Goal: Task Accomplishment & Management: Manage account settings

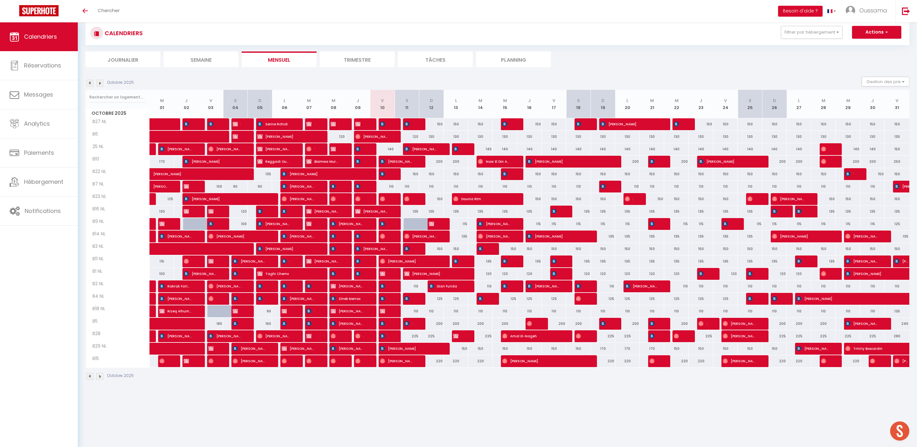
scroll to position [15, 0]
click at [818, 32] on button "Filtrer par hébergement" at bounding box center [811, 32] width 61 height 13
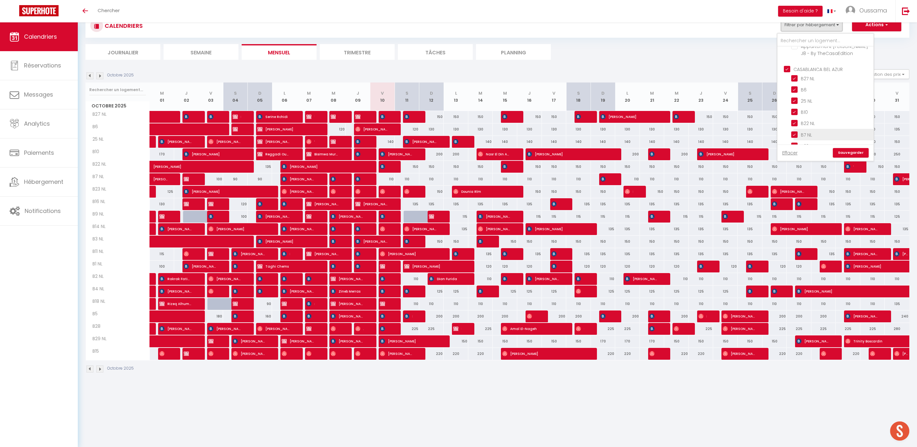
scroll to position [216, 0]
click at [819, 82] on input "CASABLANCA BEL AZUR" at bounding box center [832, 80] width 96 height 6
checkbox input "false"
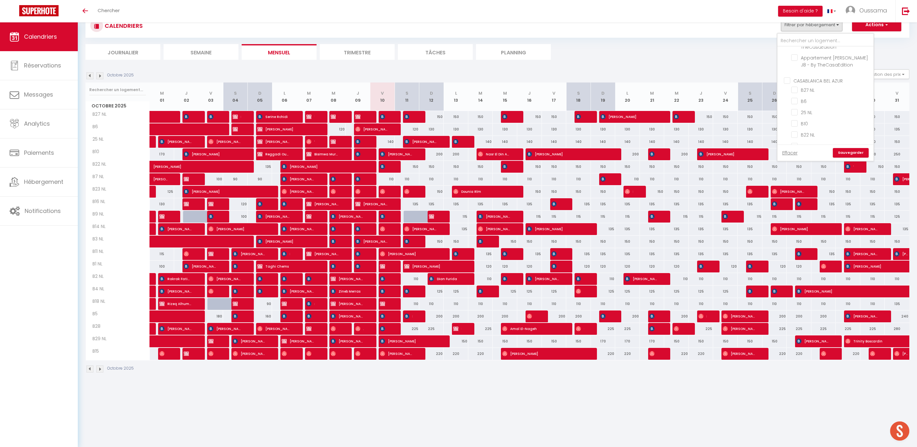
checkbox input "false"
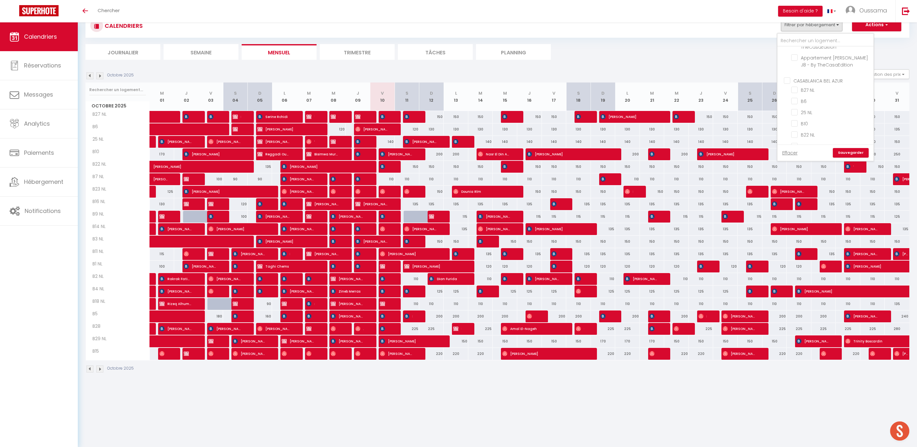
checkbox input "false"
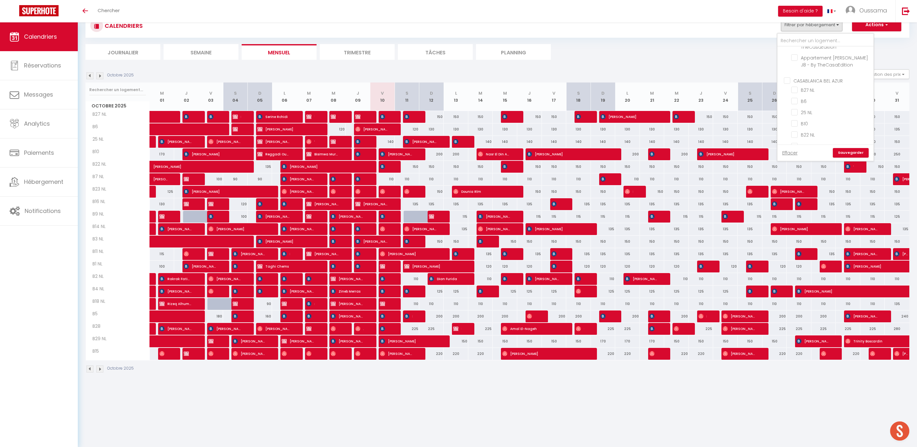
checkbox input "false"
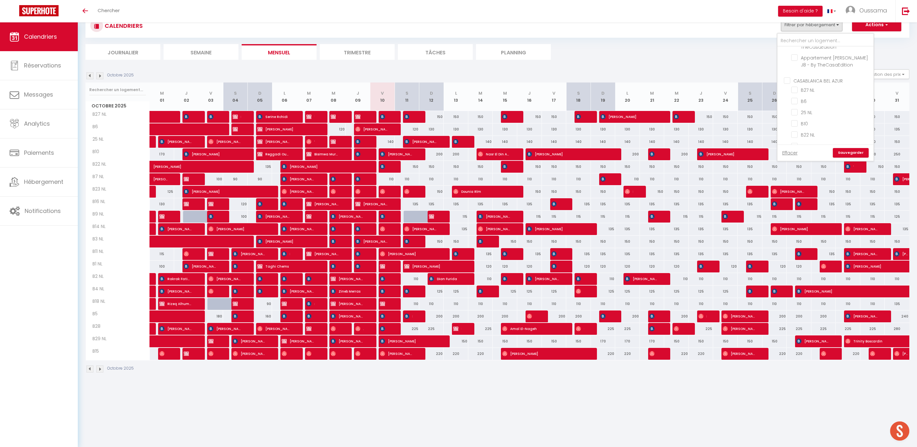
checkbox input "false"
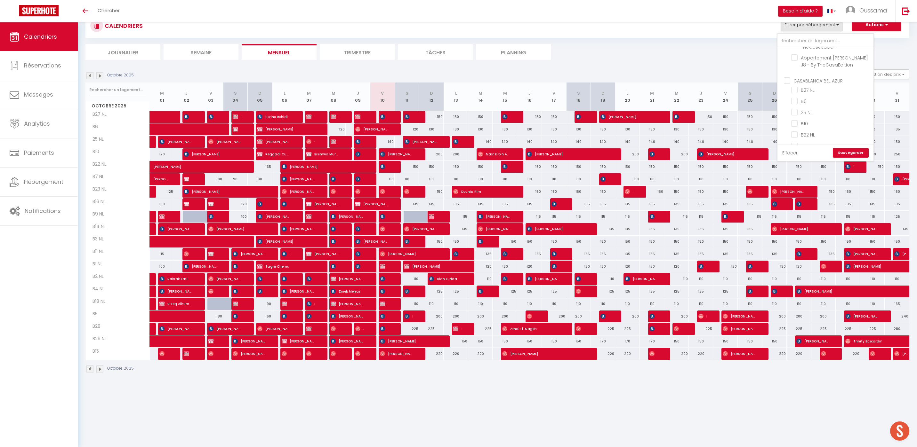
checkbox input "false"
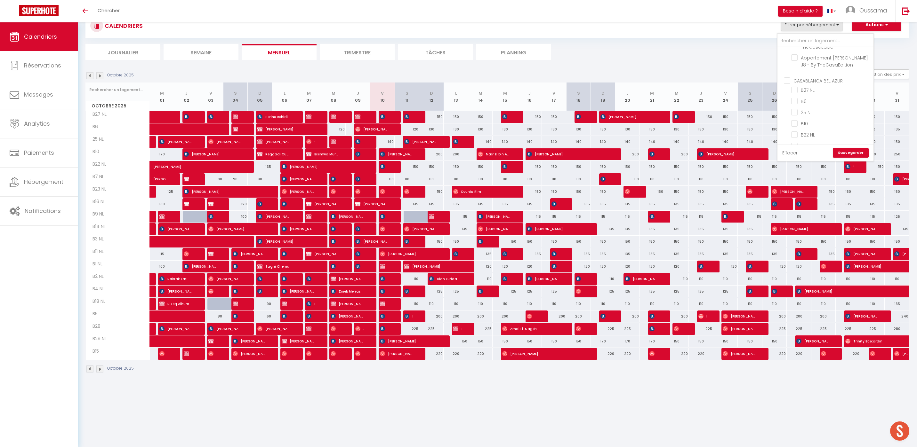
checkbox input "false"
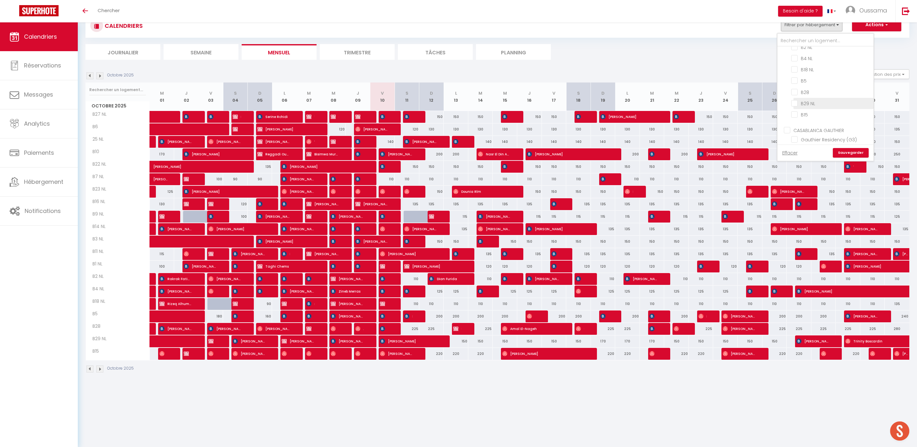
scroll to position [405, 0]
click at [817, 126] on input "CASABLANCA GAUTHIER" at bounding box center [832, 129] width 96 height 6
checkbox input "true"
checkbox input "false"
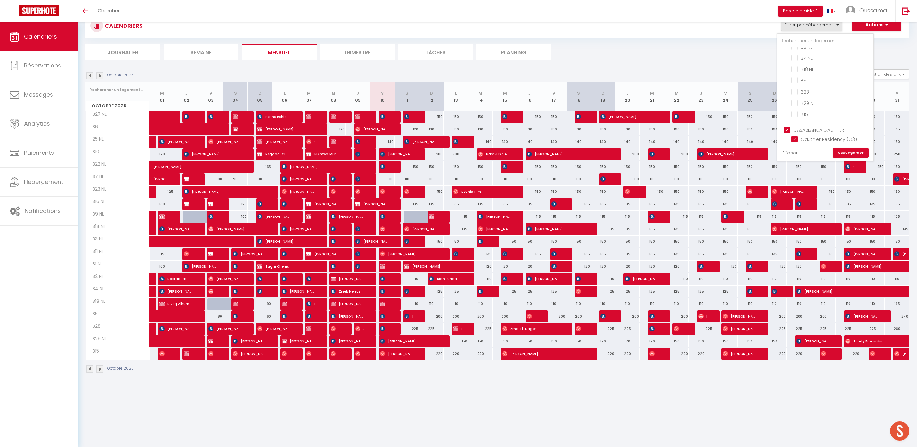
checkbox input "false"
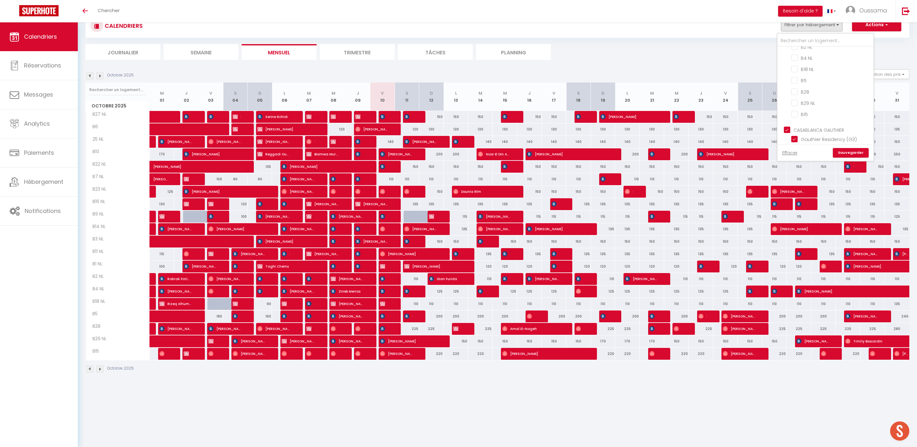
checkbox input "false"
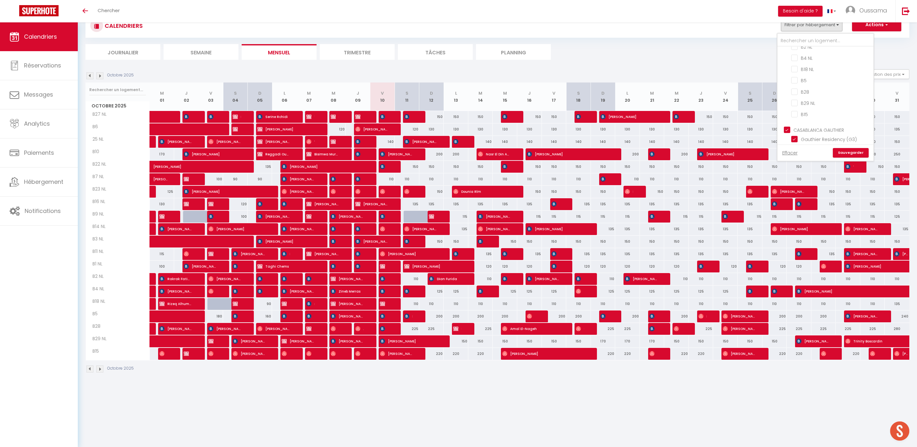
checkbox input "true"
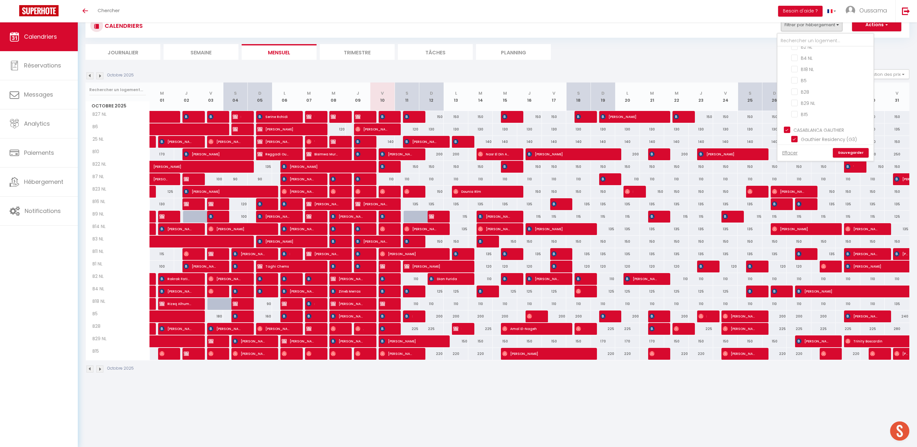
checkbox input "true"
click at [839, 150] on link "Sauvegarder" at bounding box center [851, 153] width 36 height 10
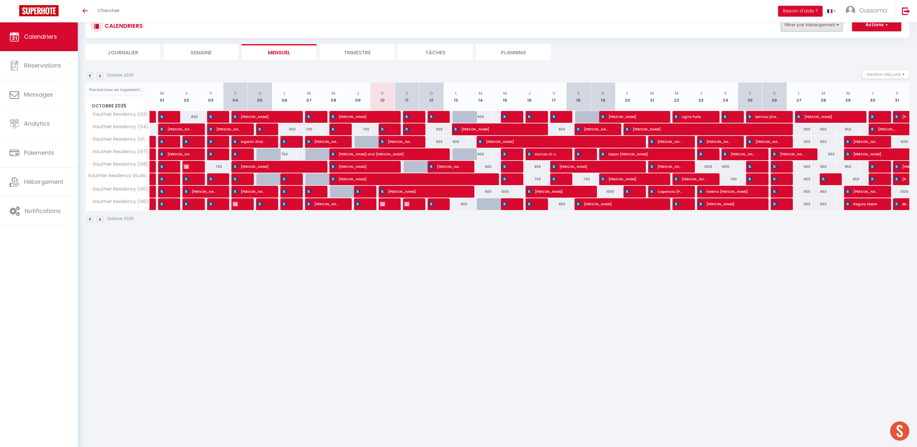
click at [826, 27] on button "Filtrer par hébergement" at bounding box center [811, 25] width 61 height 13
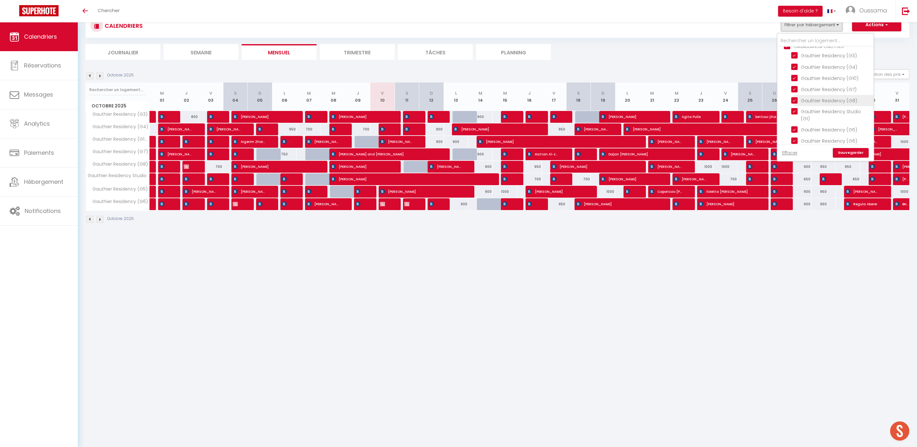
scroll to position [433, 0]
click at [827, 100] on input "CASABLANCA GAUTHIER" at bounding box center [832, 102] width 96 height 6
checkbox input "false"
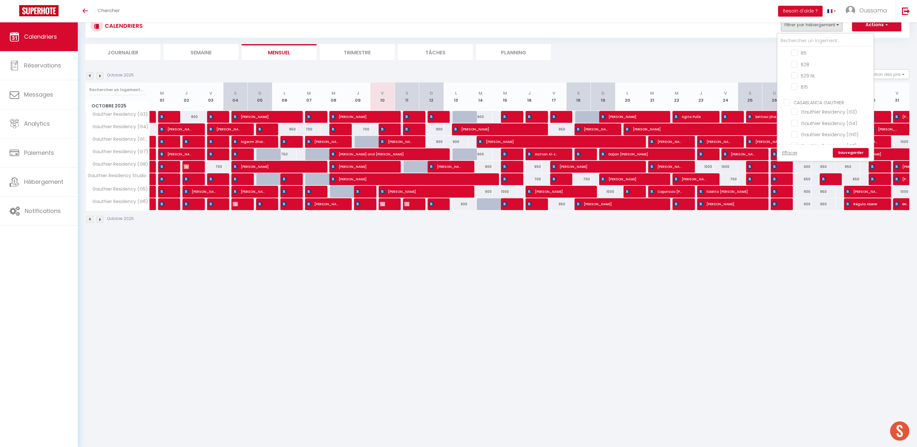
checkbox input "false"
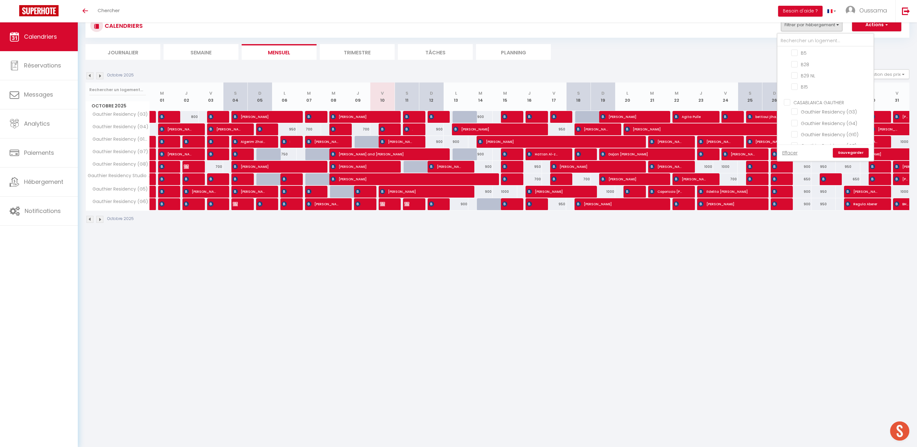
checkbox input "false"
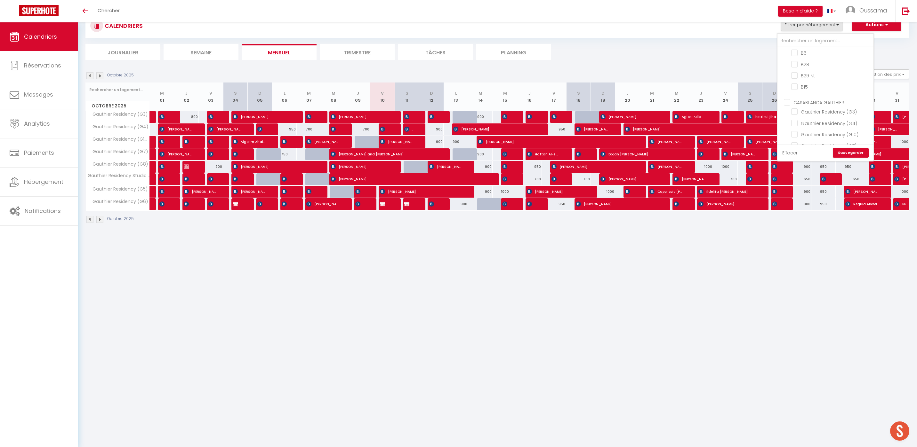
checkbox input "false"
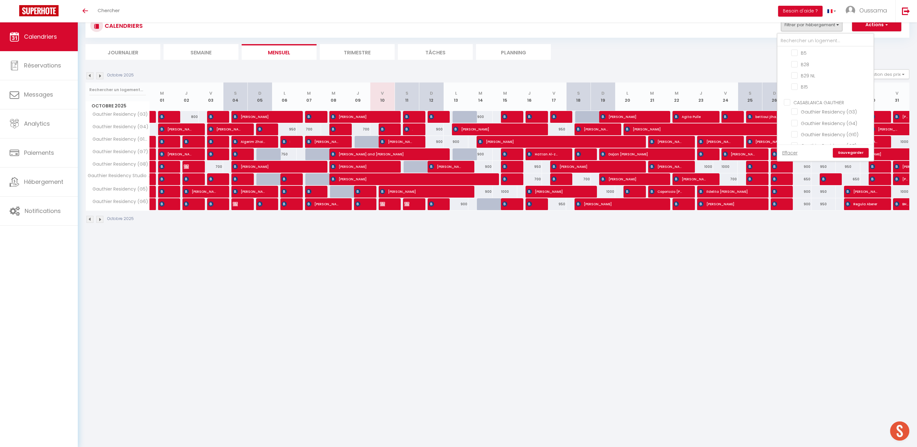
checkbox input "false"
click at [819, 93] on input "CASABLANCA BEL AZUR" at bounding box center [832, 95] width 96 height 6
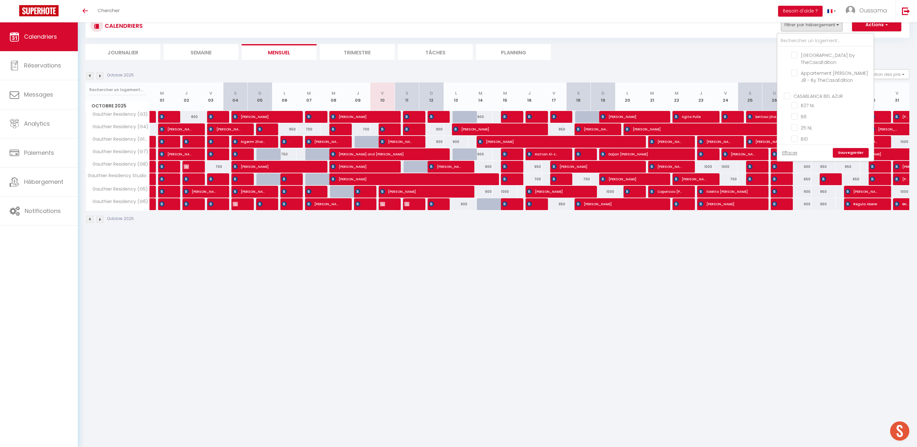
checkbox input "true"
checkbox input "false"
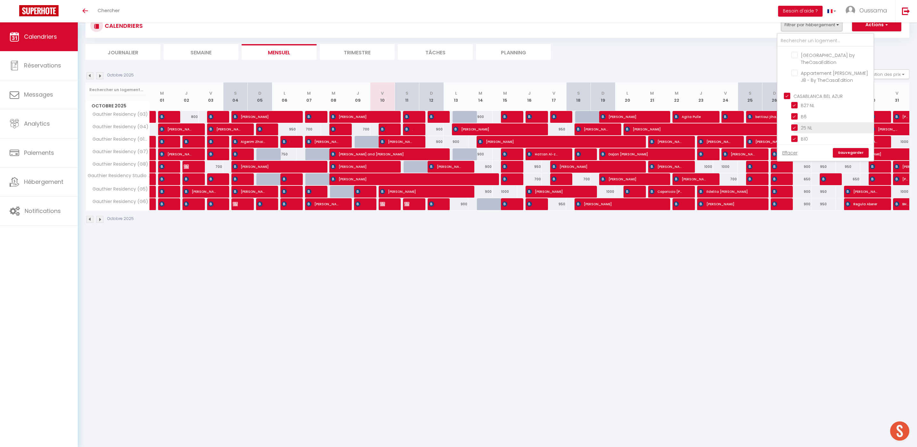
checkbox input "false"
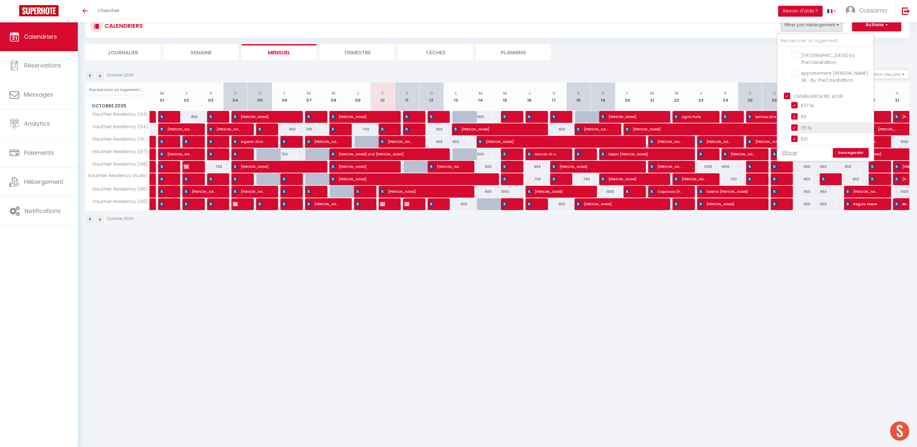
checkbox input "false"
checkbox input "true"
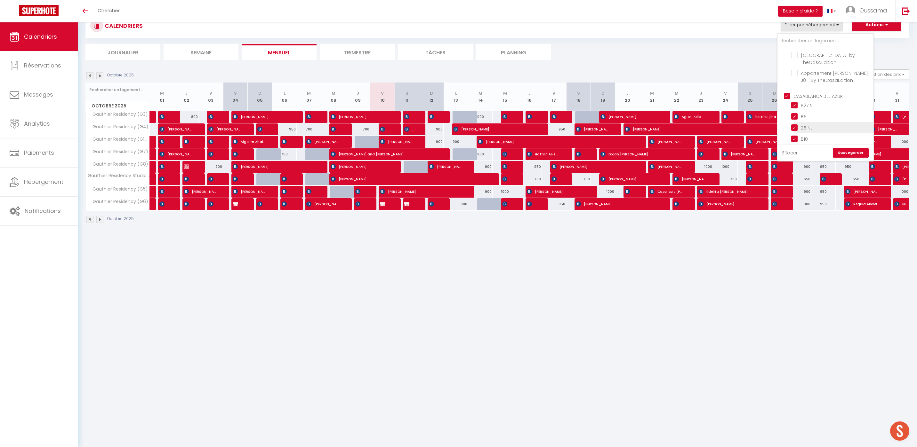
checkbox input "true"
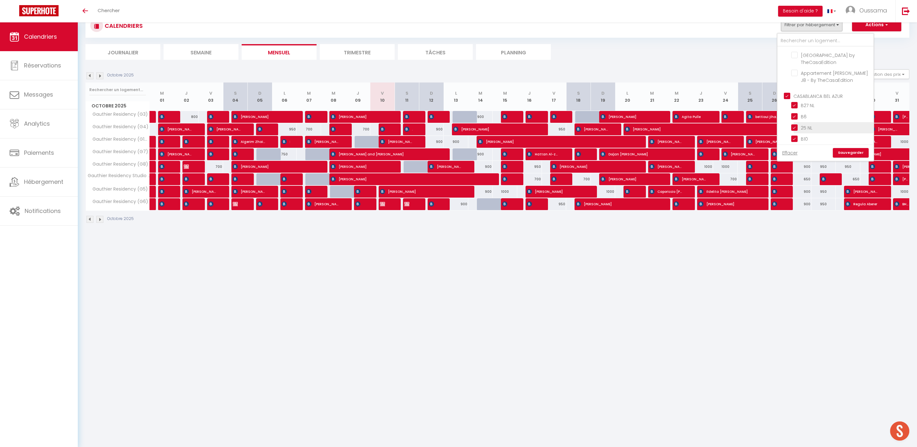
checkbox input "true"
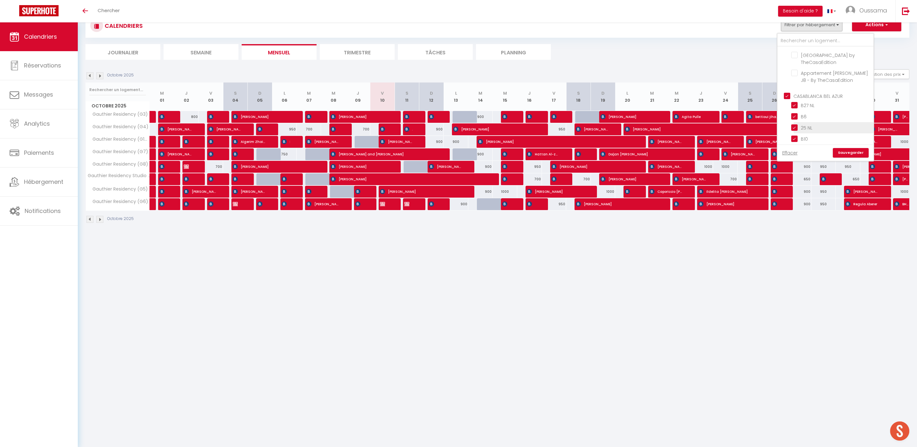
checkbox input "true"
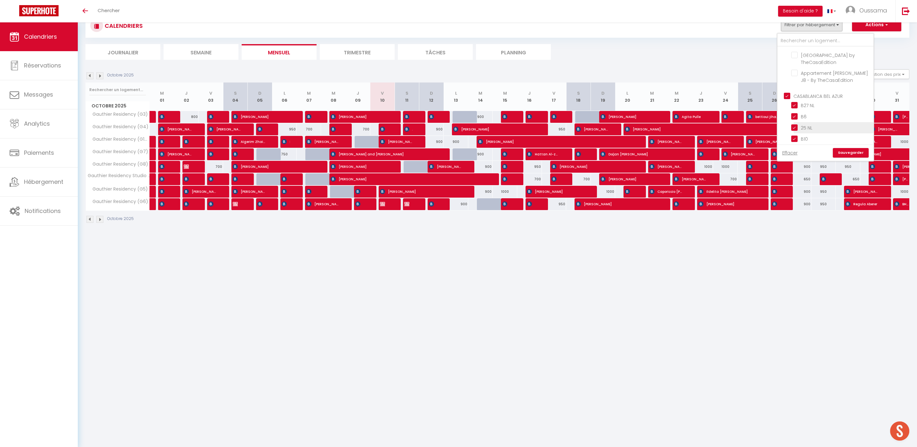
checkbox input "true"
click at [843, 151] on link "Sauvegarder" at bounding box center [851, 153] width 36 height 10
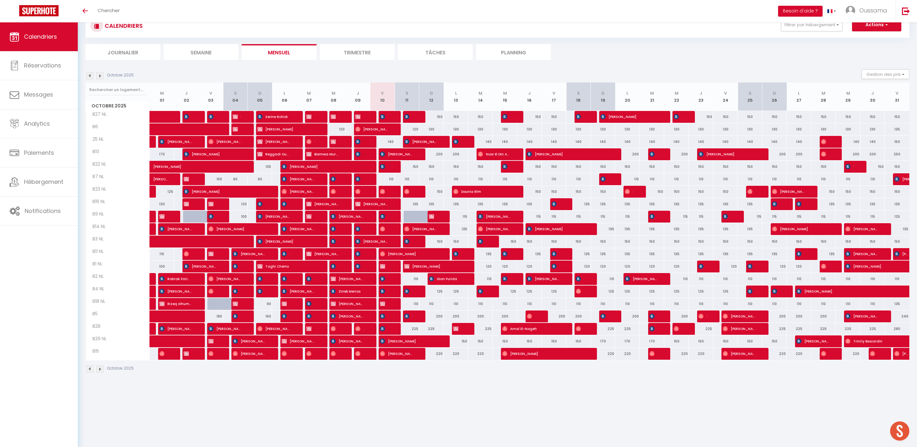
click at [92, 179] on span "B7 NL" at bounding box center [99, 176] width 24 height 7
click at [831, 30] on button "Filtrer par hébergement" at bounding box center [811, 25] width 61 height 13
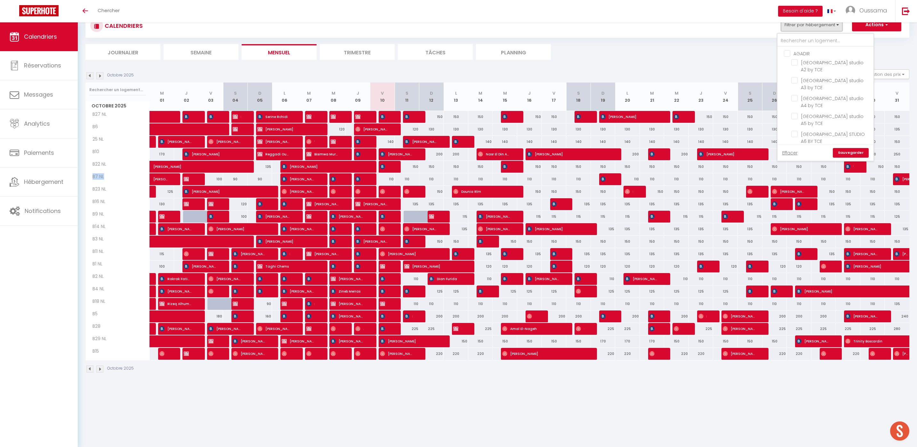
scroll to position [217, 0]
click at [809, 76] on input "CASABLANCA BEL AZUR" at bounding box center [832, 79] width 96 height 6
checkbox input "false"
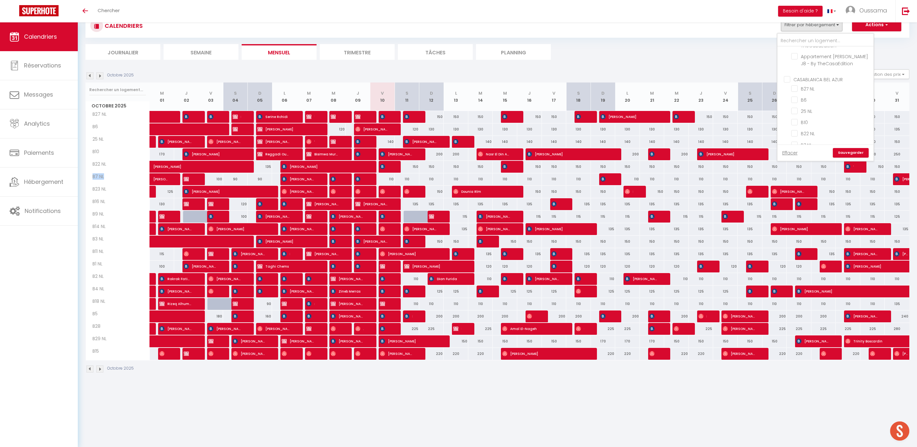
checkbox input "false"
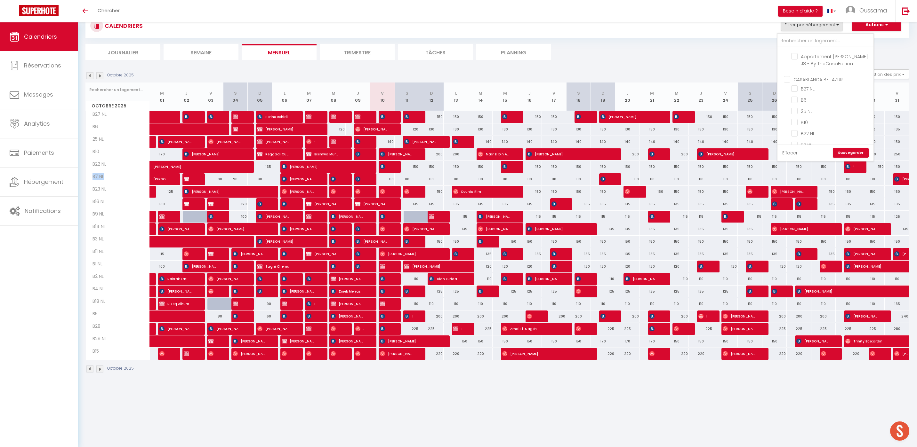
checkbox input "false"
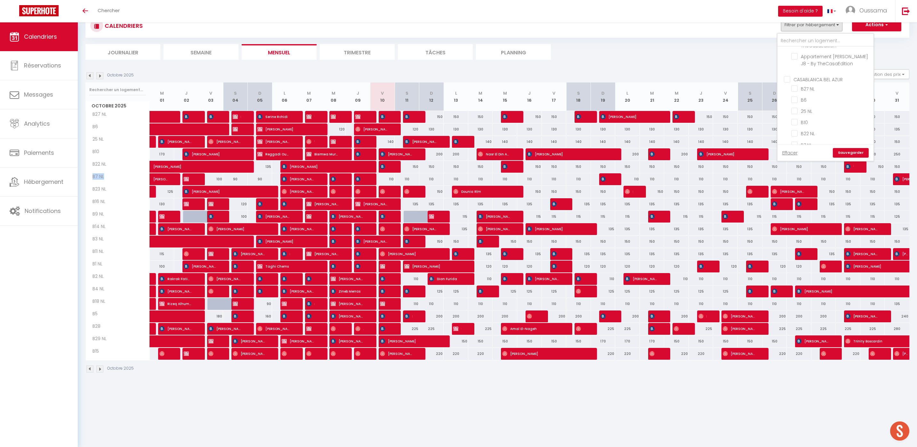
checkbox input "false"
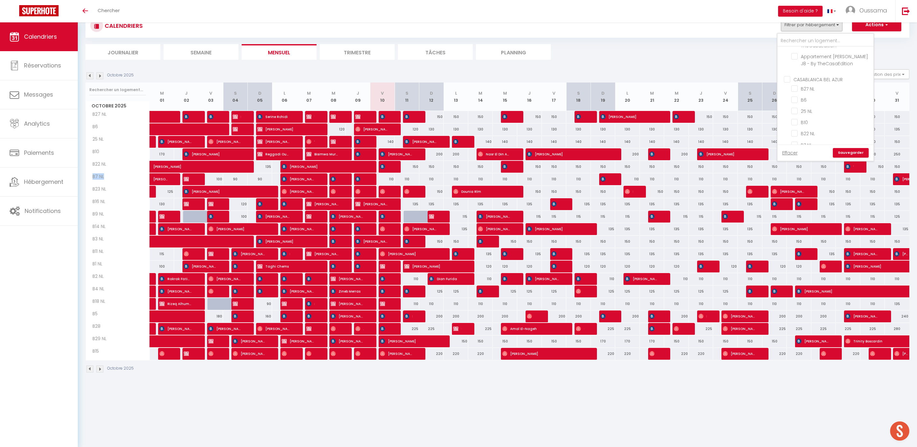
checkbox input "false"
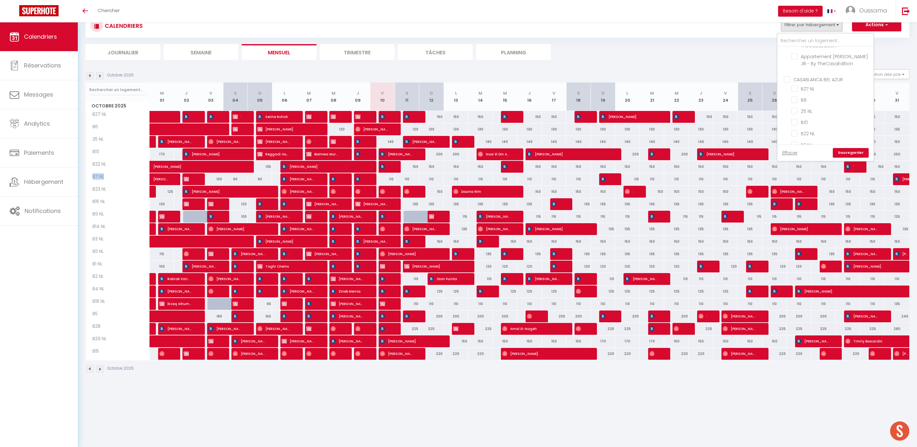
checkbox input "false"
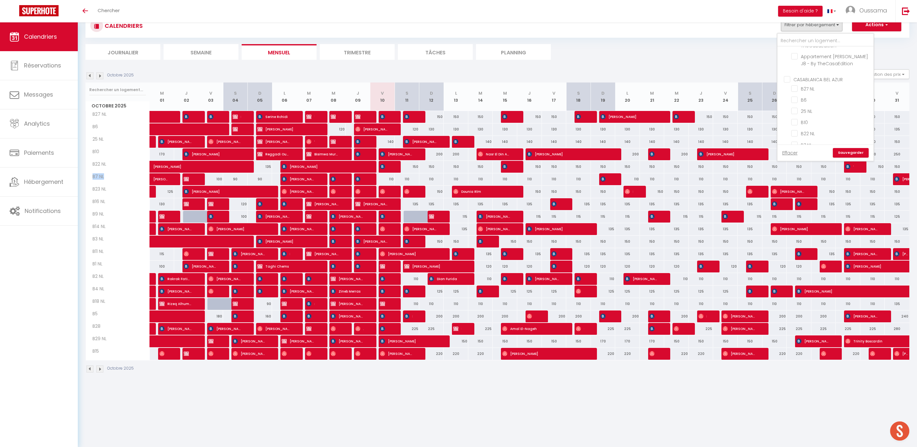
checkbox input "false"
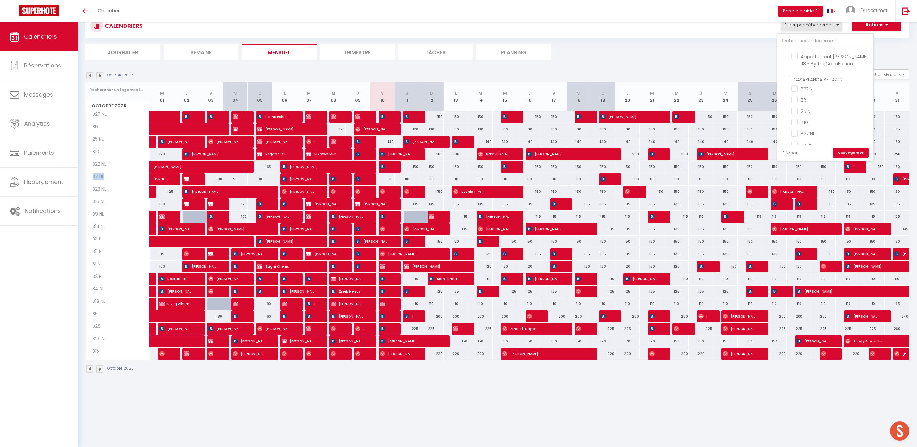
scroll to position [430, 0]
click at [820, 104] on input "CASABLANCA GAUTHIER" at bounding box center [832, 105] width 96 height 6
checkbox input "true"
checkbox input "false"
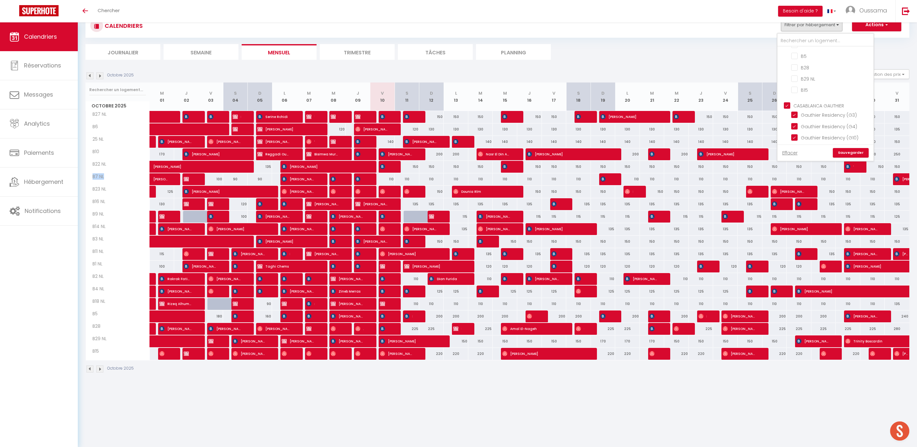
checkbox input "false"
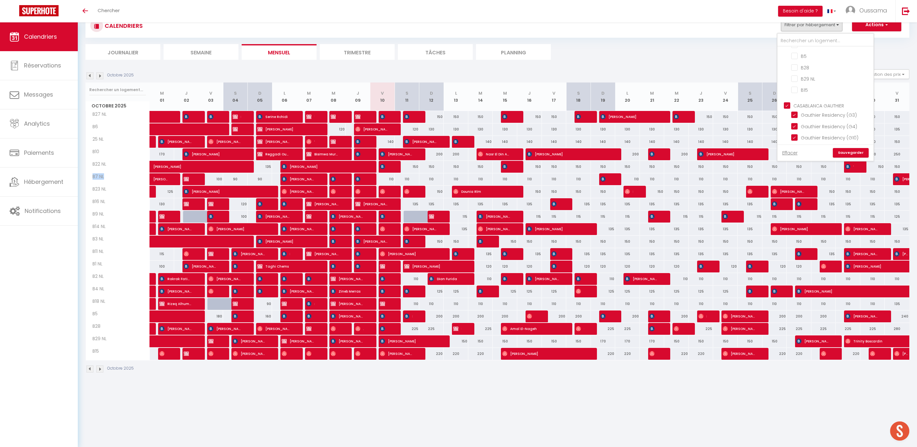
checkbox input "false"
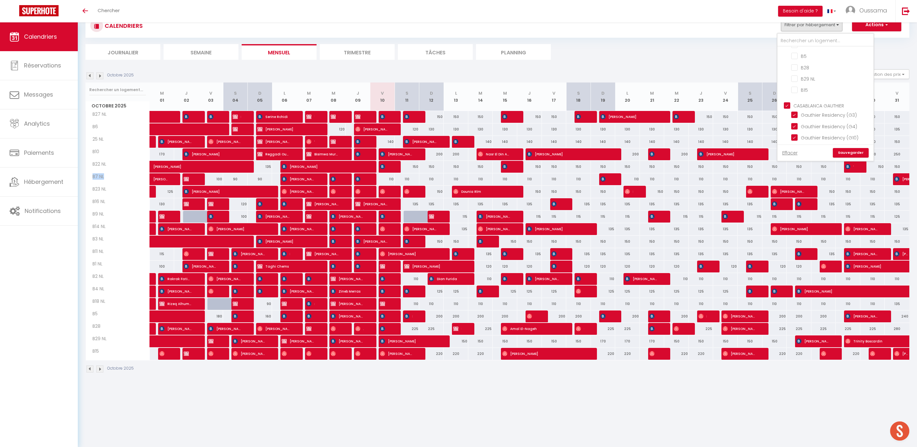
checkbox input "true"
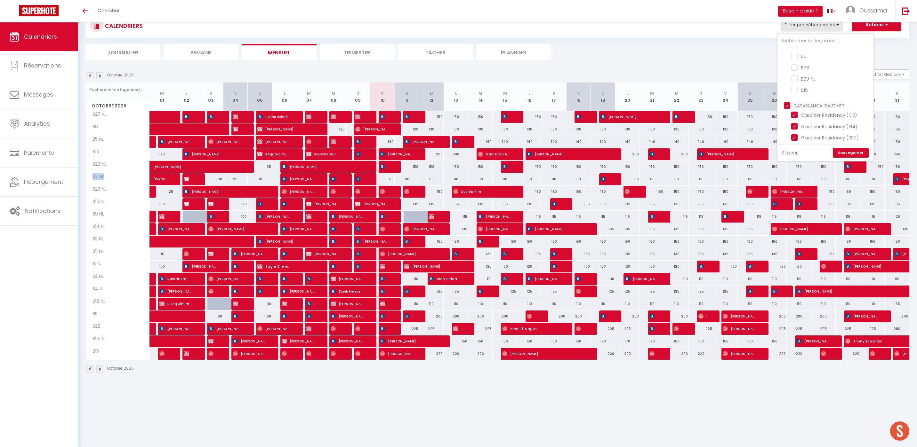
checkbox input "true"
click at [837, 151] on link "Sauvegarder" at bounding box center [851, 153] width 36 height 10
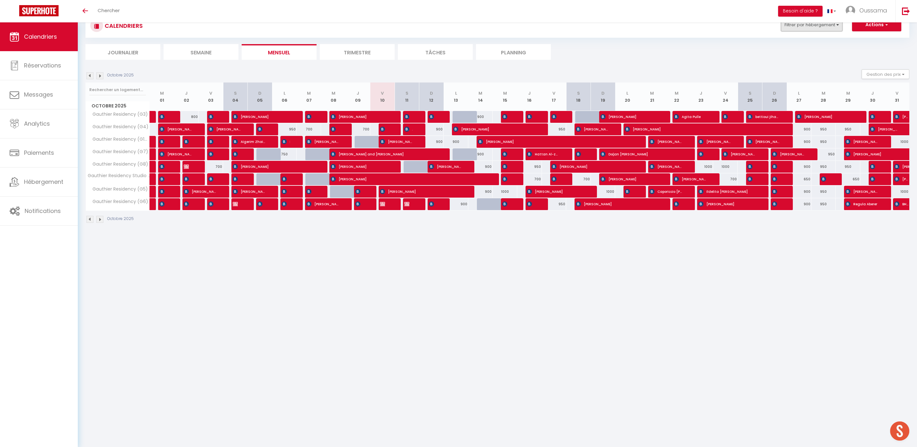
click at [799, 31] on button "Filtrer par hébergement" at bounding box center [811, 25] width 61 height 13
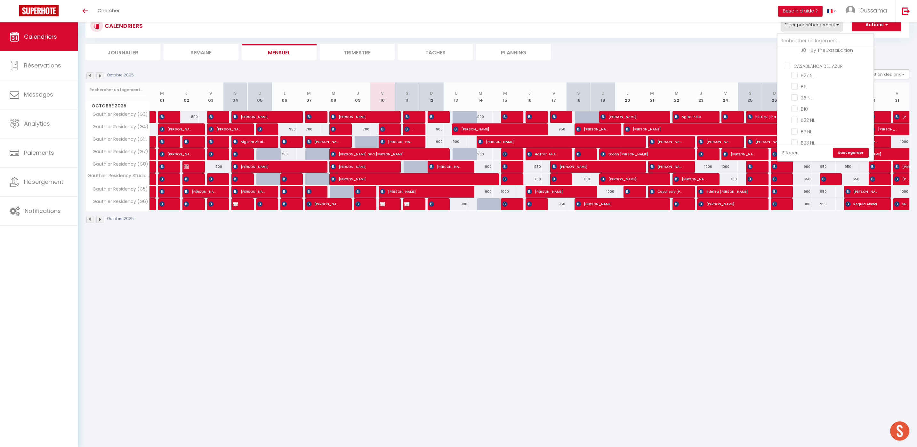
click at [821, 65] on input "CASABLANCA BEL AZUR" at bounding box center [832, 65] width 96 height 6
checkbox input "true"
checkbox input "false"
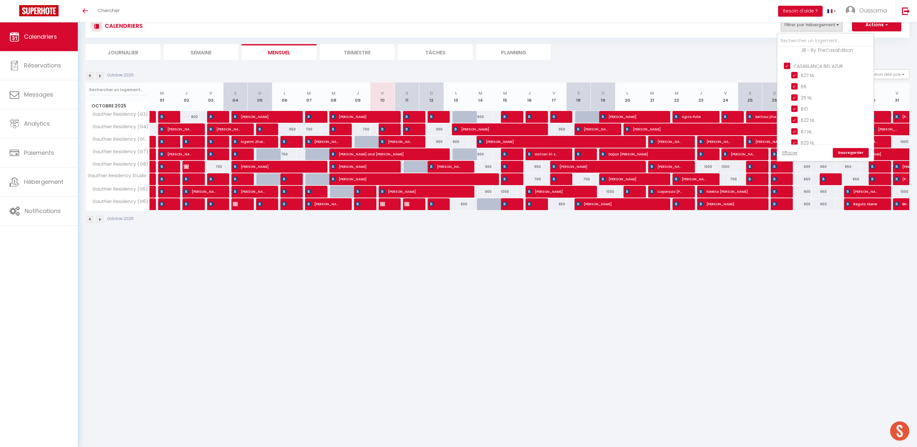
checkbox input "false"
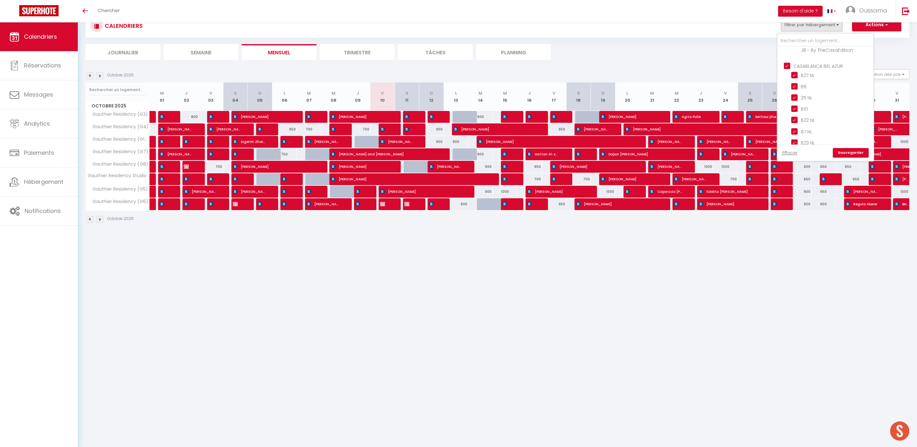
checkbox input "false"
checkbox input "true"
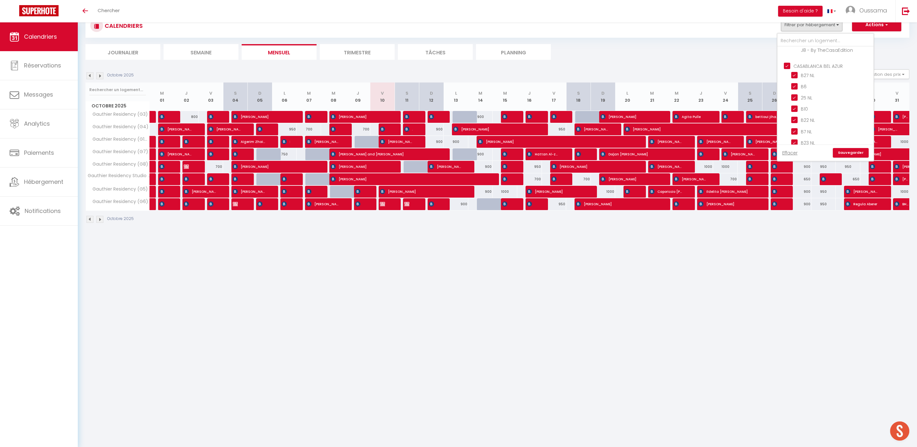
checkbox input "true"
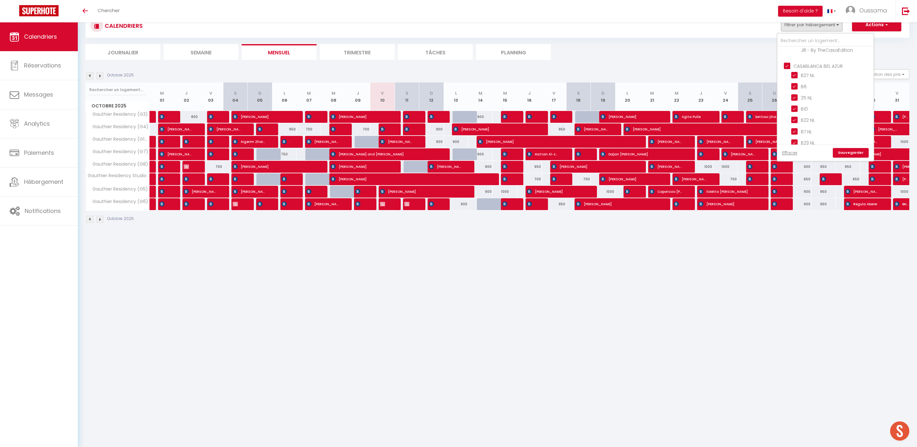
checkbox input "true"
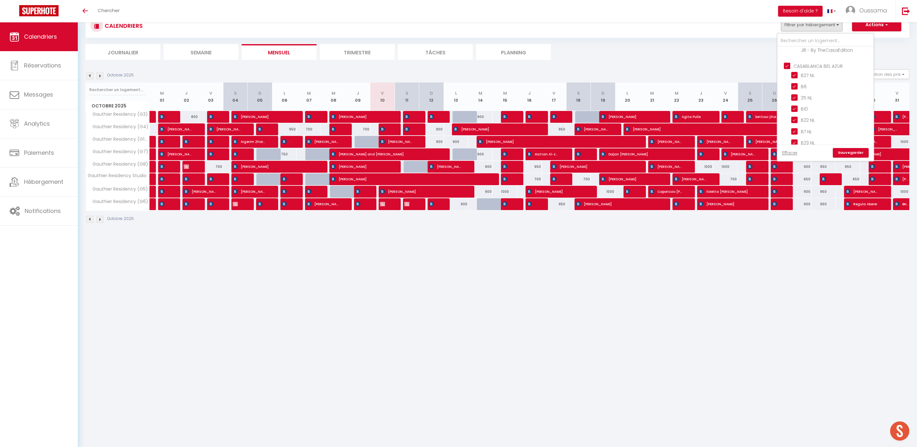
checkbox input "true"
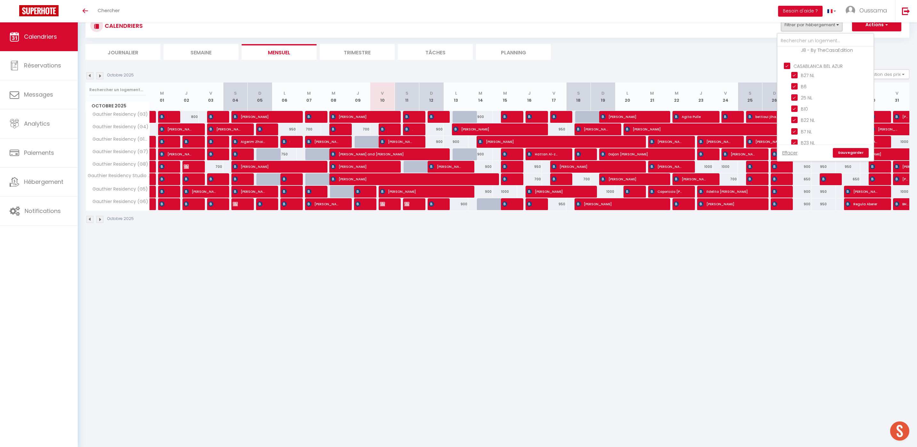
checkbox input "true"
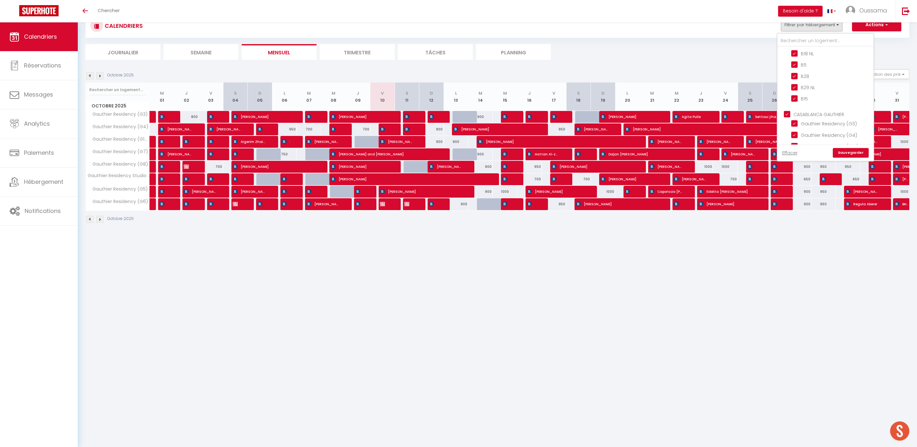
click at [816, 111] on input "CASABLANCA GAUTHIER" at bounding box center [832, 114] width 96 height 6
checkbox input "false"
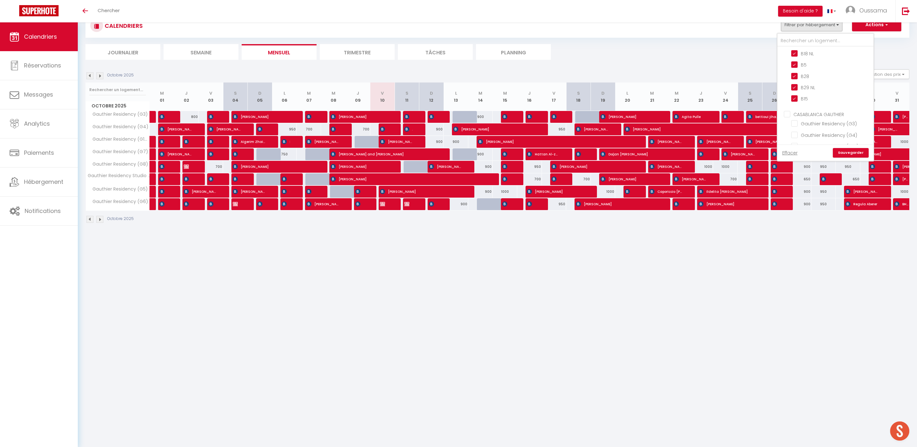
checkbox input "false"
click at [843, 156] on link "Sauvegarder" at bounding box center [851, 153] width 36 height 10
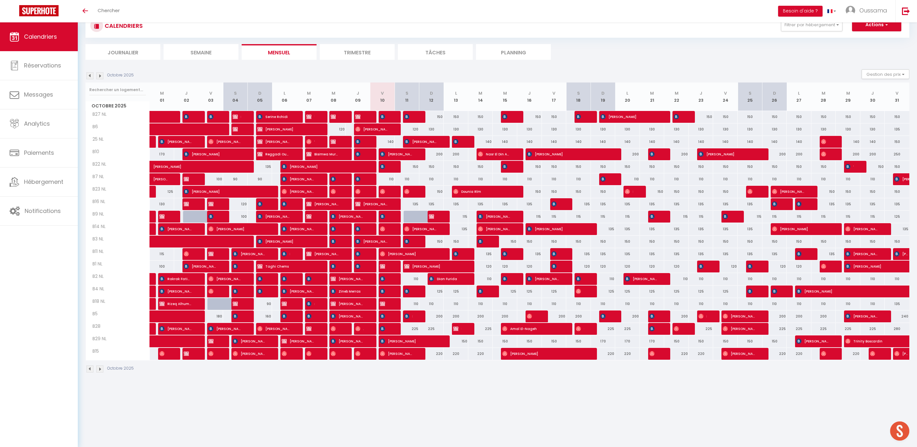
click at [101, 175] on span "B7 NL" at bounding box center [99, 176] width 24 height 7
click at [100, 184] on th "B7 NL" at bounding box center [118, 179] width 64 height 12
click at [100, 179] on span "B7 NL" at bounding box center [99, 176] width 24 height 7
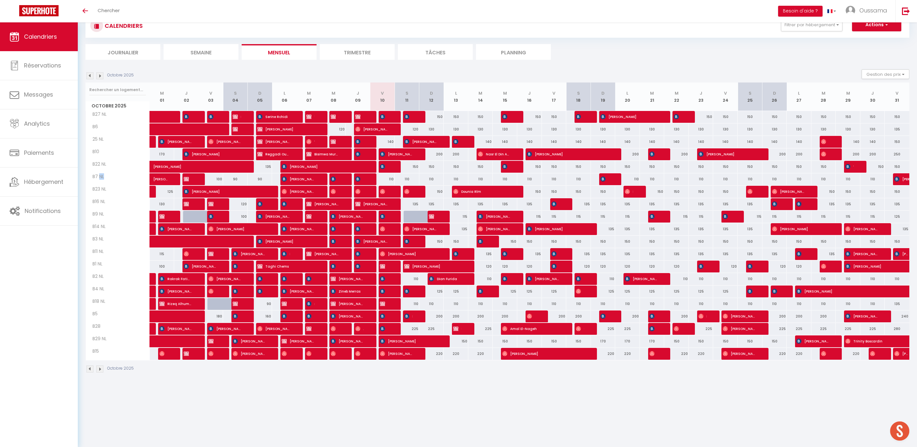
click at [100, 179] on span "B7 NL" at bounding box center [99, 176] width 24 height 7
click at [101, 177] on span "B7 NL" at bounding box center [99, 176] width 24 height 7
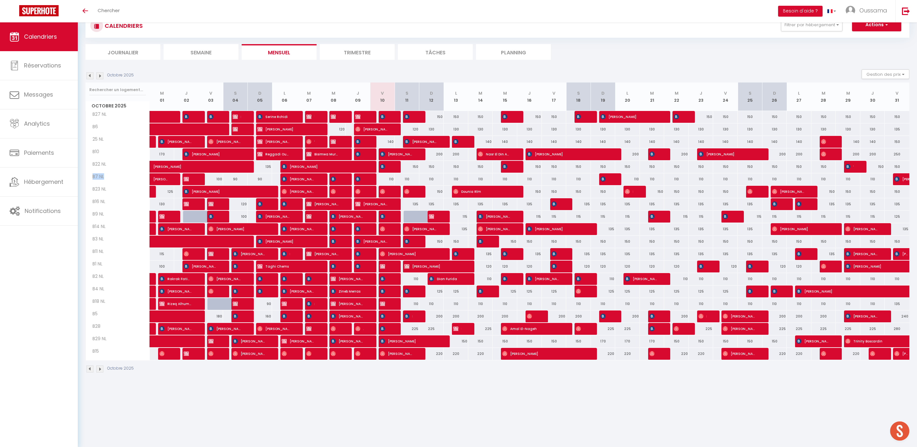
click at [108, 180] on th "B7 NL" at bounding box center [118, 179] width 64 height 12
click at [811, 27] on button "Filtrer par hébergement" at bounding box center [811, 25] width 61 height 13
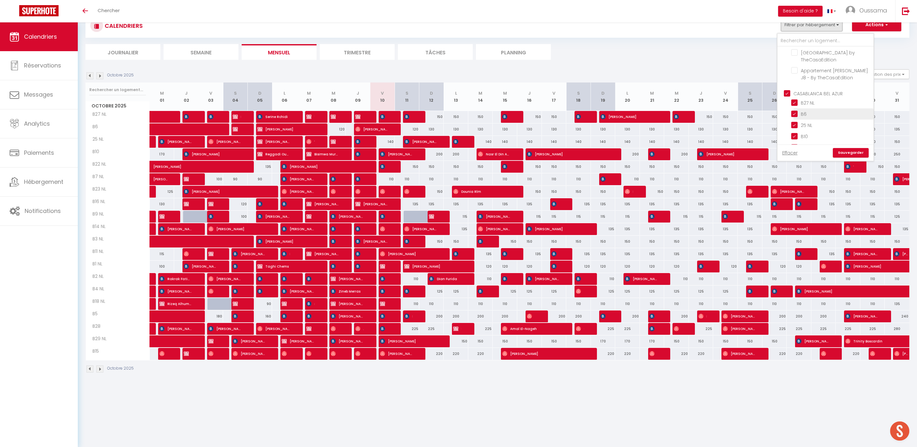
scroll to position [229, 0]
click at [814, 67] on input "CASABLANCA BEL AZUR" at bounding box center [832, 66] width 96 height 6
click at [820, 68] on input "CASABLANCA GAUTHIER" at bounding box center [832, 71] width 96 height 6
click at [842, 155] on link "Sauvegarder" at bounding box center [851, 153] width 36 height 10
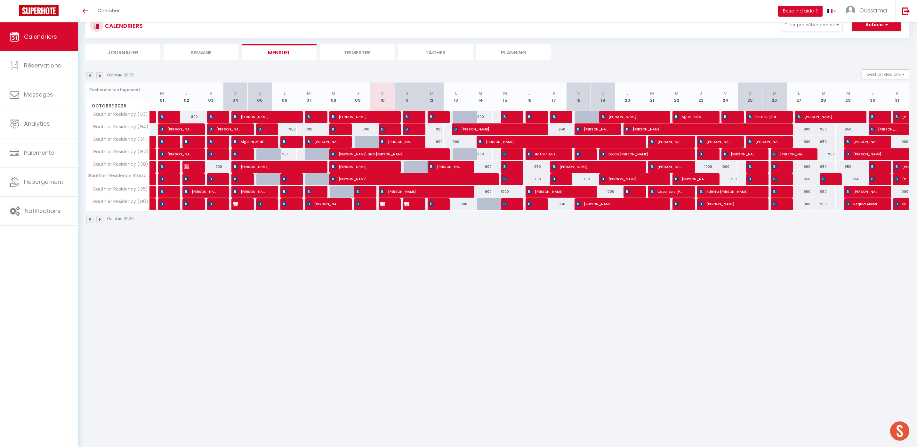
click at [780, 27] on div "Filtrer par hébergement AGADIR Assalama city center studio A2 by TCE Assalama c…" at bounding box center [786, 25] width 18 height 13
click at [819, 28] on button "Filtrer par hébergement" at bounding box center [811, 25] width 61 height 13
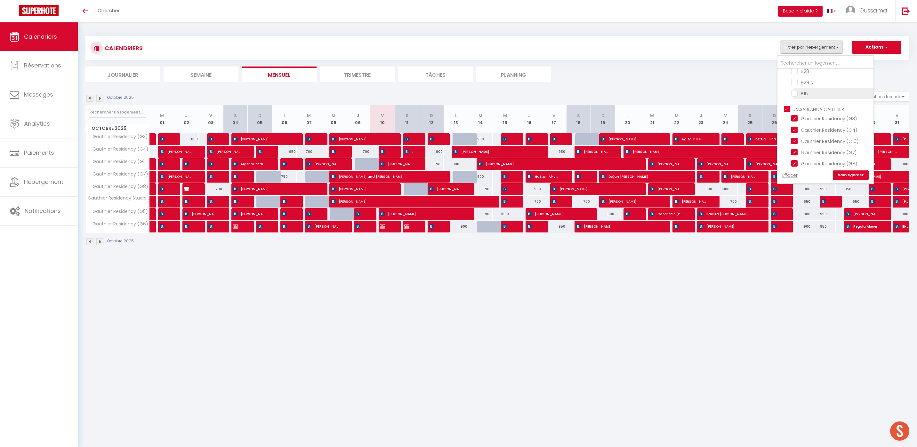
scroll to position [433, 0]
click at [824, 122] on input "CASABLANCA GAUTHIER" at bounding box center [832, 124] width 96 height 6
click at [820, 110] on input "CASABLANCA BEL AZUR" at bounding box center [832, 111] width 96 height 6
click at [852, 176] on link "Sauvegarder" at bounding box center [851, 176] width 36 height 10
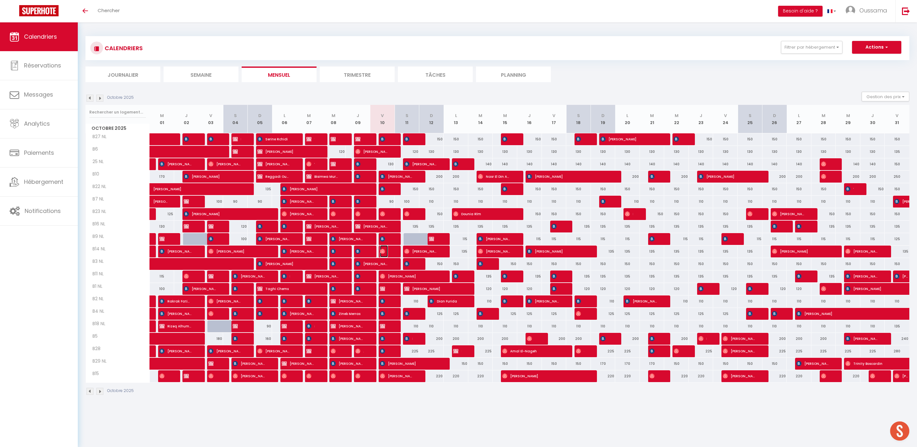
click at [383, 250] on img at bounding box center [382, 251] width 5 height 5
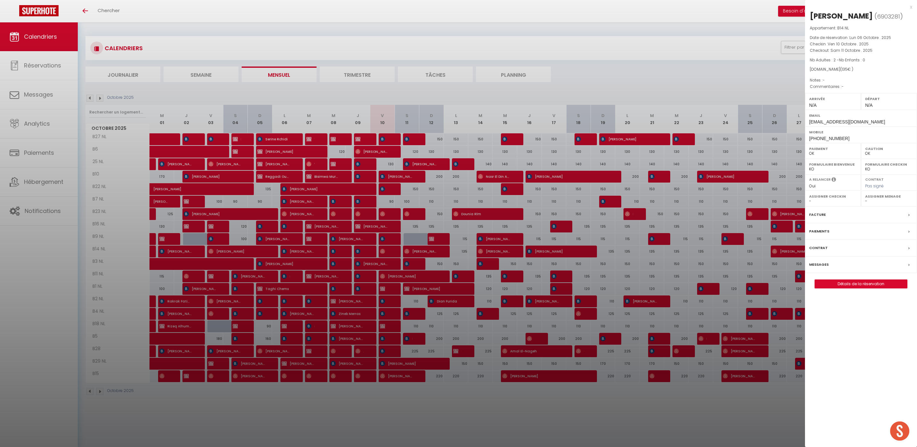
click at [332, 179] on div at bounding box center [458, 223] width 917 height 447
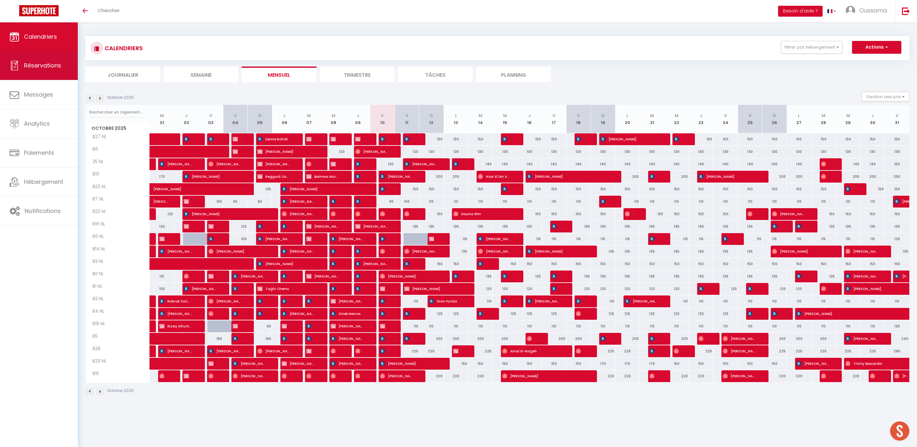
click at [62, 78] on link "Réservations" at bounding box center [39, 65] width 78 height 29
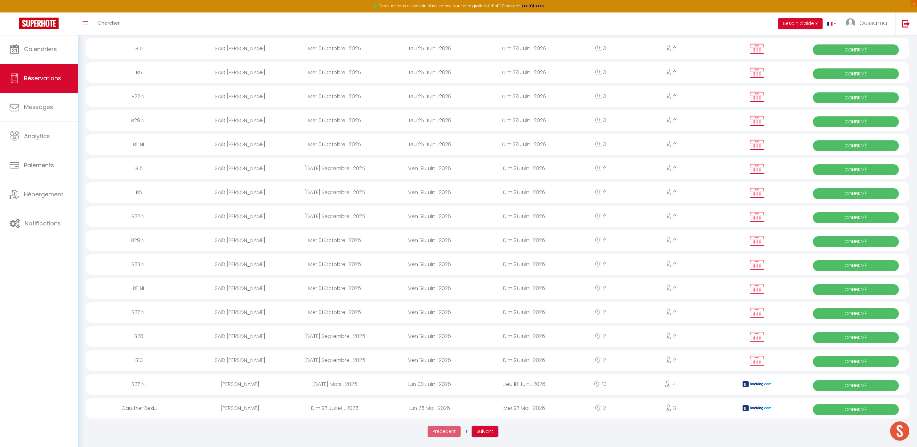
click at [487, 431] on span "Suivant" at bounding box center [484, 431] width 17 height 6
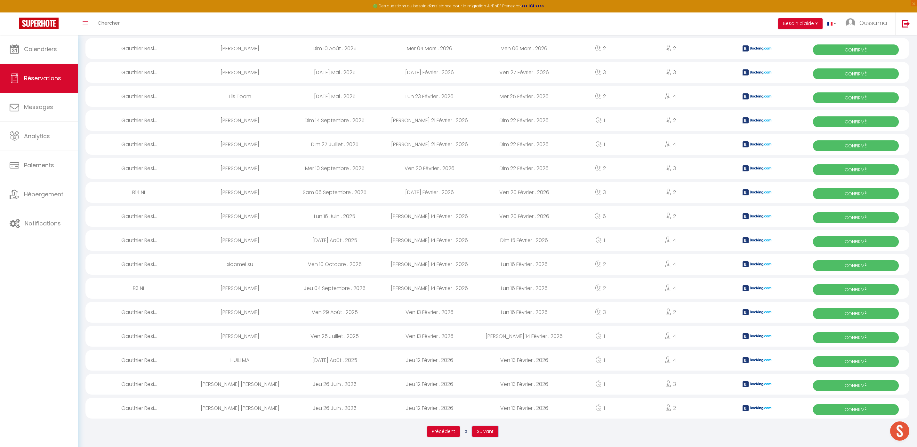
click at [488, 428] on button "Suivant" at bounding box center [485, 432] width 26 height 11
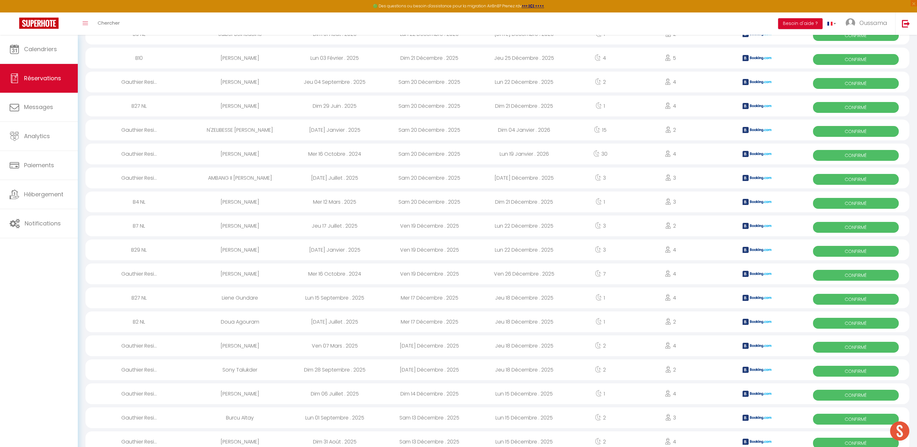
scroll to position [874, 0]
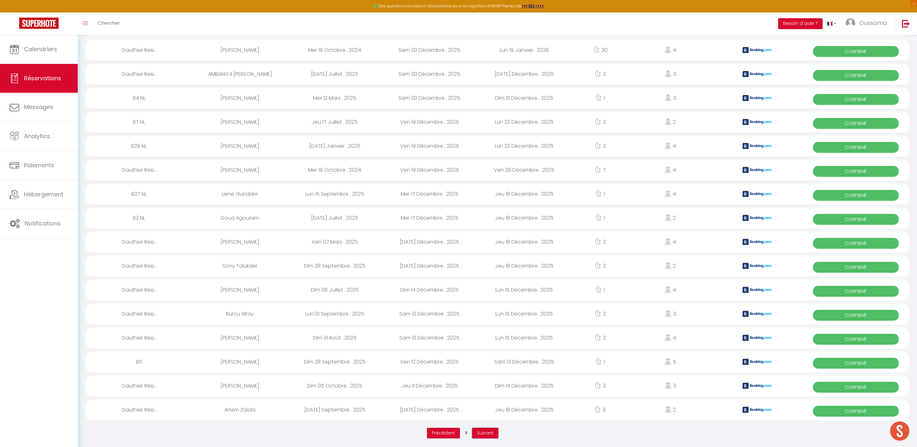
click at [490, 431] on span "Suivant" at bounding box center [485, 433] width 17 height 6
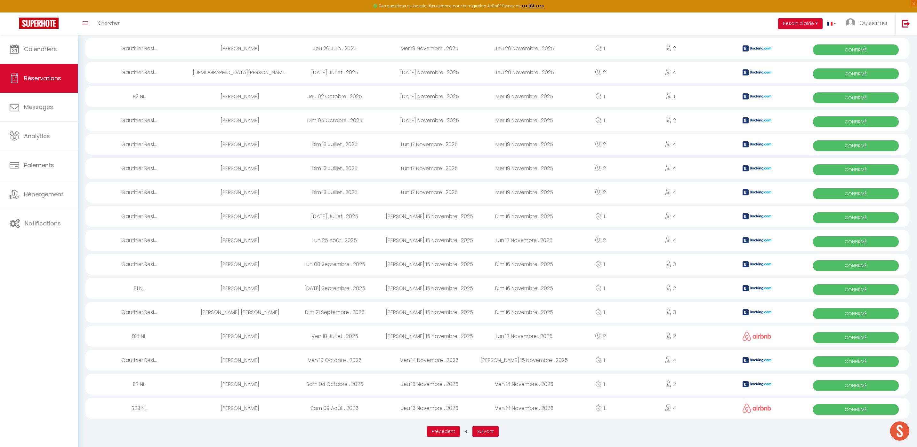
click at [486, 430] on span "Suivant" at bounding box center [485, 431] width 17 height 6
click at [486, 429] on span "Suivant" at bounding box center [485, 431] width 17 height 6
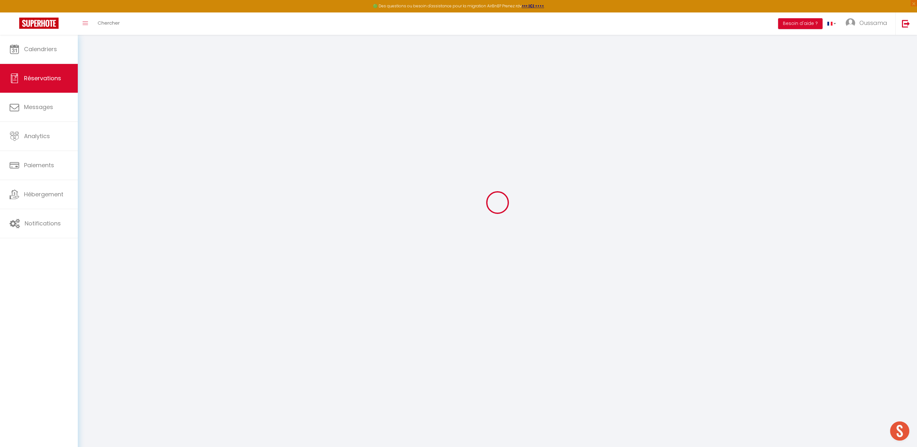
scroll to position [35, 0]
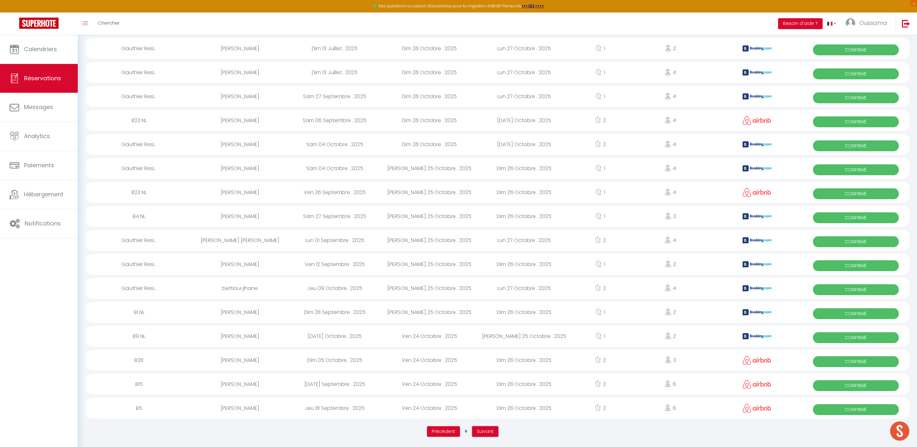
click at [486, 431] on span "Suivant" at bounding box center [485, 431] width 17 height 6
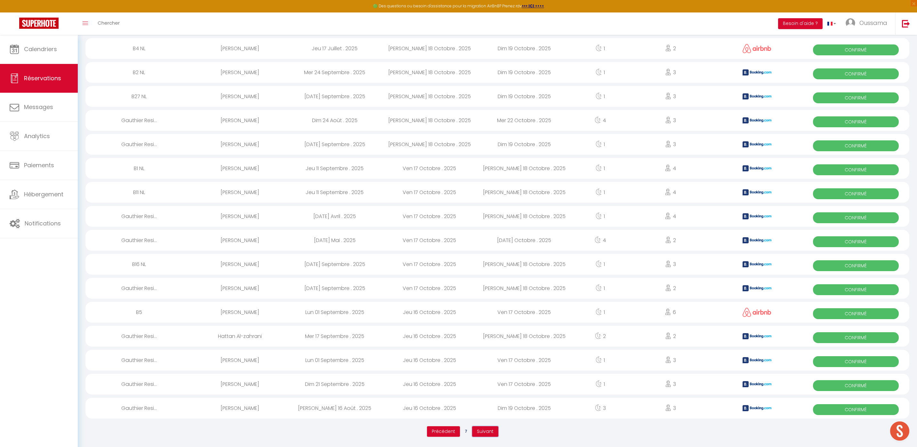
click at [487, 432] on span "Suivant" at bounding box center [485, 431] width 17 height 6
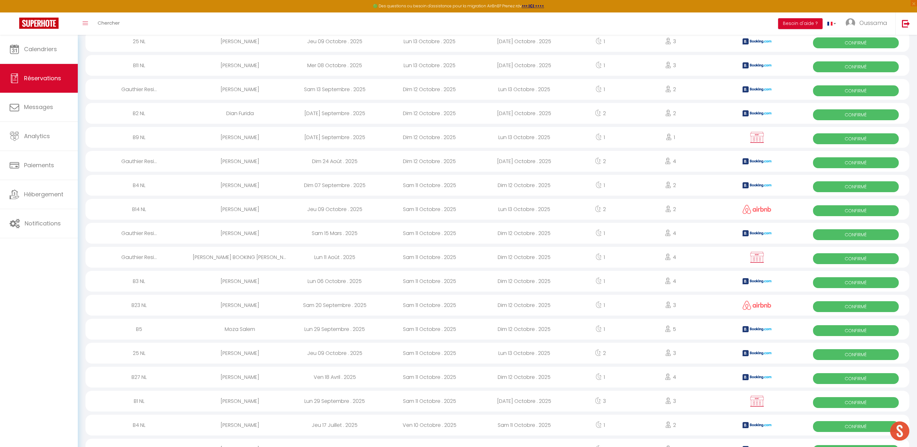
scroll to position [581, 0]
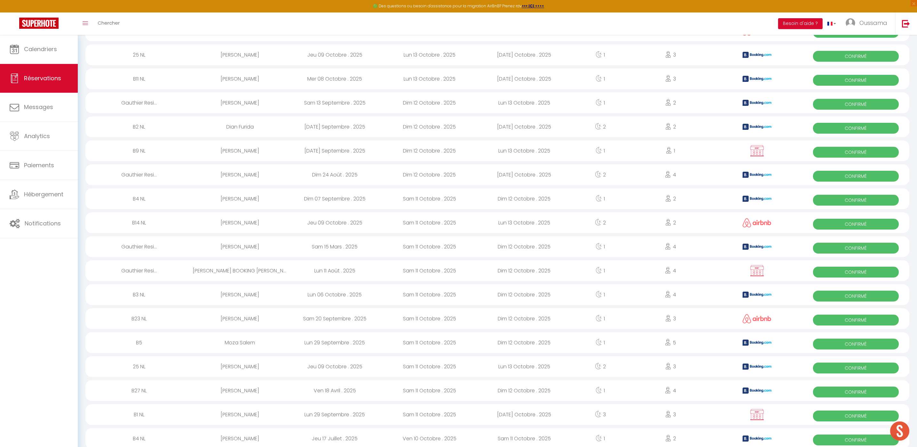
click at [143, 415] on div "B1 NL" at bounding box center [138, 414] width 107 height 21
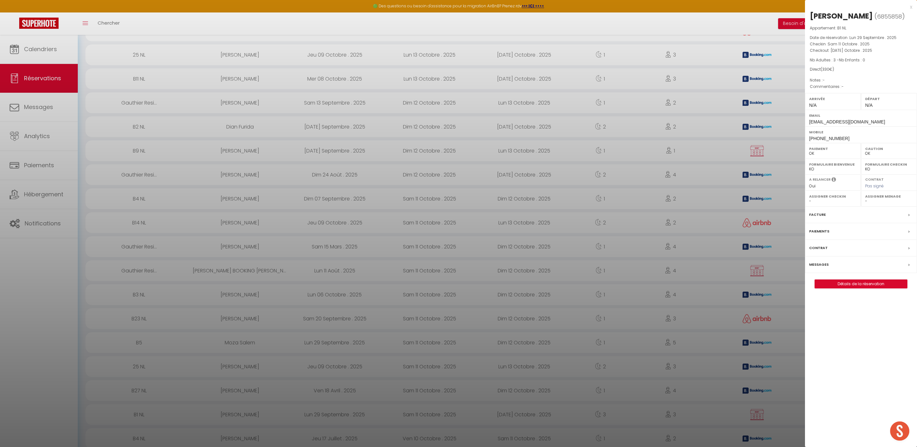
drag, startPoint x: 855, startPoint y: 290, endPoint x: 848, endPoint y: 285, distance: 8.2
drag, startPoint x: 267, startPoint y: 396, endPoint x: 260, endPoint y: 396, distance: 6.4
click at [267, 396] on div at bounding box center [458, 223] width 917 height 447
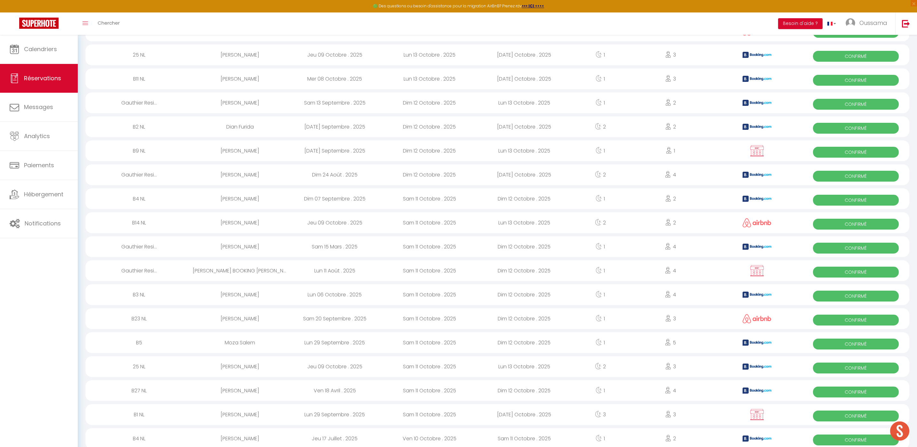
click at [253, 388] on div "Tatsiana Baddoo" at bounding box center [240, 390] width 95 height 21
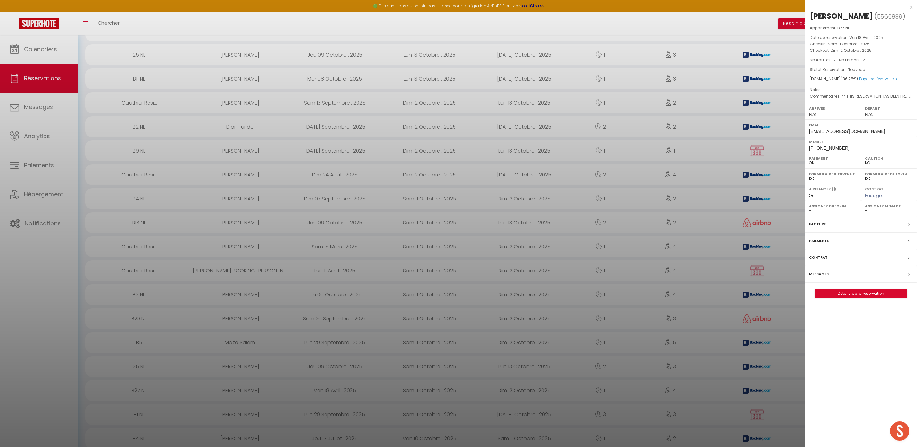
drag, startPoint x: 846, startPoint y: 288, endPoint x: 841, endPoint y: 298, distance: 11.0
click at [260, 369] on div at bounding box center [458, 223] width 917 height 447
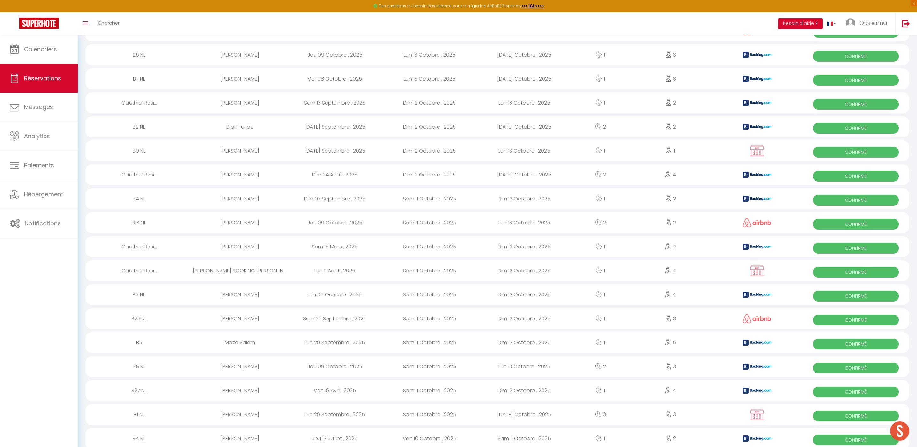
click at [254, 367] on div "عمر العكاسي" at bounding box center [240, 366] width 95 height 21
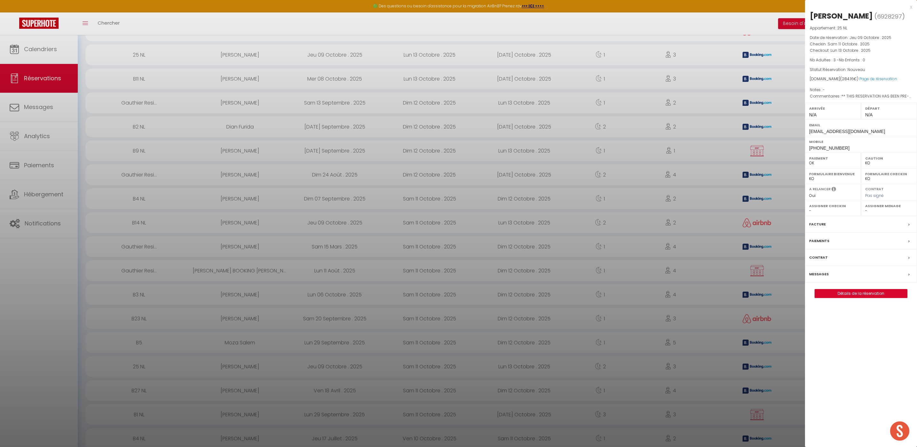
click at [193, 402] on div at bounding box center [458, 223] width 917 height 447
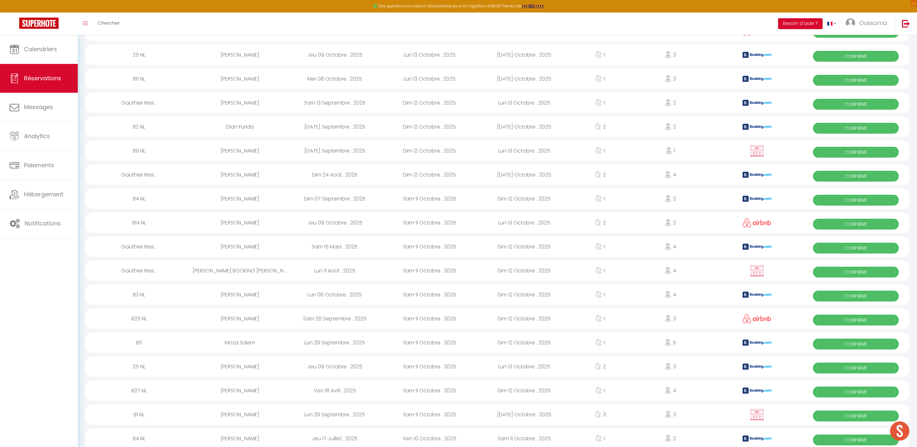
click at [242, 343] on div "Moza Salem" at bounding box center [240, 342] width 95 height 21
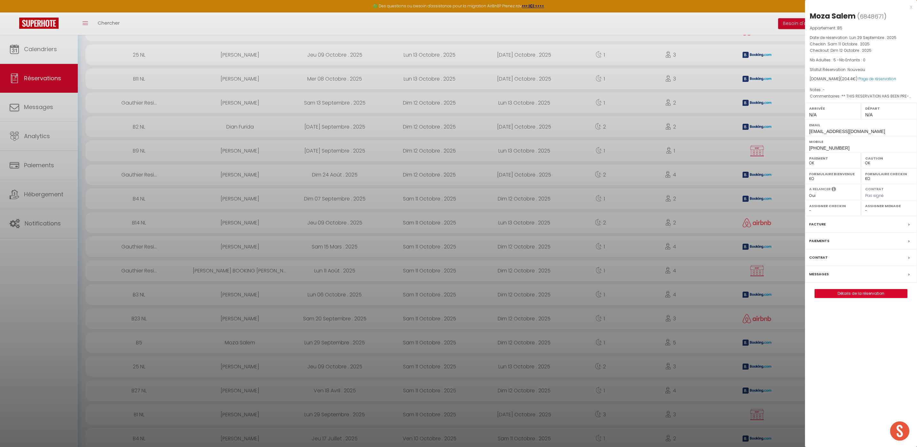
click at [263, 347] on div at bounding box center [458, 223] width 917 height 447
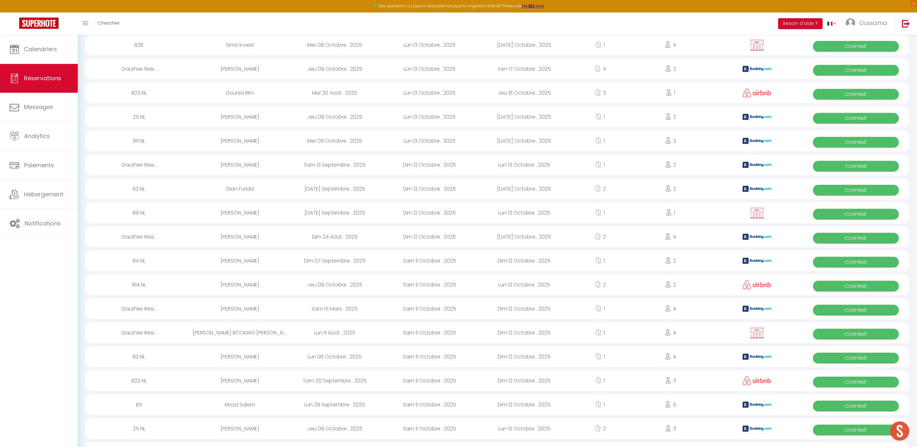
scroll to position [519, 0]
click at [243, 378] on div "Hisham Salah" at bounding box center [240, 381] width 95 height 21
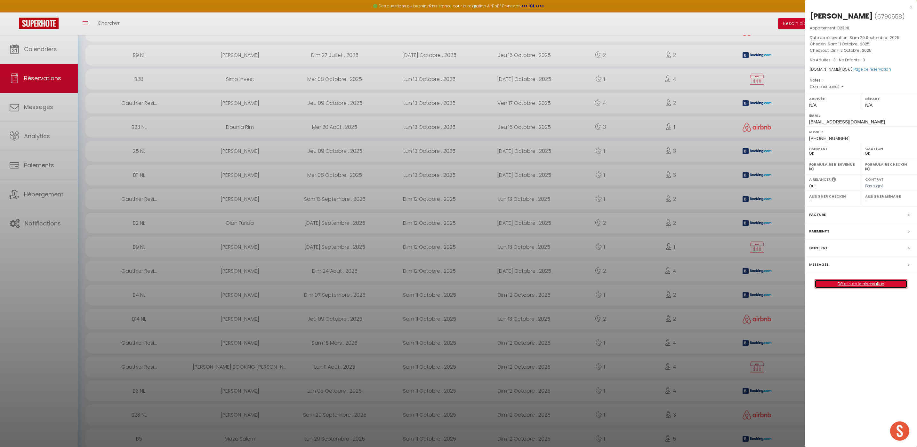
scroll to position [480, 0]
click at [255, 397] on div at bounding box center [458, 223] width 917 height 447
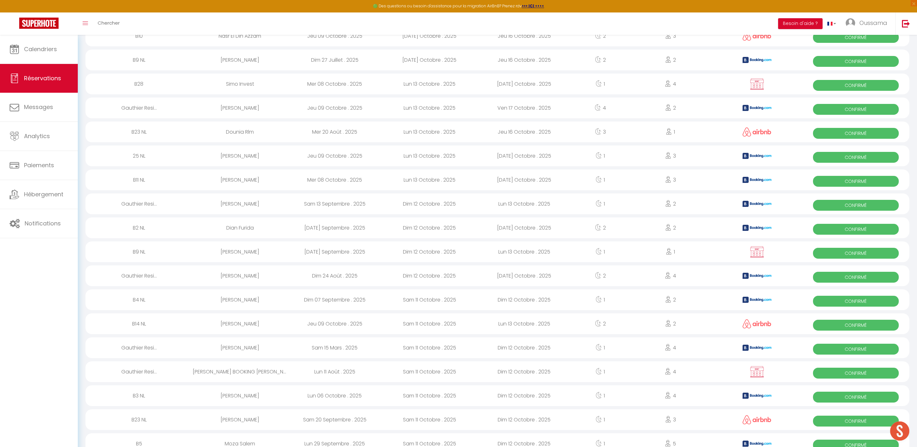
click at [247, 396] on div "Sabrina Wakrim" at bounding box center [240, 396] width 95 height 21
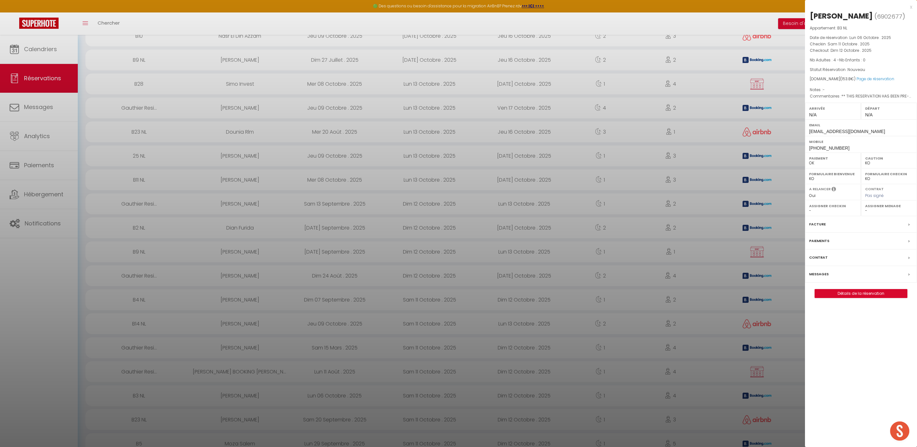
click at [249, 368] on div at bounding box center [458, 223] width 917 height 447
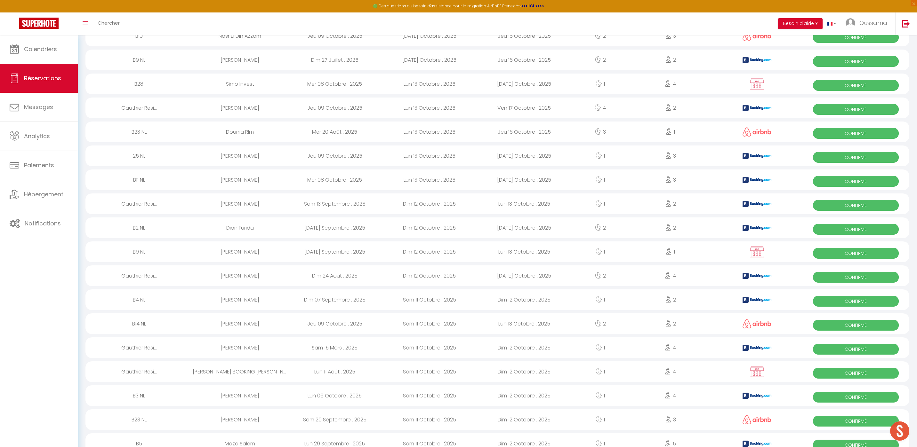
click at [242, 370] on div "Stanislav Mikhailov BOOKING DELOGE" at bounding box center [240, 372] width 95 height 21
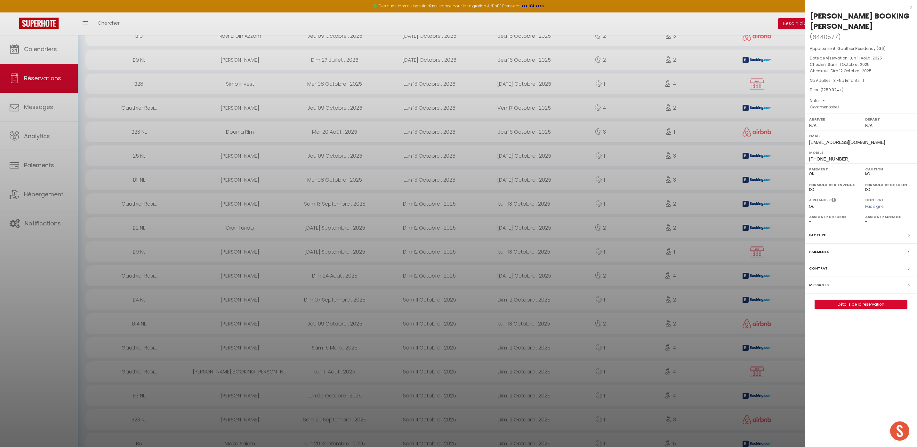
click at [250, 355] on div at bounding box center [458, 223] width 917 height 447
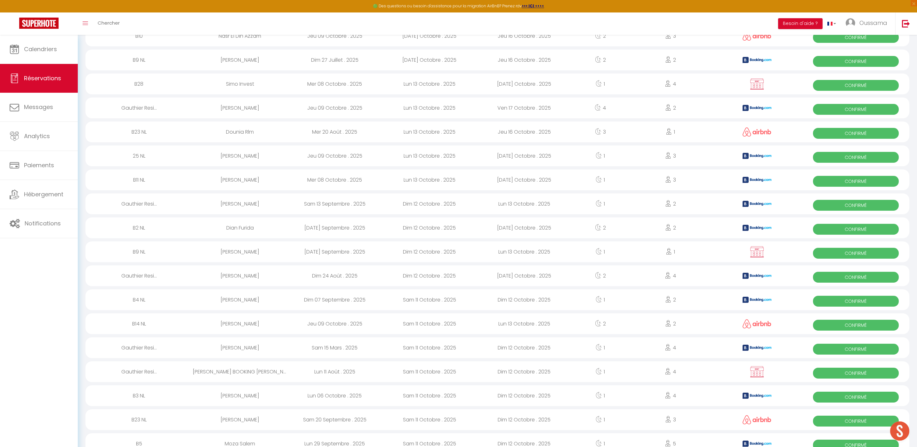
click at [240, 349] on div "Yanick Humberset" at bounding box center [240, 348] width 95 height 21
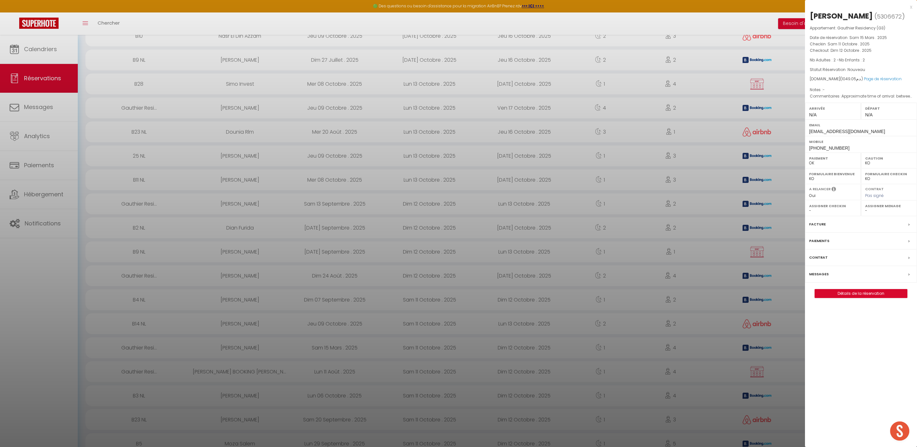
click at [298, 374] on div at bounding box center [458, 223] width 917 height 447
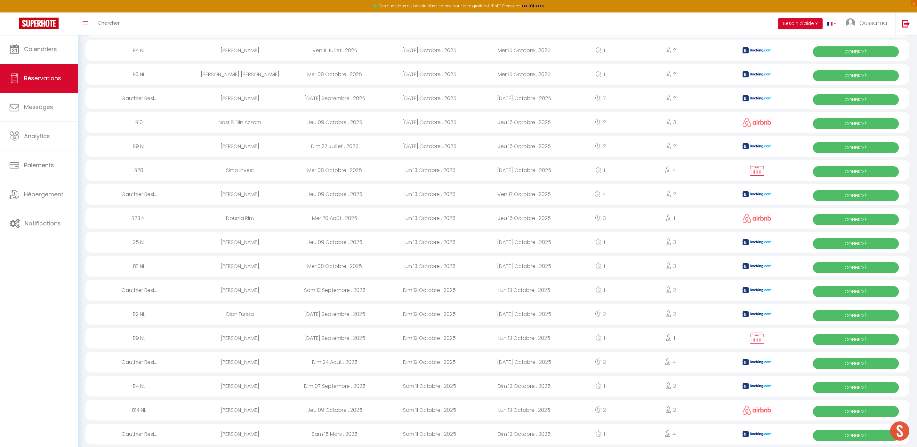
scroll to position [385, 0]
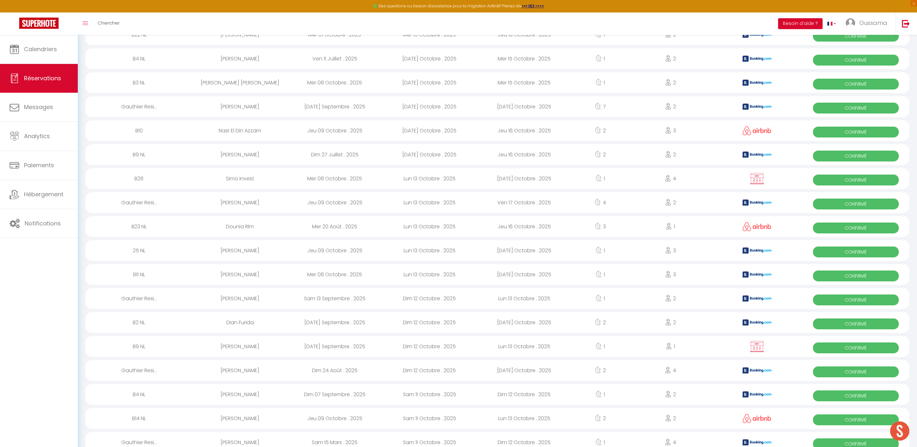
click at [249, 417] on div "Basith Salami" at bounding box center [240, 418] width 95 height 21
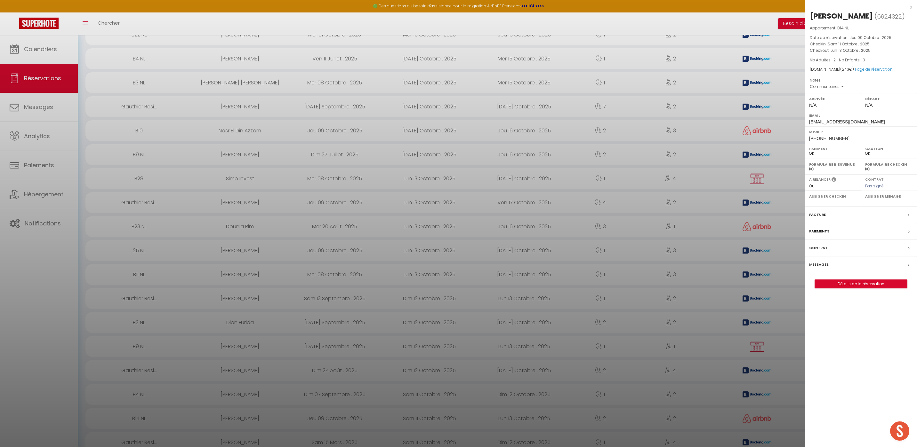
click at [231, 393] on div at bounding box center [458, 223] width 917 height 447
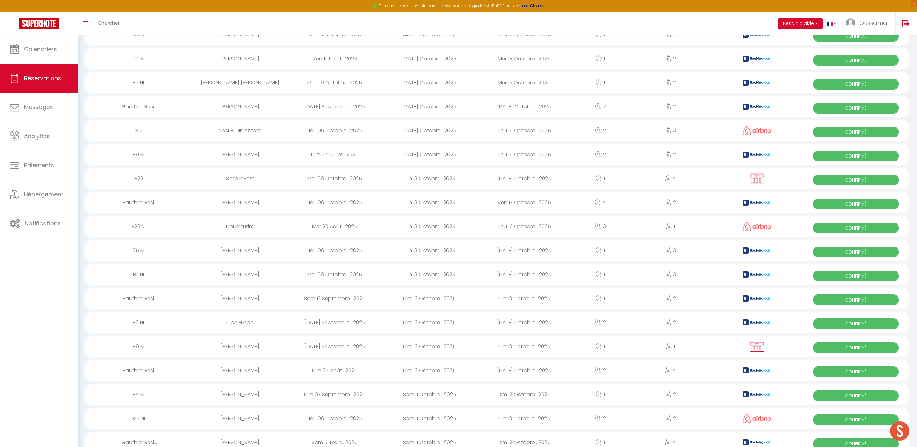
click at [241, 394] on div "[PERSON_NAME]" at bounding box center [240, 394] width 95 height 21
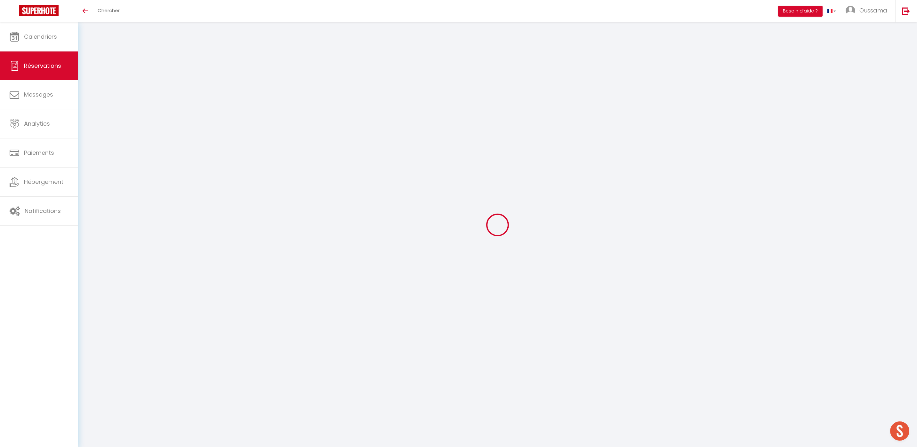
select select
checkbox input "false"
select select
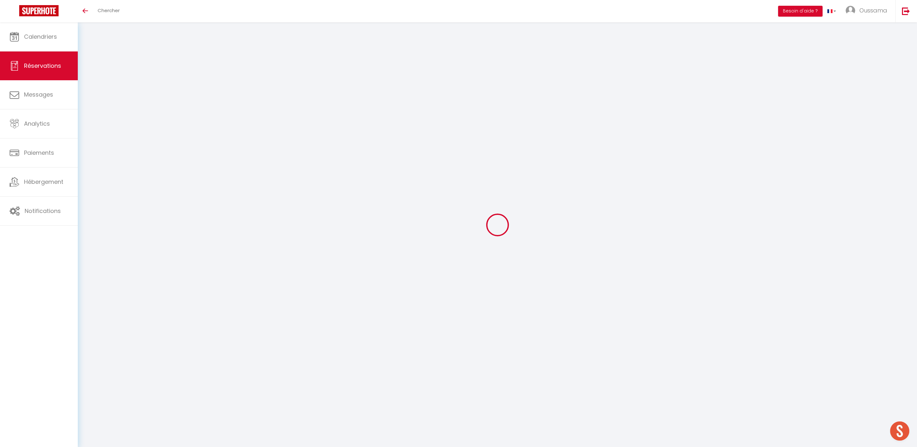
checkbox input "false"
select select
checkbox input "false"
select select
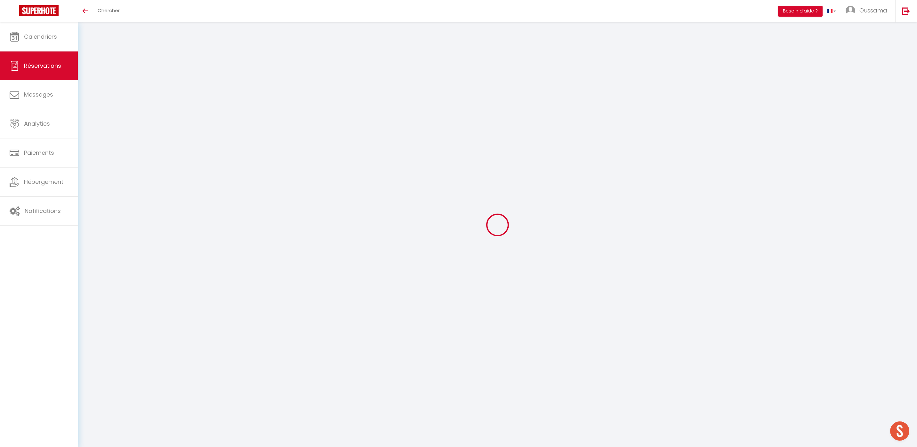
select select
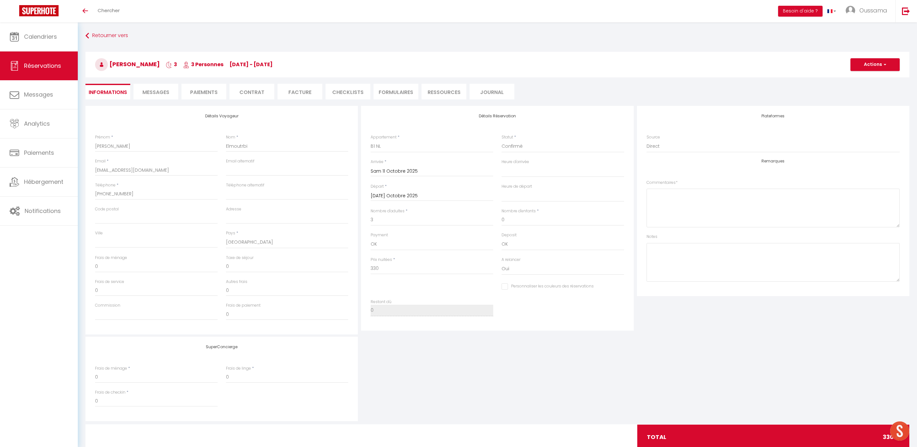
click at [148, 95] on span "Messages" at bounding box center [155, 92] width 27 height 7
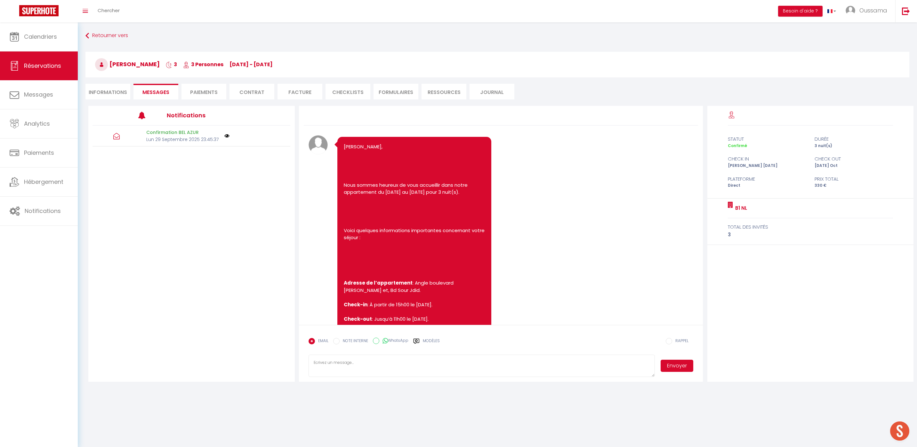
drag, startPoint x: 396, startPoint y: 339, endPoint x: 403, endPoint y: 338, distance: 7.8
click at [396, 339] on label "WhatsApp" at bounding box center [393, 341] width 29 height 7
click at [379, 339] on input "WhatsApp" at bounding box center [376, 341] width 6 height 6
radio input "true"
radio input "false"
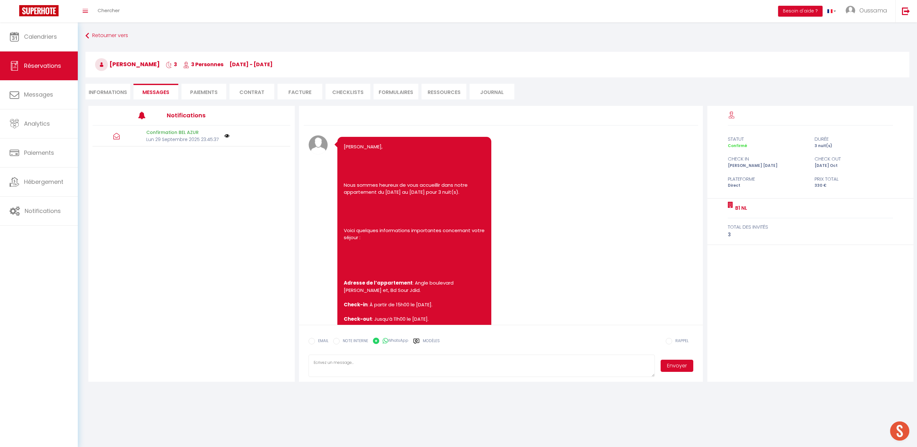
click at [417, 340] on icon at bounding box center [416, 341] width 6 height 6
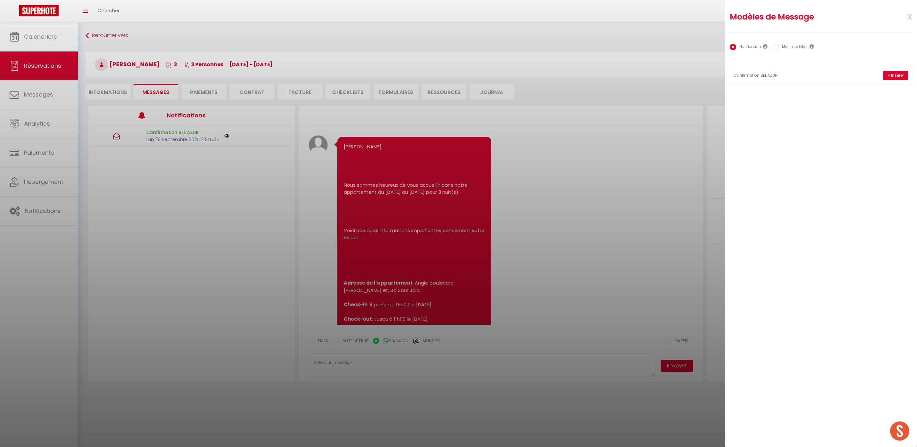
click at [795, 52] on div "Notification Mes modèles" at bounding box center [821, 47] width 182 height 13
click at [794, 48] on label "Mes modèles" at bounding box center [793, 47] width 29 height 7
click at [779, 48] on input "Mes modèles" at bounding box center [775, 47] width 6 height 6
radio input "true"
radio input "false"
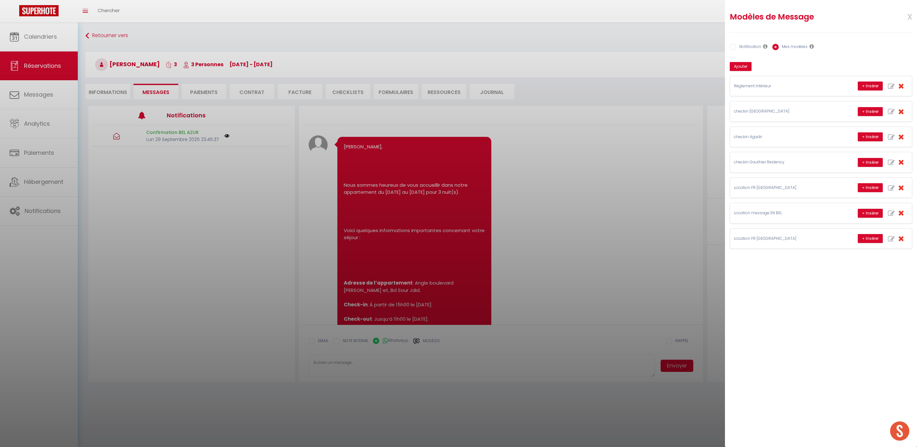
drag, startPoint x: 625, startPoint y: 131, endPoint x: 581, endPoint y: 137, distance: 44.5
click at [624, 132] on div at bounding box center [458, 223] width 917 height 447
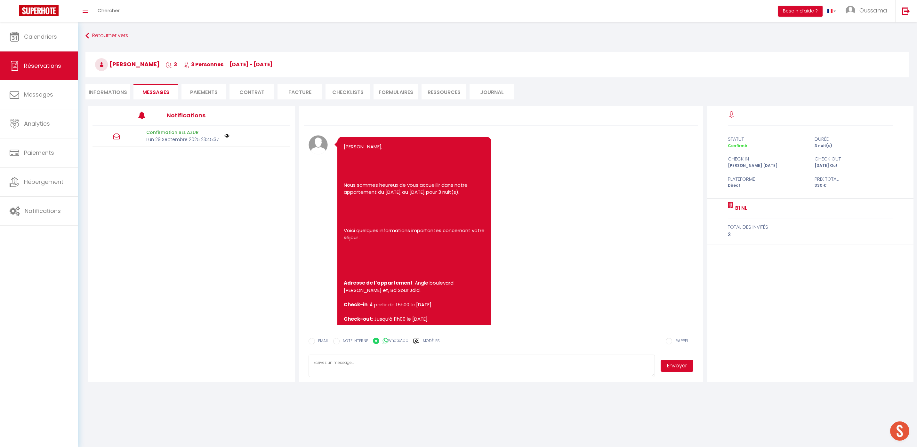
click at [120, 89] on li "Informations" at bounding box center [107, 92] width 45 height 16
select select
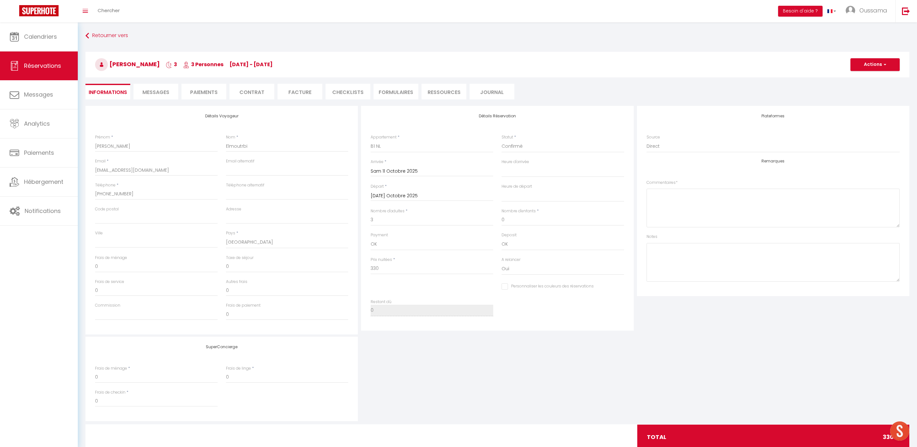
click at [158, 91] on span "Messages" at bounding box center [155, 92] width 27 height 7
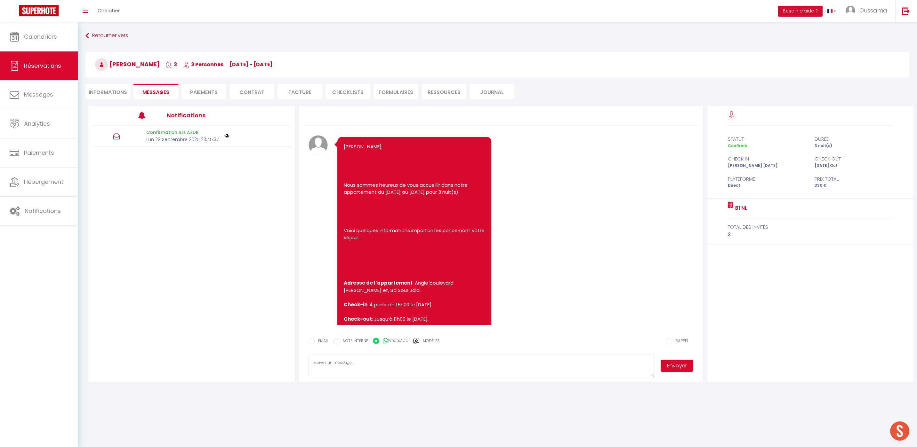
click at [437, 340] on label "Modèles" at bounding box center [431, 343] width 17 height 11
radio input "true"
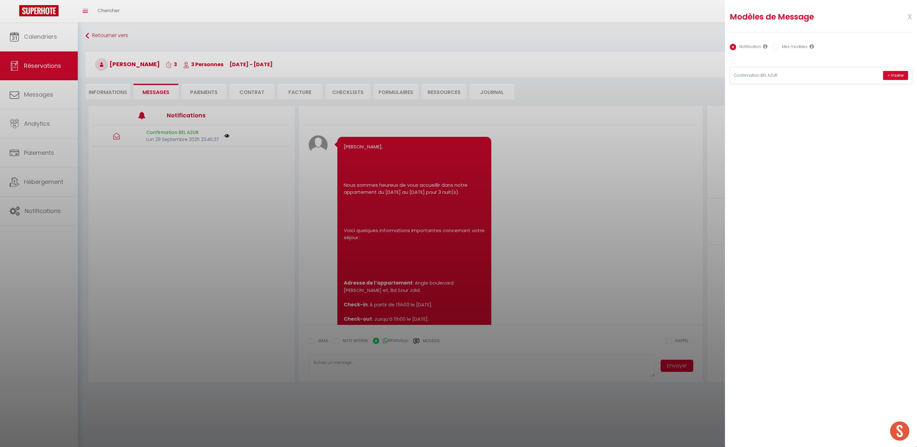
drag, startPoint x: 784, startPoint y: 45, endPoint x: 787, endPoint y: 55, distance: 10.4
click at [784, 45] on label "Mes modèles" at bounding box center [793, 47] width 29 height 7
click at [779, 45] on input "Mes modèles" at bounding box center [775, 47] width 6 height 6
radio input "true"
radio input "false"
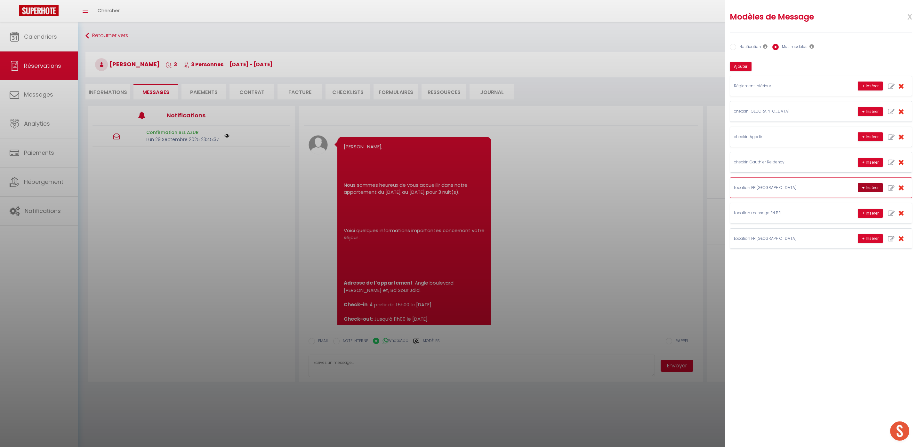
click at [871, 189] on button "+ Insérer" at bounding box center [870, 187] width 25 height 9
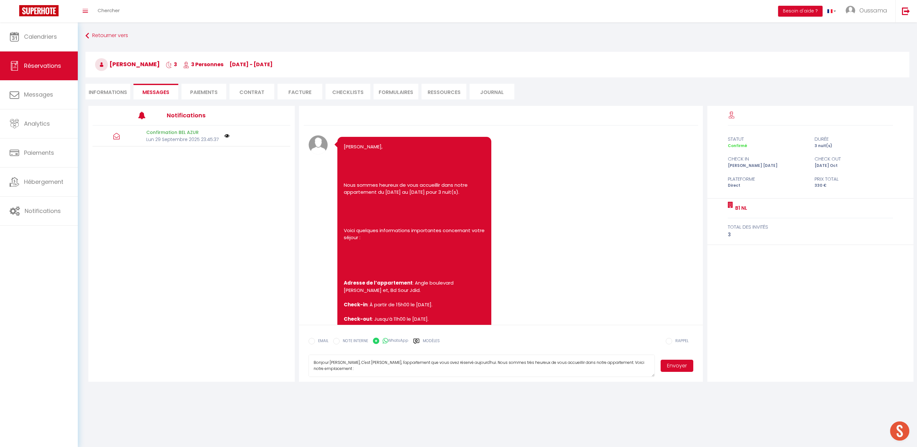
click at [389, 361] on textarea "Bonjour Hassan Elmoutrbi, C'est Mohamed de Thecasaedition, l'appartement que vo…" at bounding box center [481, 366] width 347 height 22
type textarea "Bonjour Hassan Elmoutrbi, C'est Hakim de Thecasaedition, l'appartement que vous…"
click at [679, 364] on button "Envoyer" at bounding box center [676, 366] width 33 height 12
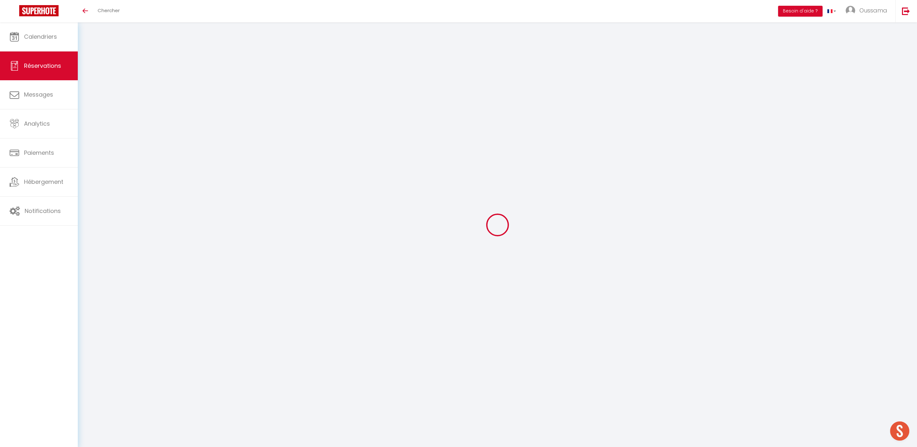
type input "Tatsiana"
type input "Baddoo"
type input "[EMAIL_ADDRESS][DOMAIN_NAME]"
type input "[PHONE_NUMBER]"
select select "CA"
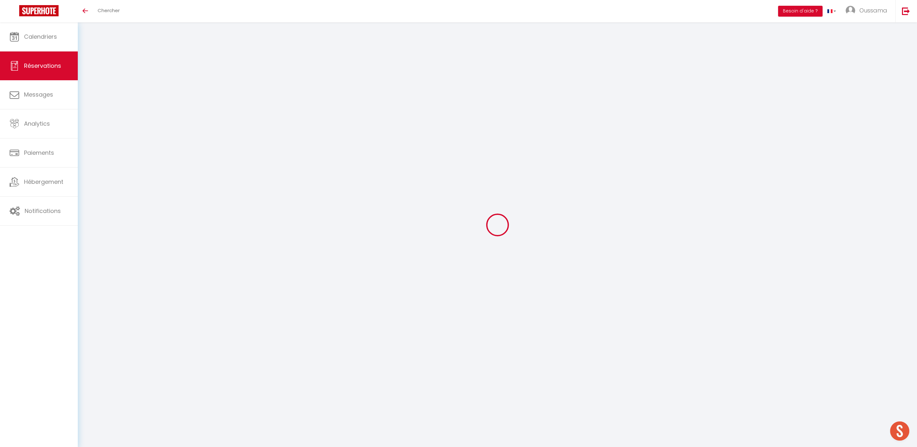
type input "25.65"
type input "2.57"
select select "47364"
select select "1"
select select
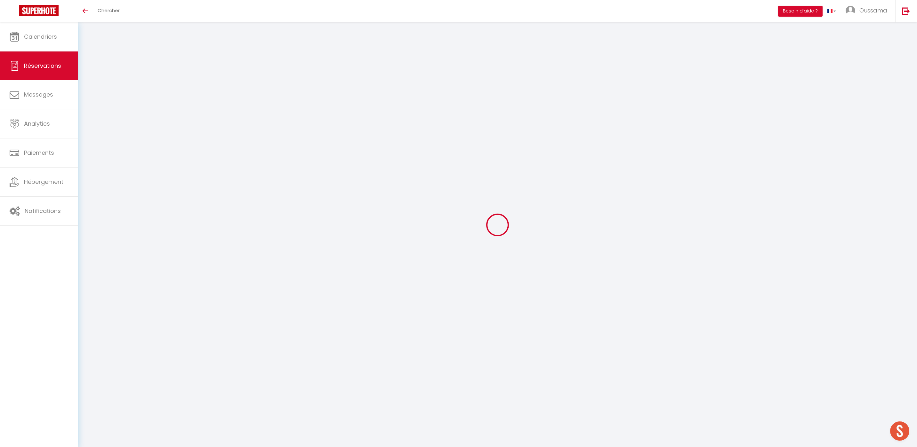
select select
type input "2"
select select "12"
select select
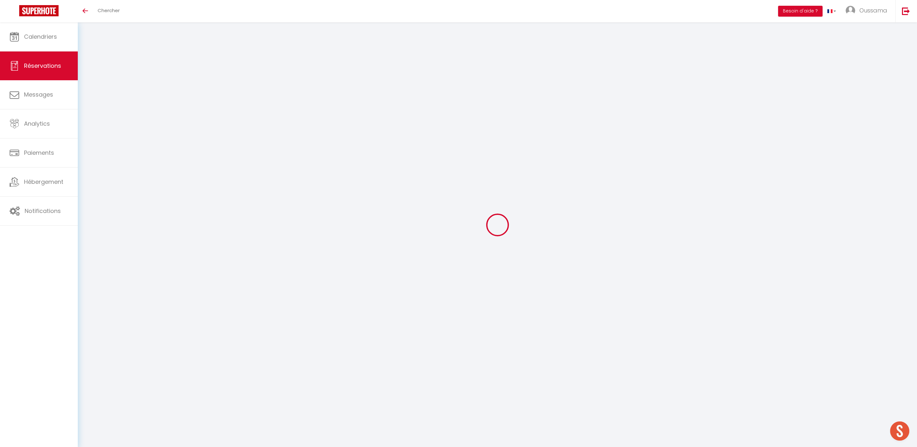
type input "128.25"
checkbox input "false"
type input "0"
select select "2"
type input "0"
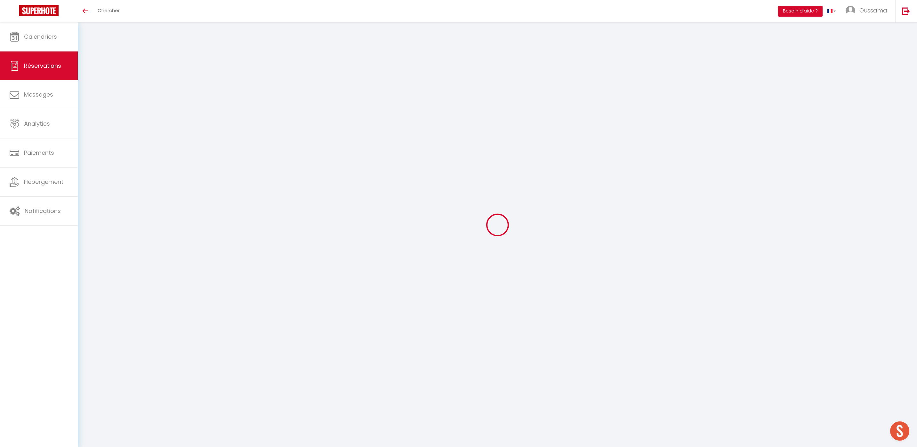
type input "0"
select select
select select "14"
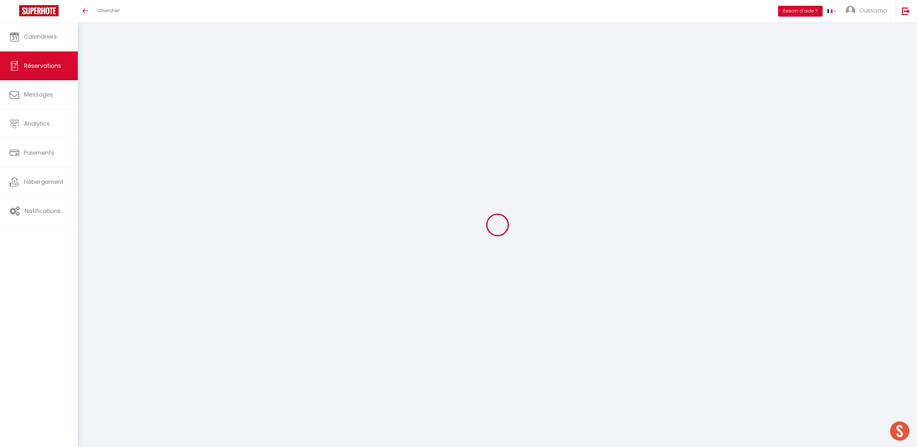
checkbox input "false"
select select
checkbox input "false"
select select
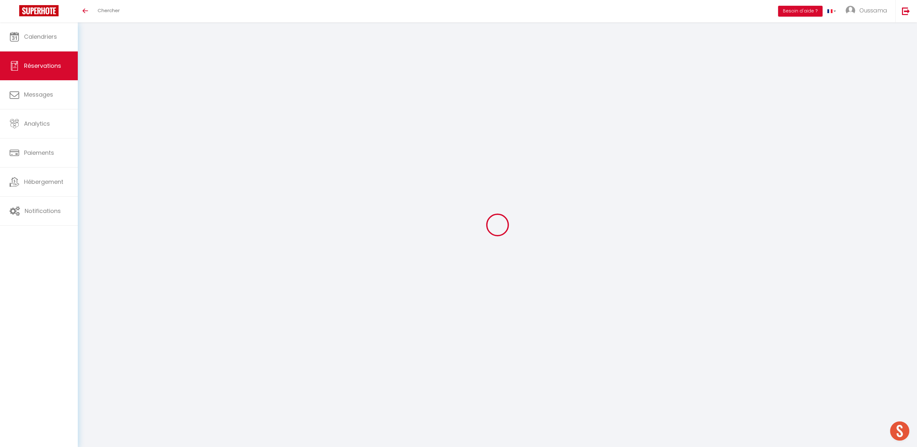
select select
checkbox input "false"
type textarea "** THIS RESERVATION HAS BEEN PRE-PAID ** BOOKING NOTE : Payment charge is EUR 2…"
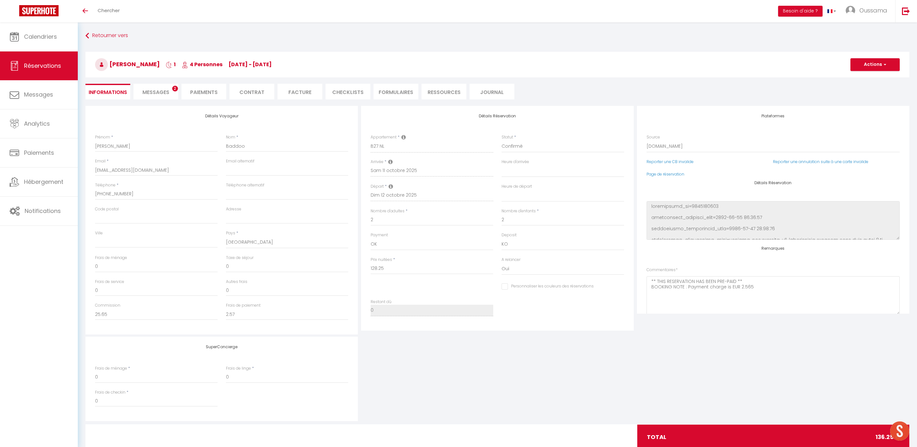
type input "8"
select select
checkbox input "false"
select select
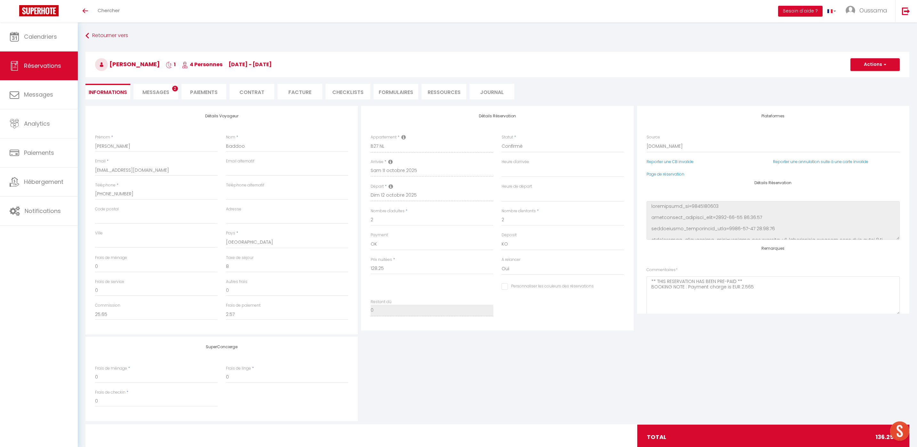
select select
click at [156, 89] on span "Messages" at bounding box center [155, 92] width 27 height 7
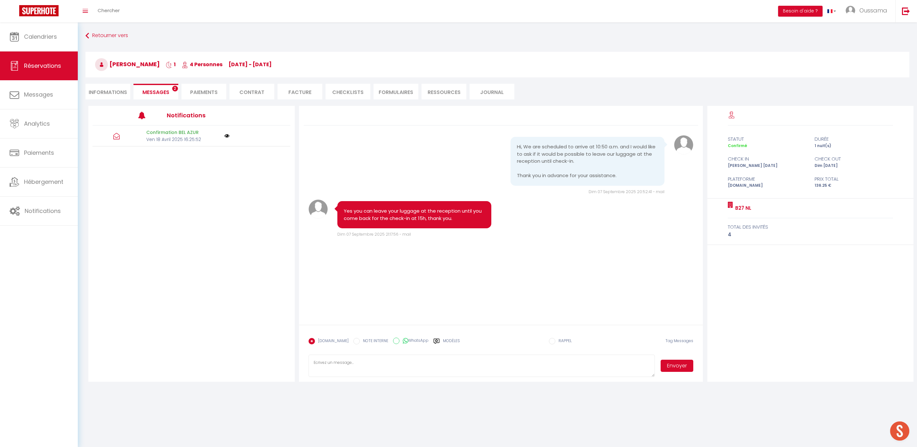
click at [406, 338] on label "WhatsApp" at bounding box center [413, 341] width 29 height 7
click at [399, 338] on input "WhatsApp" at bounding box center [396, 341] width 6 height 6
radio input "true"
radio input "false"
click at [433, 340] on icon at bounding box center [436, 341] width 6 height 5
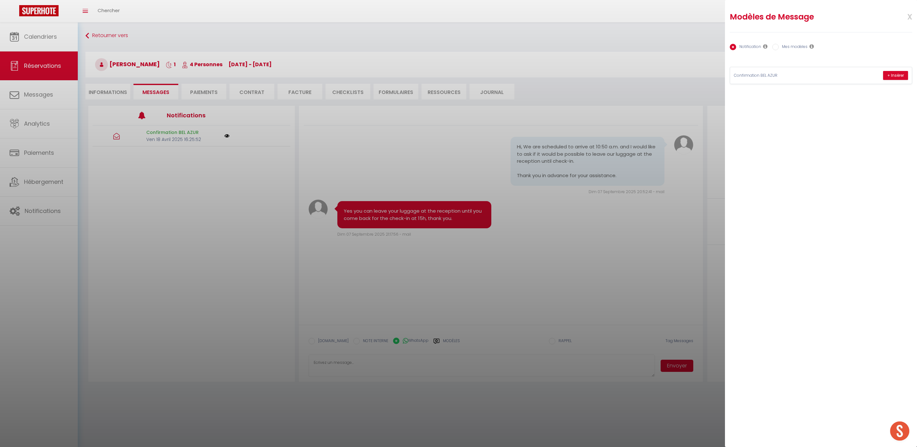
click at [796, 48] on label "Mes modèles" at bounding box center [793, 47] width 29 height 7
click at [779, 48] on input "Mes modèles" at bounding box center [775, 47] width 6 height 6
radio input "true"
radio input "false"
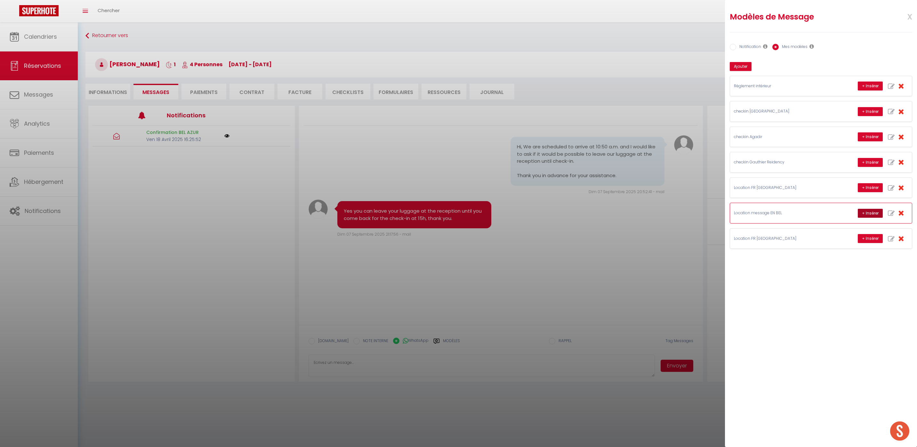
click at [861, 212] on button "+ Insérer" at bounding box center [870, 213] width 25 height 9
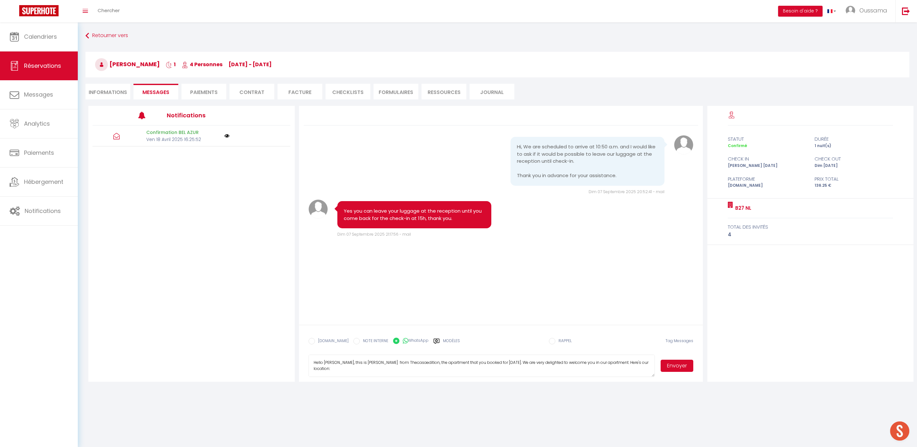
click at [361, 363] on textarea "Hello Tatsiana, this is Williams from Thecasaedition, the apartment that you bo…" at bounding box center [481, 366] width 347 height 22
type textarea "Hello Tatsiana, this is Hakim from Thecasaedition, the apartment that you booke…"
click at [666, 362] on button "Envoyer" at bounding box center [676, 366] width 33 height 12
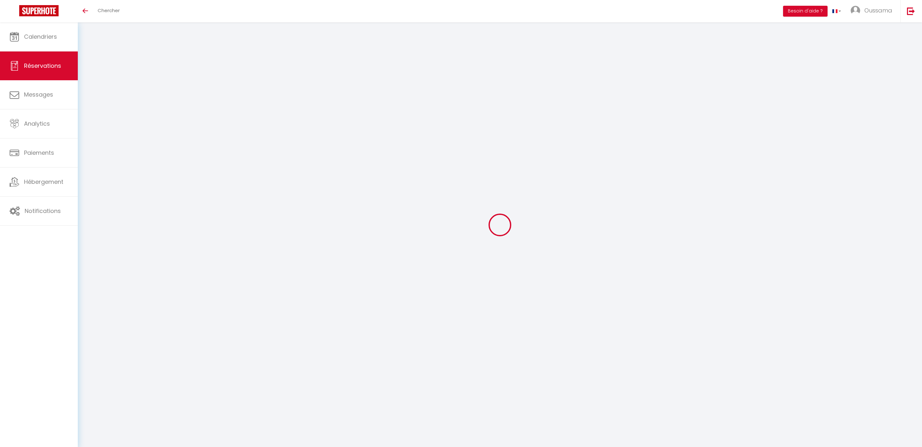
select select
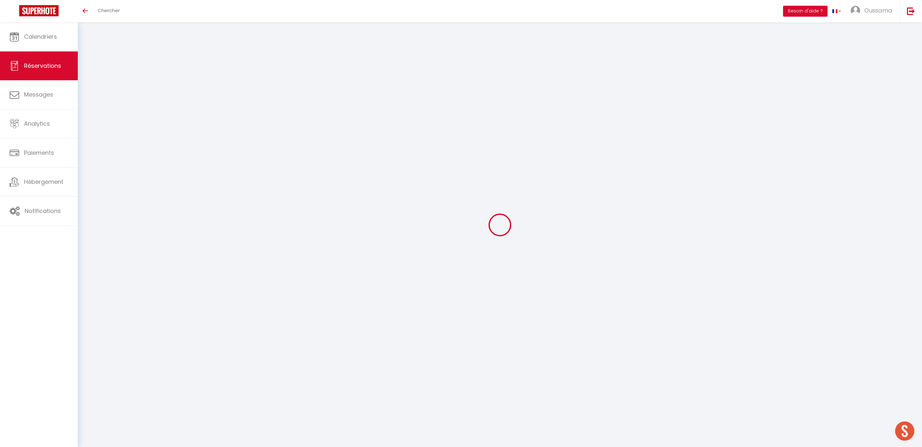
type input "عمر"
type input "العكاسي"
type input "mlksy.446659@guest.booking.com"
type input "+966590000294"
type input "."
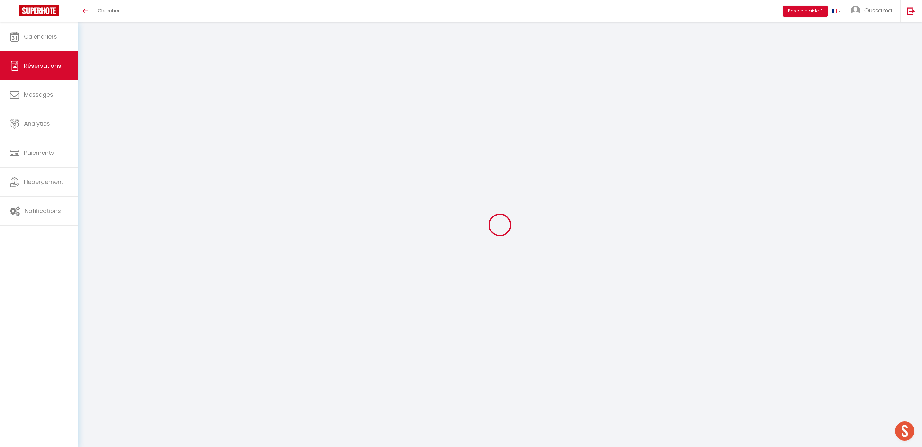
select select "SA"
type input "54.43"
type input "5.44"
select select "52008"
select select "1"
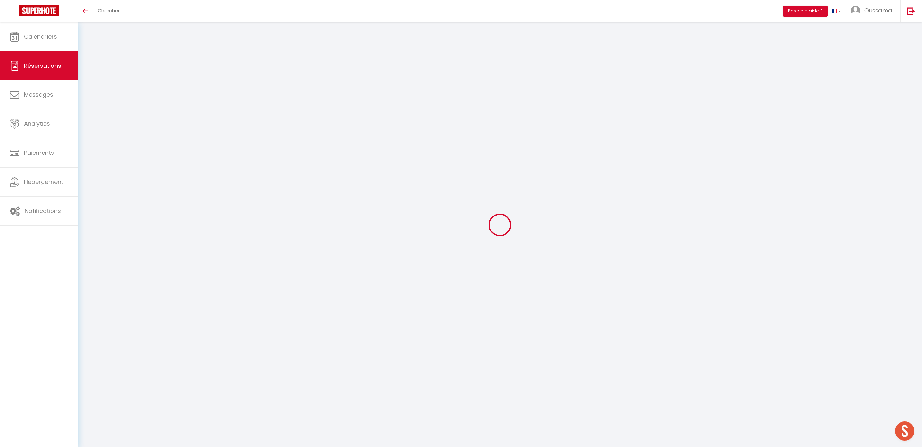
select select
type input "3"
select select "12"
select select
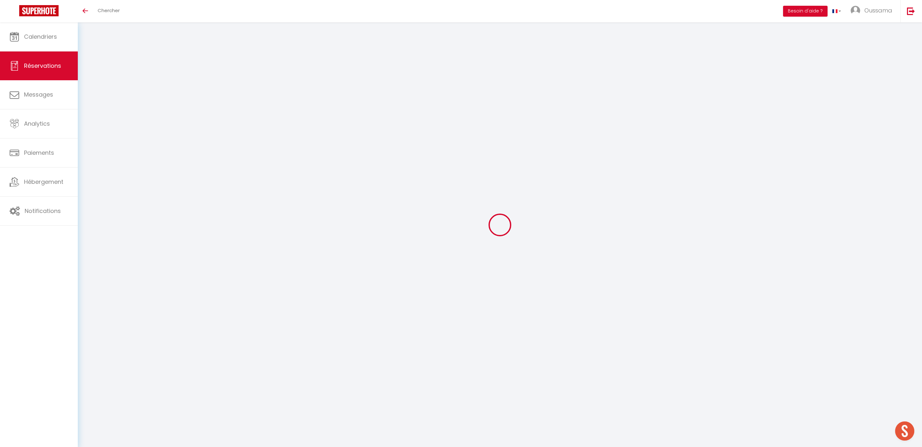
type input "272.16"
checkbox input "false"
type input "0"
select select "2"
type input "0"
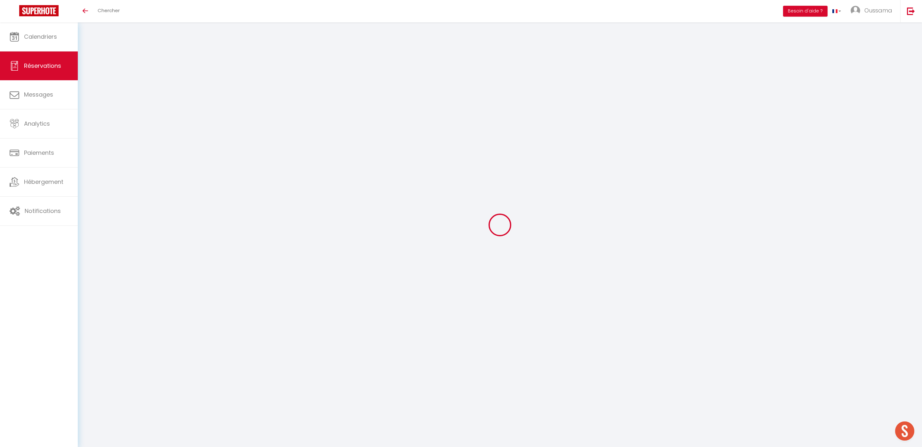
type input "0"
select select
select select "14"
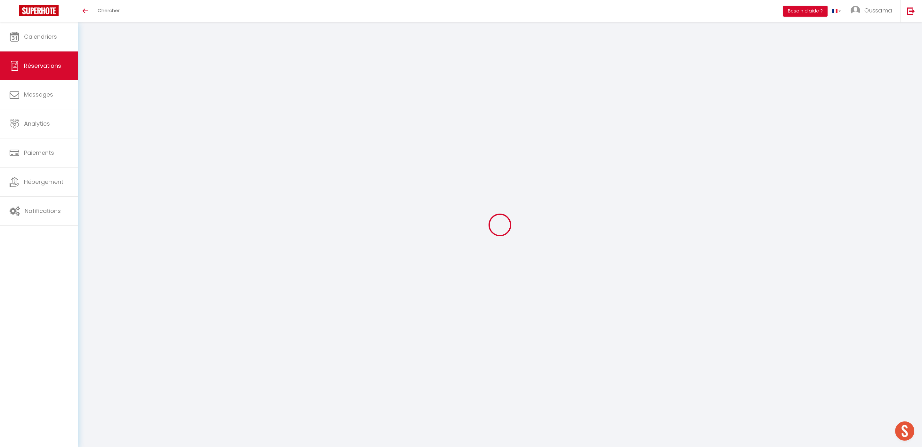
checkbox input "false"
select select
checkbox input "false"
select select
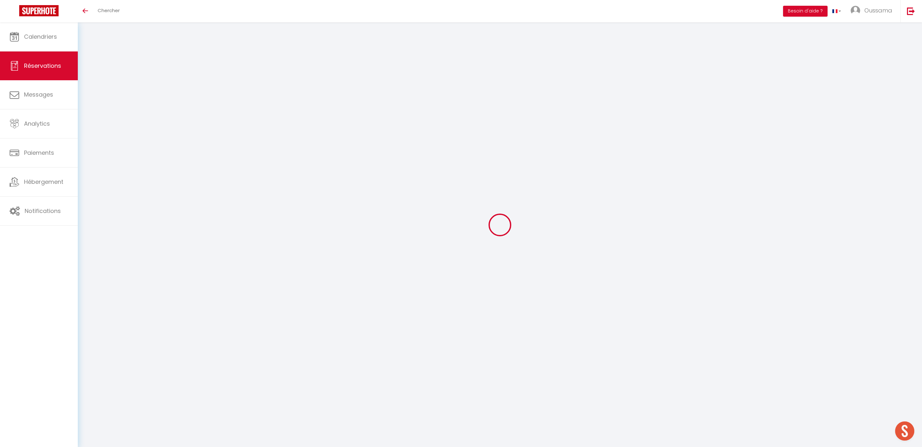
select select
checkbox input "false"
select select
checkbox input "false"
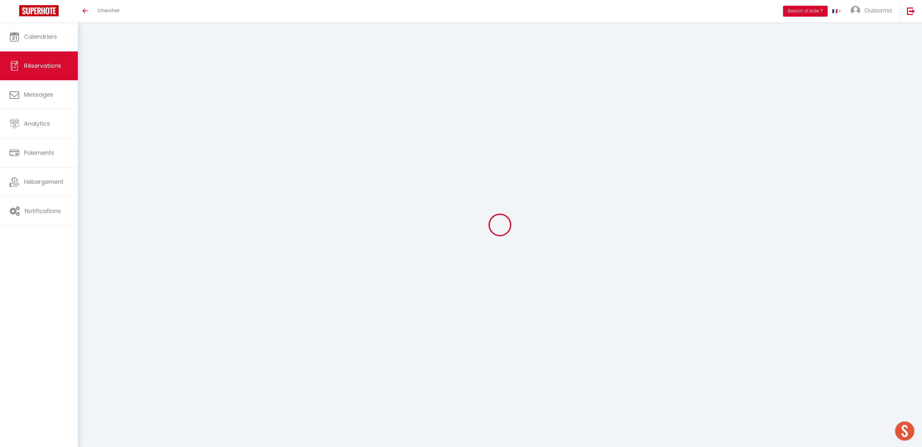
type textarea "** THIS RESERVATION HAS BEEN PRE-PAID ** BOOKING NOTE : Payment charge is EUR 5…"
type input "12"
select select
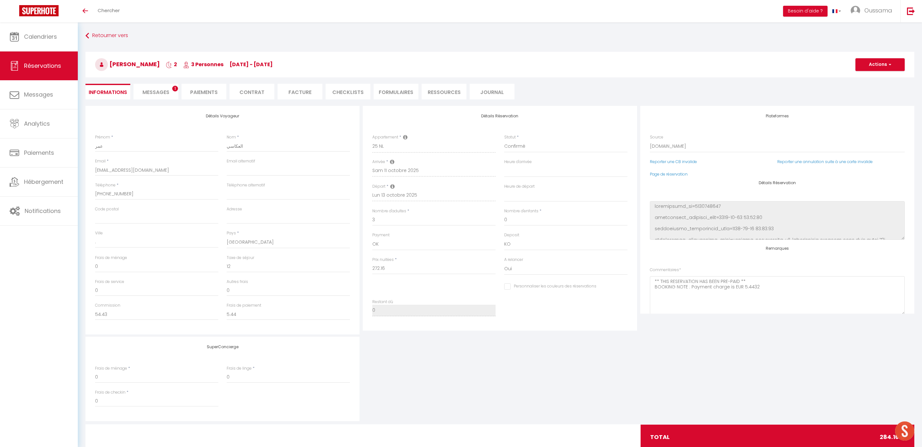
checkbox input "false"
select select
click at [167, 97] on li "Messages 1" at bounding box center [155, 92] width 45 height 16
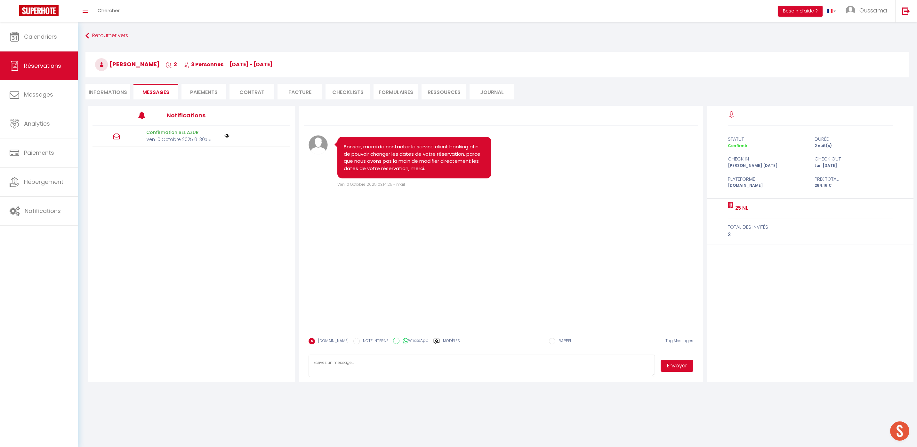
click at [422, 341] on label "WhatsApp" at bounding box center [413, 341] width 29 height 7
click at [399, 341] on input "WhatsApp" at bounding box center [396, 341] width 6 height 6
radio input "true"
radio input "false"
click at [433, 340] on icon at bounding box center [436, 341] width 6 height 5
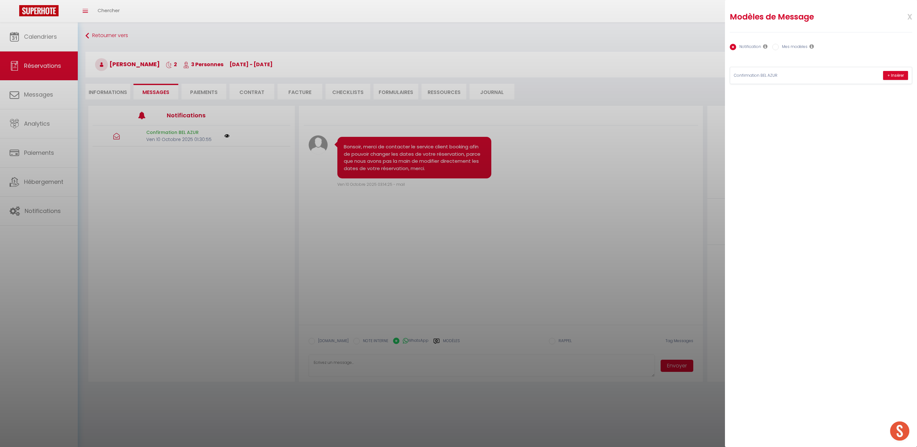
click at [784, 39] on div "Notification Mes modèles Nom Message Afficher les shortcodes Annuler Enregistre…" at bounding box center [821, 58] width 182 height 52
click at [788, 47] on label "Mes modèles" at bounding box center [793, 47] width 29 height 7
click at [779, 47] on input "Mes modèles" at bounding box center [775, 47] width 6 height 6
radio input "true"
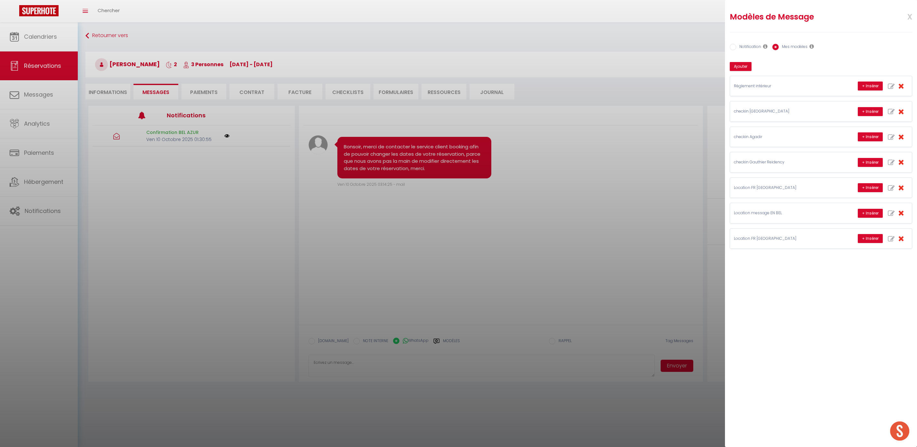
click at [205, 169] on div at bounding box center [458, 223] width 917 height 447
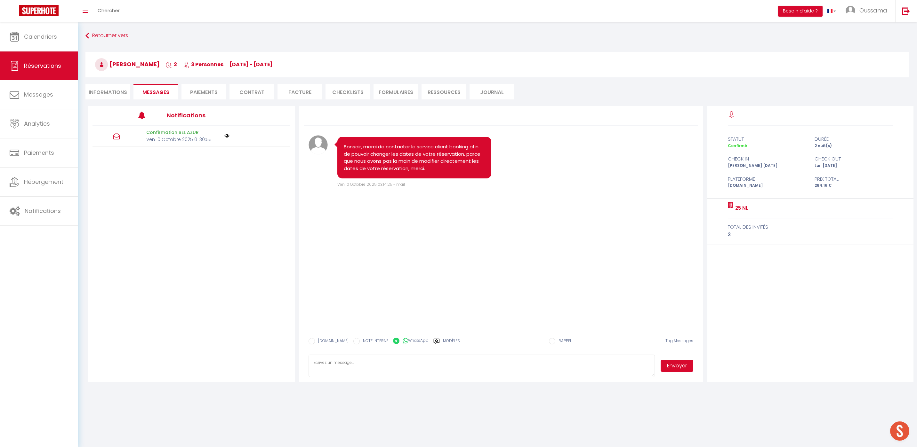
click at [443, 343] on label "Modèles" at bounding box center [451, 343] width 17 height 11
radio input "true"
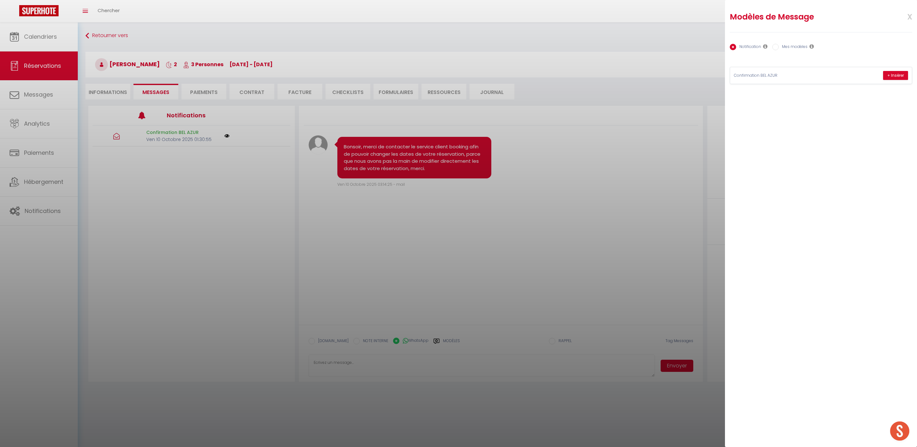
click at [789, 45] on label "Mes modèles" at bounding box center [793, 47] width 29 height 7
click at [779, 45] on input "Mes modèles" at bounding box center [775, 47] width 6 height 6
radio input "true"
radio input "false"
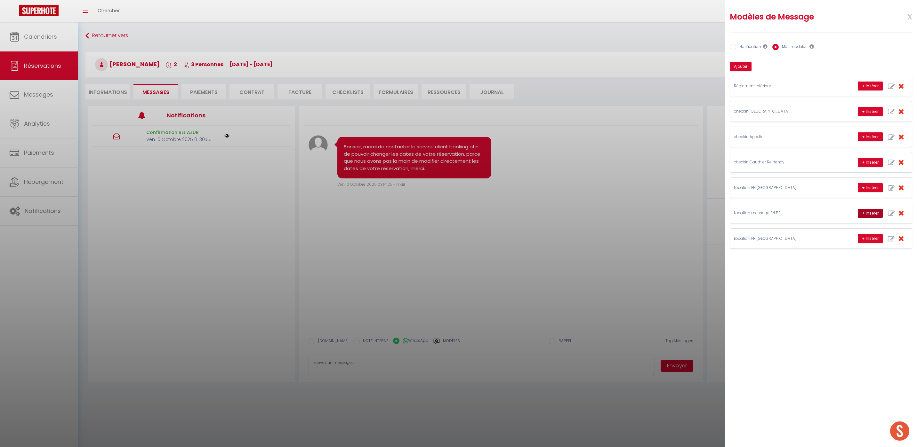
drag, startPoint x: 870, startPoint y: 212, endPoint x: 838, endPoint y: 232, distance: 37.3
click at [870, 212] on button "+ Insérer" at bounding box center [870, 213] width 25 height 9
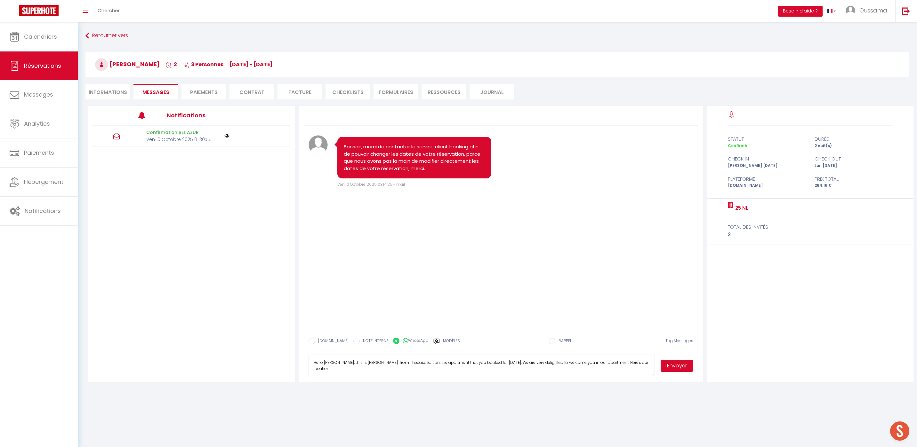
click at [350, 361] on textarea "Hello عمر, this is Williams from Thecasaedition, the apartment that you booked …" at bounding box center [481, 366] width 347 height 22
type textarea "Hello عمر, this is Hakim from Thecasaedition, the apartment that you booked for…"
click at [670, 367] on button "Envoyer" at bounding box center [676, 366] width 33 height 12
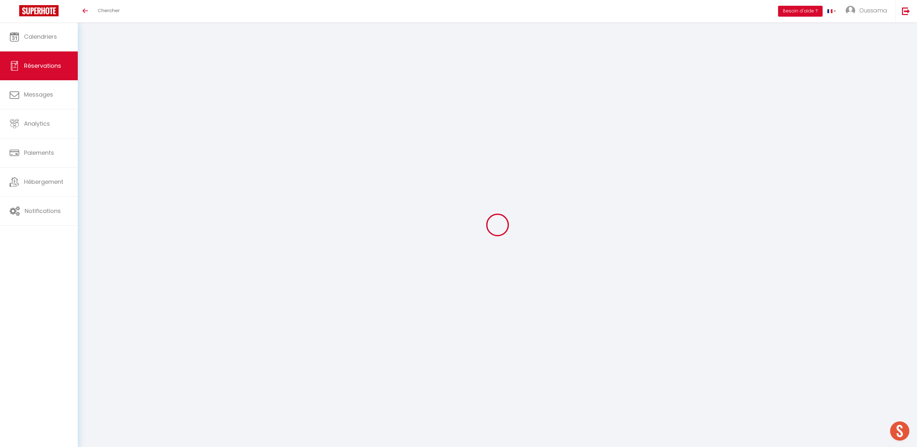
type input "Moza"
type input "[GEOGRAPHIC_DATA]"
type input "[EMAIL_ADDRESS][DOMAIN_NAME]"
type input "[PHONE_NUMBER]"
type input "."
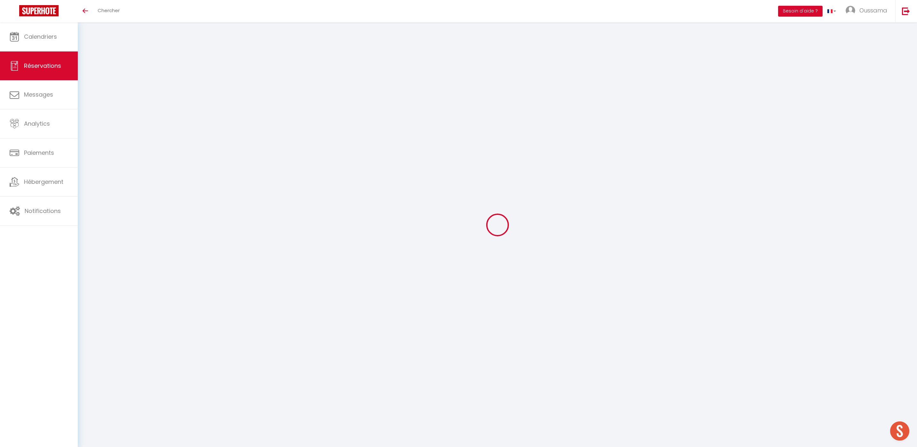
select select "AE"
type input "38.88"
type input "3.89"
select select "14196"
select select "1"
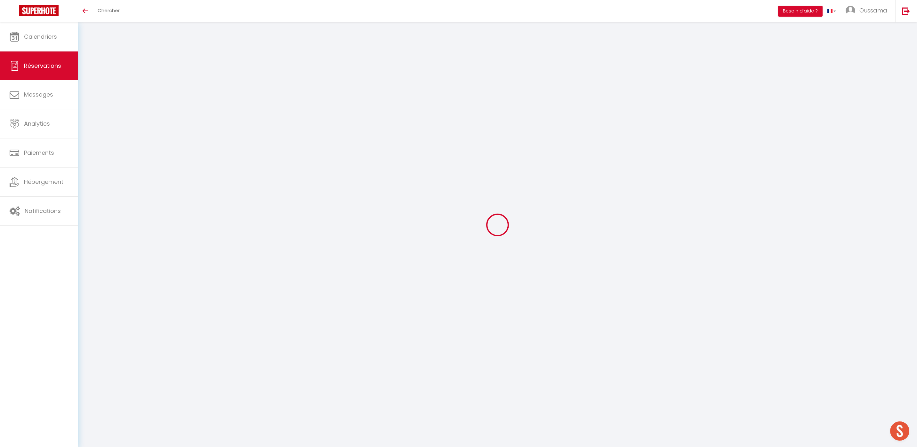
select select
type input "5"
select select "12"
select select "15"
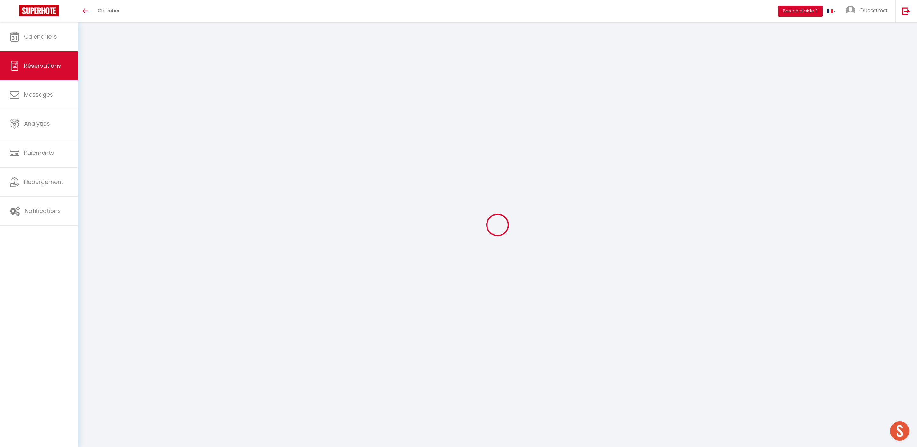
type input "194.4"
checkbox input "false"
type input "0"
select select "2"
type input "0"
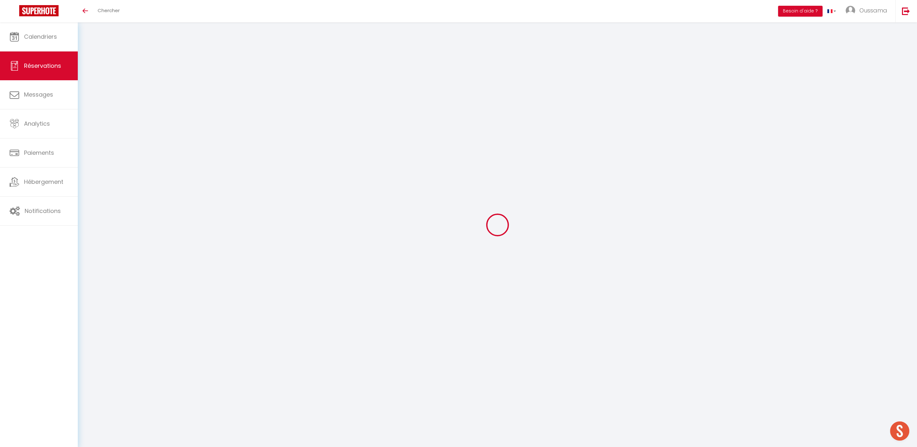
type input "0"
select select
checkbox input "false"
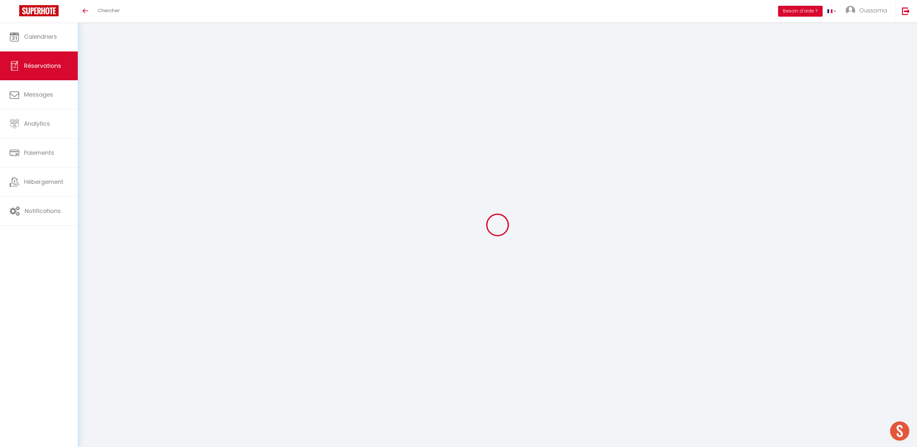
select select
checkbox input "false"
select select
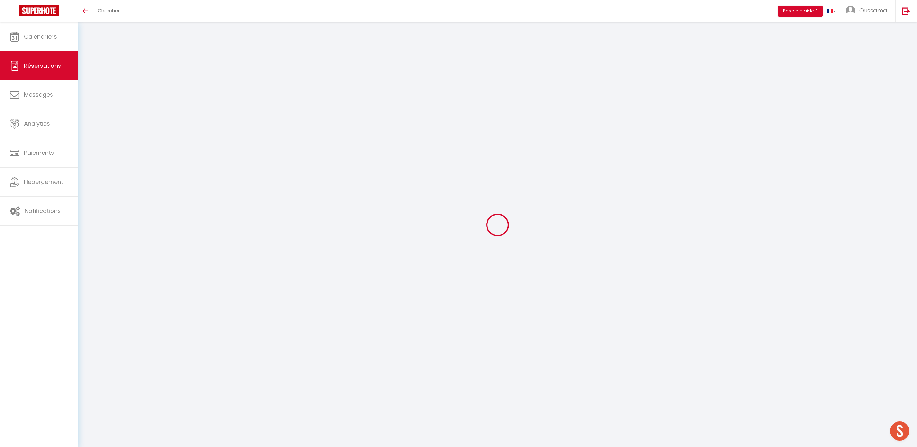
checkbox input "false"
select select
checkbox input "false"
type textarea "** THIS RESERVATION HAS BEEN PRE-PAID ** Reservation has a cancellation grace p…"
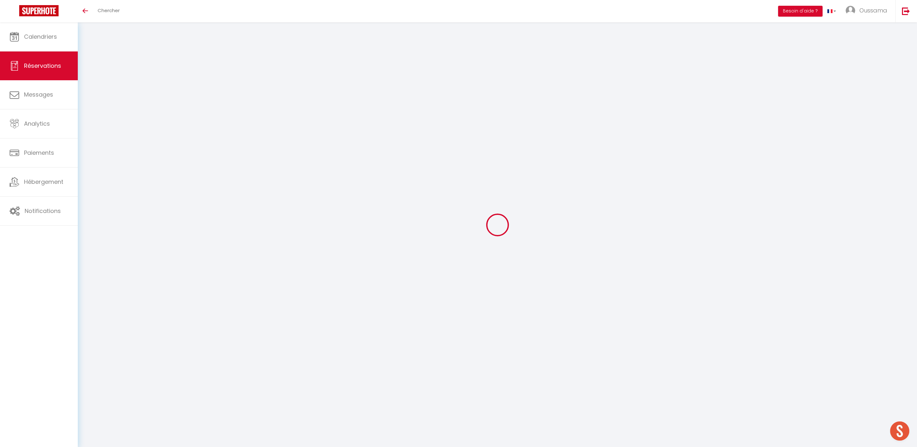
type input "10"
select select
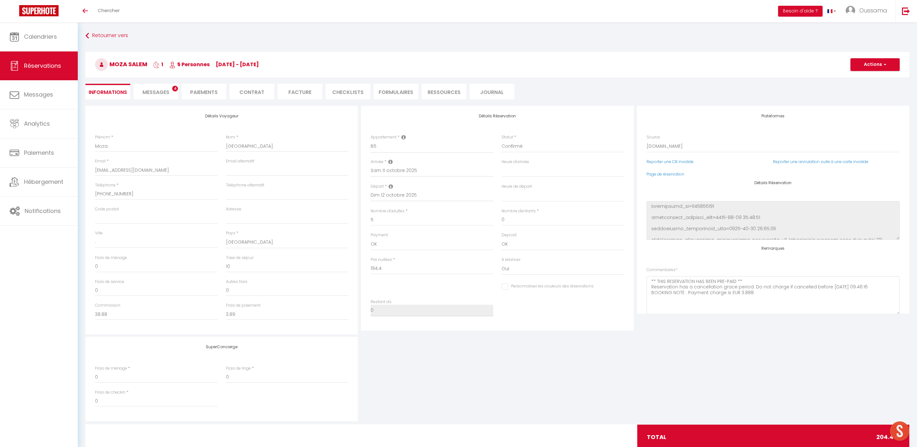
checkbox input "false"
select select
click at [158, 92] on span "Messages" at bounding box center [155, 92] width 27 height 7
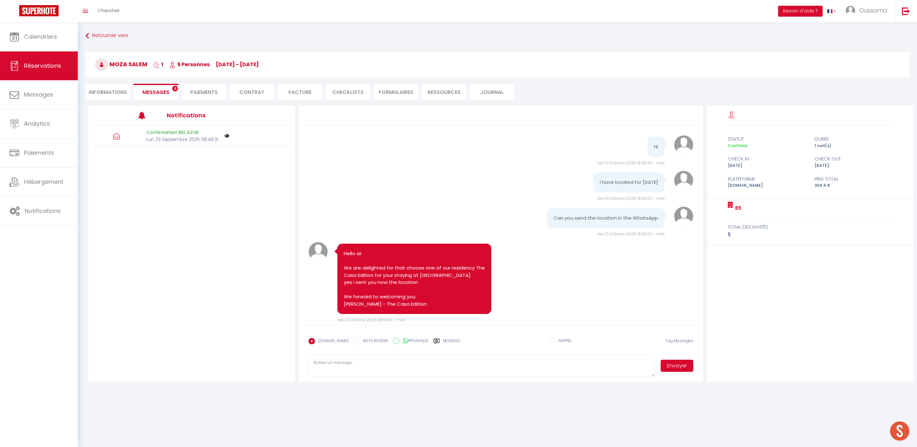
click at [405, 340] on label "WhatsApp" at bounding box center [413, 341] width 29 height 7
click at [399, 340] on input "WhatsApp" at bounding box center [396, 341] width 6 height 6
radio input "true"
radio input "false"
click at [443, 340] on label "Modèles" at bounding box center [451, 343] width 17 height 11
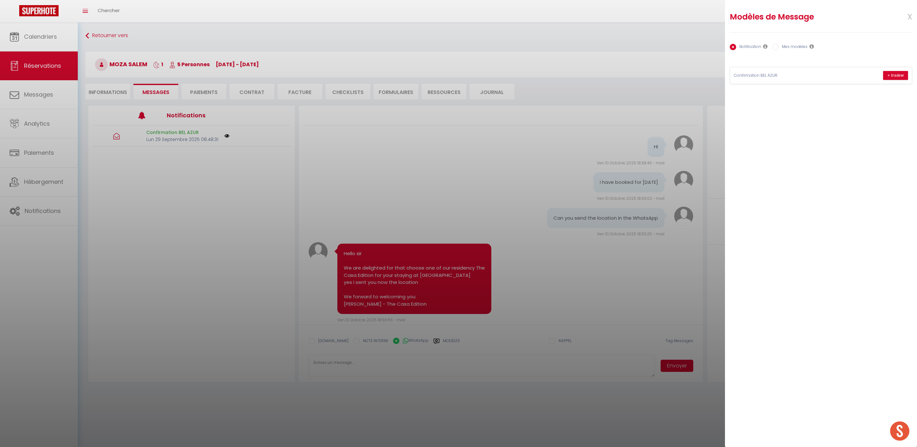
click at [798, 43] on div "Notification Mes modèles" at bounding box center [821, 47] width 182 height 13
click at [796, 48] on label "Mes modèles" at bounding box center [793, 47] width 29 height 7
click at [779, 48] on input "Mes modèles" at bounding box center [775, 47] width 6 height 6
radio input "true"
radio input "false"
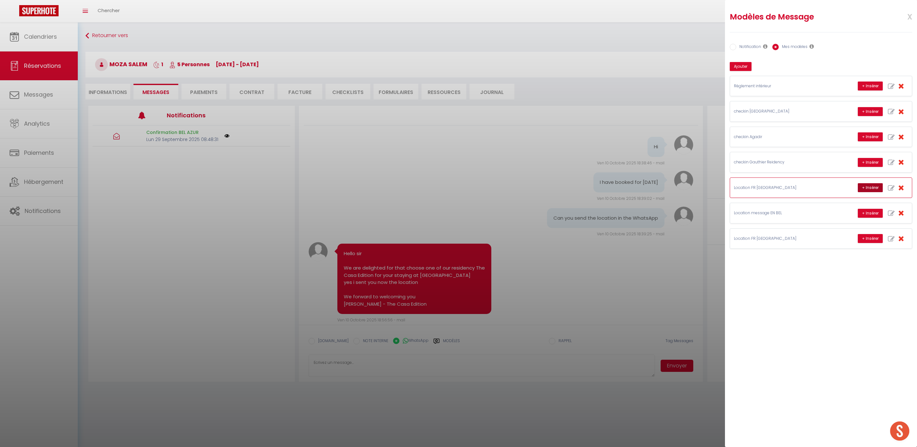
click at [863, 188] on button "+ Insérer" at bounding box center [870, 187] width 25 height 9
type textarea "Bonjour Moza Salem, C'est [PERSON_NAME], l'appartement que vous avez réservé [D…"
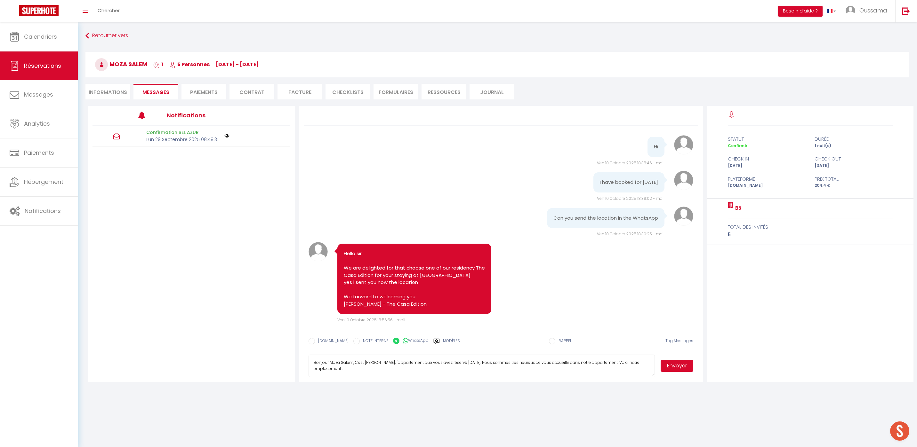
click at [126, 99] on li "Informations" at bounding box center [107, 92] width 45 height 16
select select
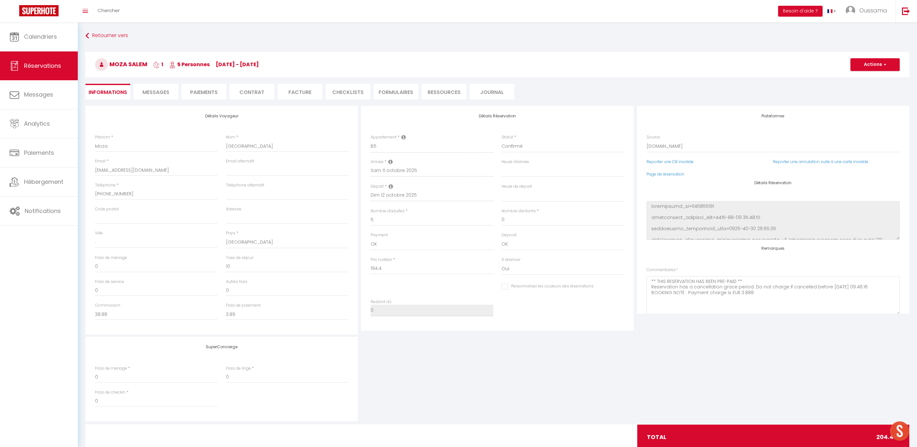
click at [159, 98] on li "Messages" at bounding box center [155, 92] width 45 height 16
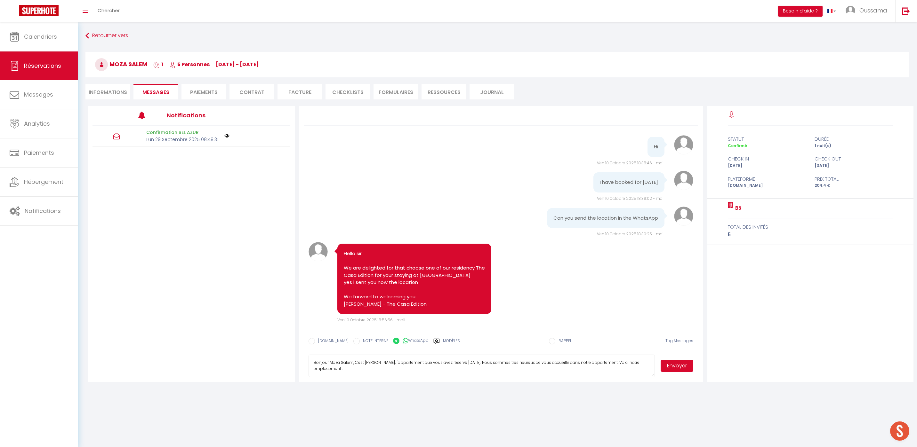
scroll to position [24, 0]
drag, startPoint x: 316, startPoint y: 363, endPoint x: 495, endPoint y: 401, distance: 183.8
click at [495, 401] on body "🟢 Des questions ou besoin d'assistance pour la migration AirBnB? Prenez rdv >>>…" at bounding box center [458, 245] width 917 height 447
type textarea "B"
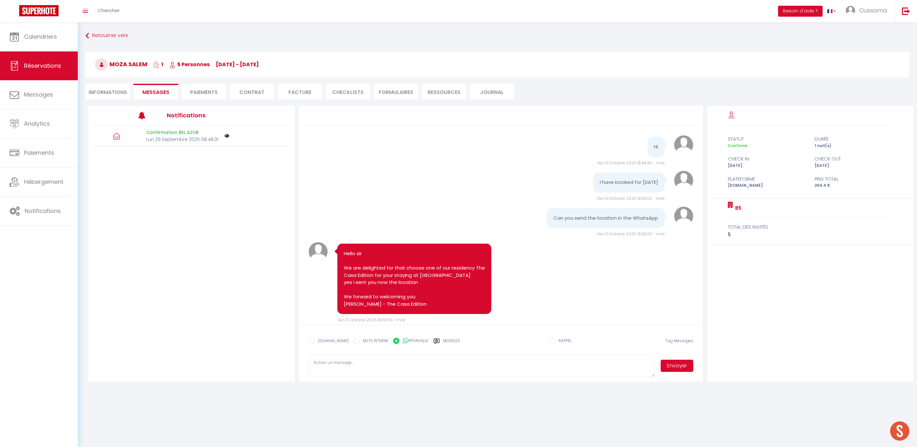
click at [450, 342] on label "Modèles" at bounding box center [451, 343] width 17 height 11
radio input "true"
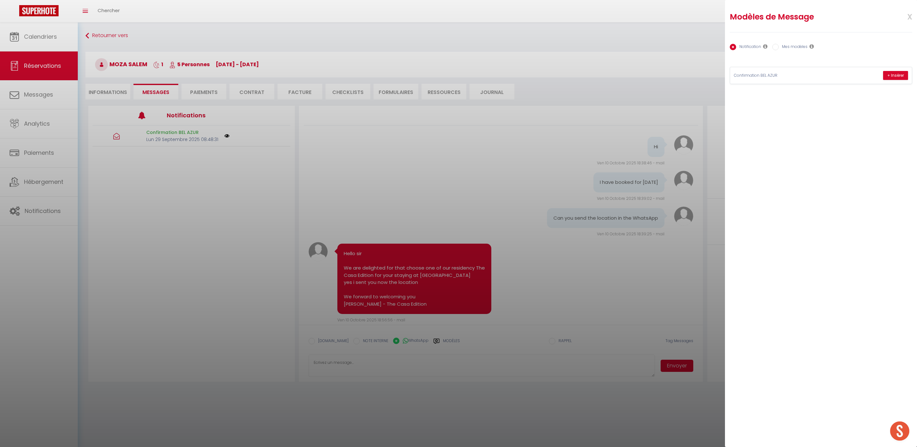
click at [787, 49] on label "Mes modèles" at bounding box center [793, 47] width 29 height 7
click at [779, 49] on input "Mes modèles" at bounding box center [775, 47] width 6 height 6
radio input "true"
radio input "false"
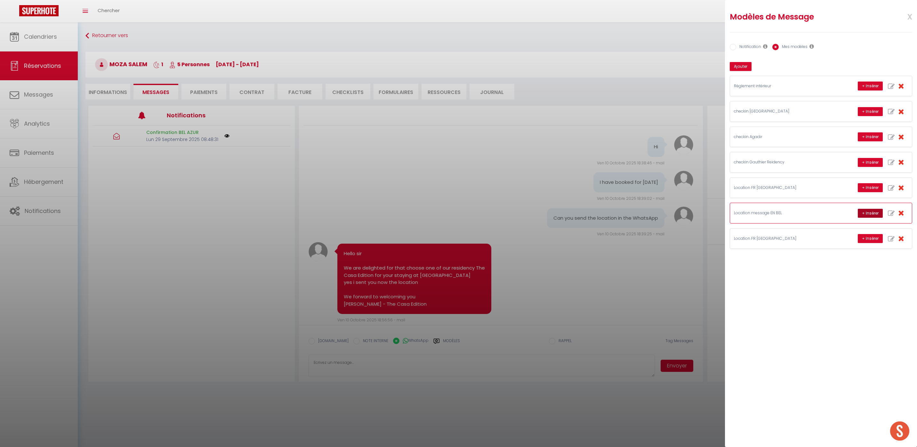
click at [864, 213] on button "+ Insérer" at bounding box center [870, 213] width 25 height 9
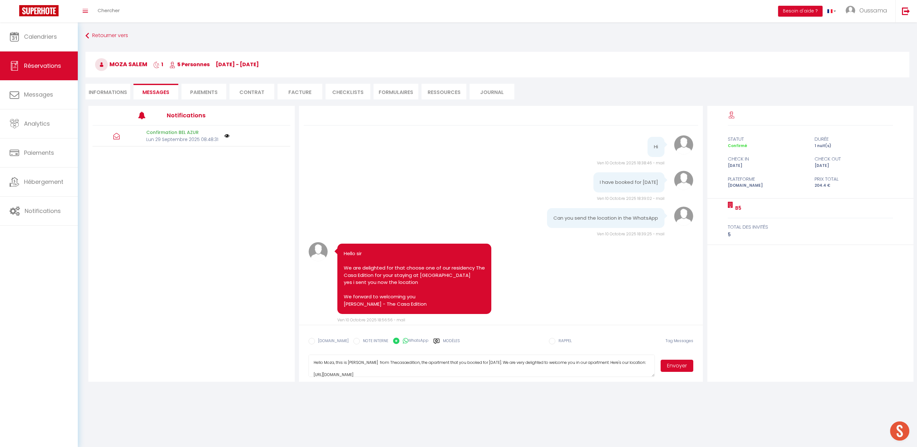
click at [357, 364] on textarea "Hello Moza, this is [PERSON_NAME] from Thecasaedition, the apartment that you b…" at bounding box center [481, 366] width 347 height 22
type textarea "Hello Moza, this is [PERSON_NAME] from Thecasaedition, the apartment that you b…"
click at [667, 366] on button "Envoyer" at bounding box center [676, 366] width 33 height 12
click at [680, 362] on button "Envoyer" at bounding box center [676, 366] width 33 height 12
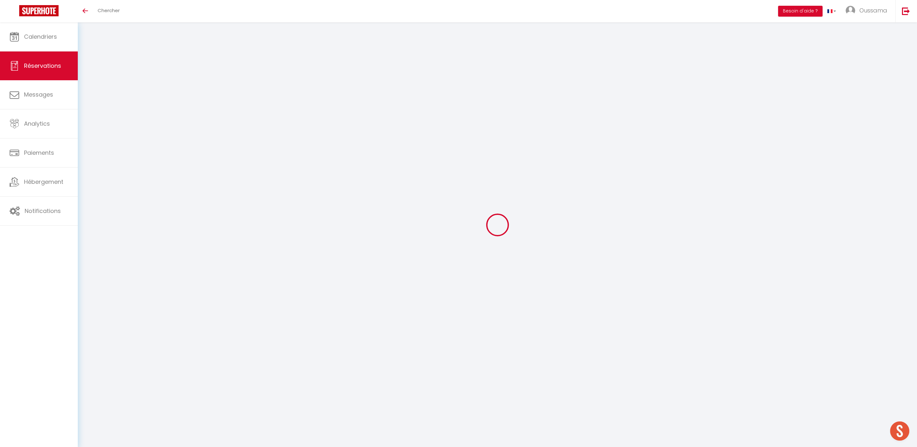
type input "Hisham"
type input "Salah"
type input "q5wps3i5khnt8lgjwz1ycifvyr5o@reply.superhote.com"
type input "+96550443545"
select select
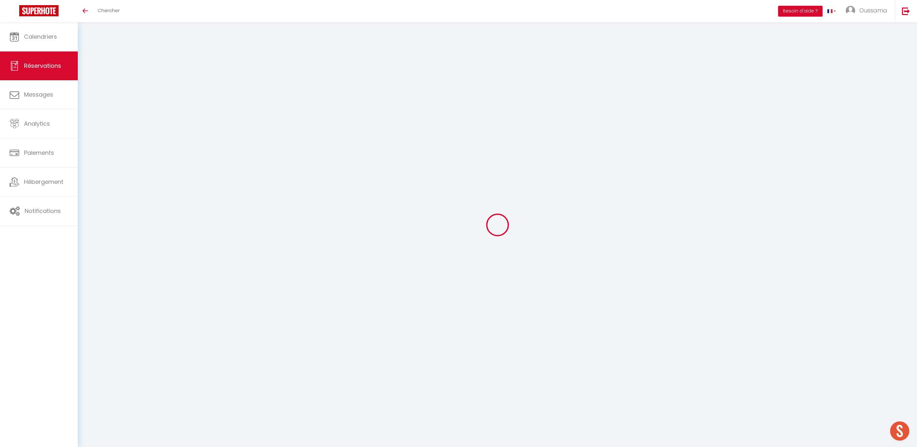
type input "20.25"
select select "44365"
select select "1"
select select
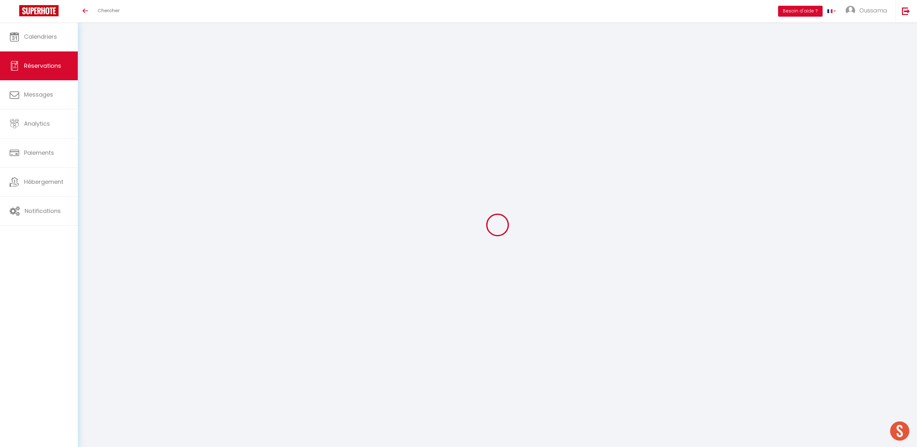
type input "3"
select select "12"
select select
type input "135"
checkbox input "false"
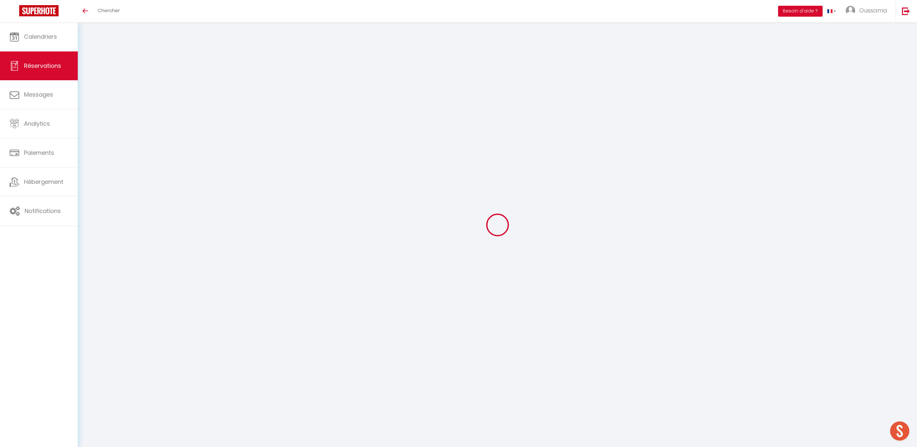
type input "0"
select select "1"
type input "0"
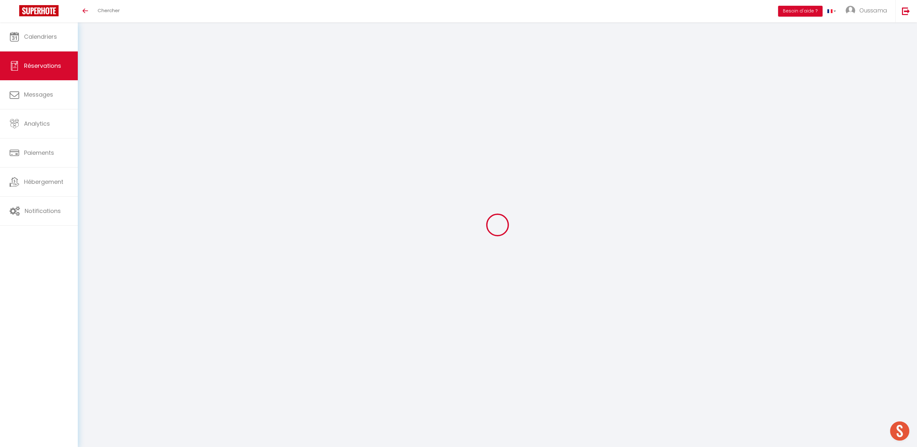
select select
select select "15"
checkbox input "false"
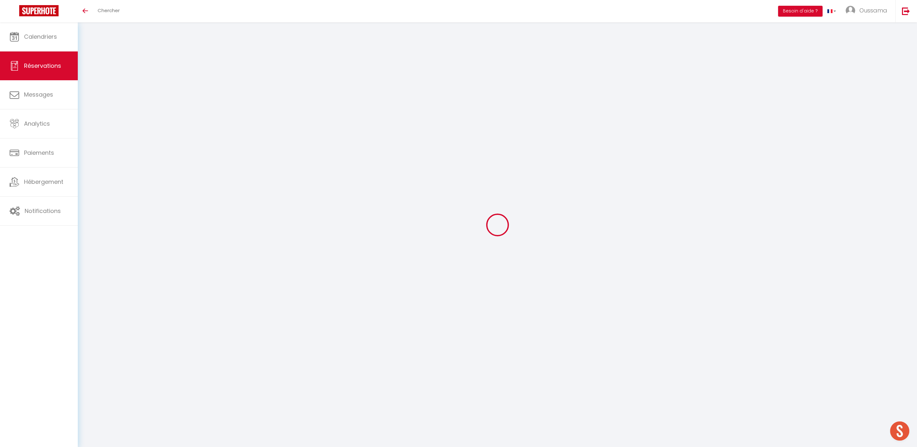
select select
checkbox input "false"
select select
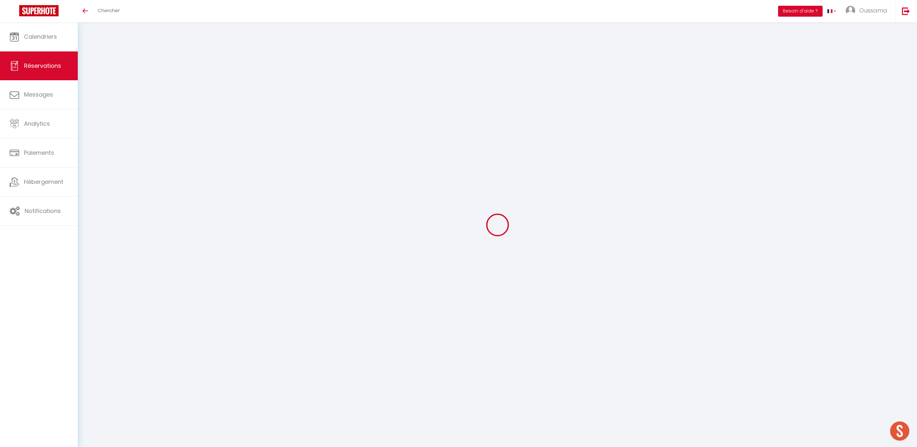
select select
checkbox input "false"
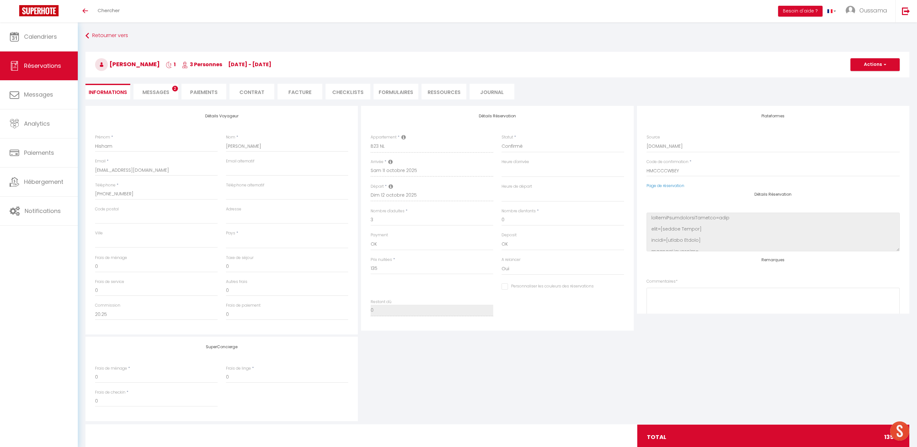
select select
checkbox input "false"
select select
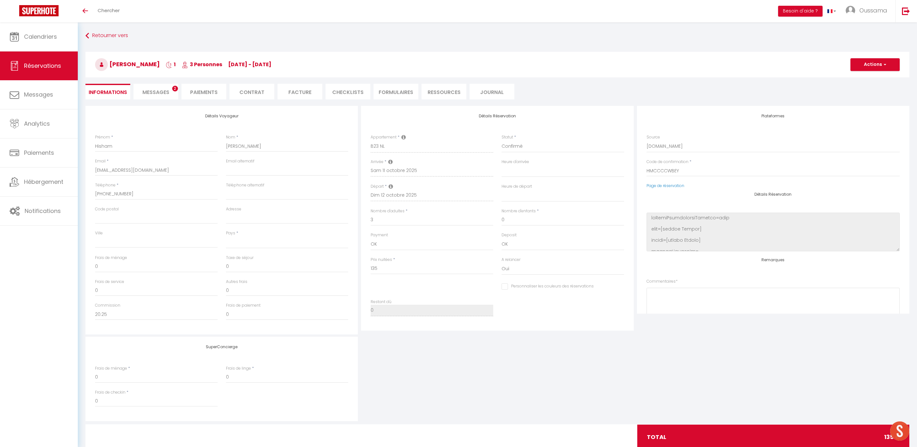
select select
checkbox input "false"
select select
checkbox input "false"
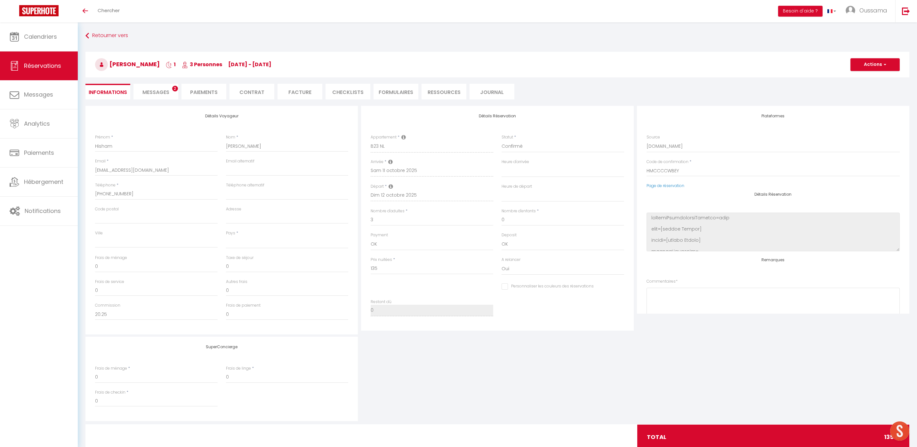
select select
click at [168, 94] on span "Messages" at bounding box center [155, 92] width 27 height 7
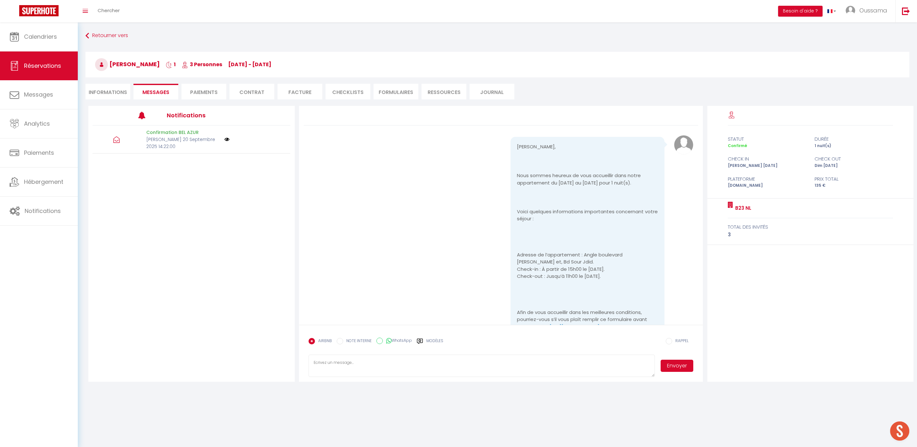
click at [402, 342] on label "WhatsApp" at bounding box center [397, 341] width 29 height 7
click at [383, 342] on input "WhatsApp" at bounding box center [379, 341] width 6 height 6
radio input "true"
radio input "false"
click at [424, 342] on div "Modèles" at bounding box center [430, 344] width 27 height 13
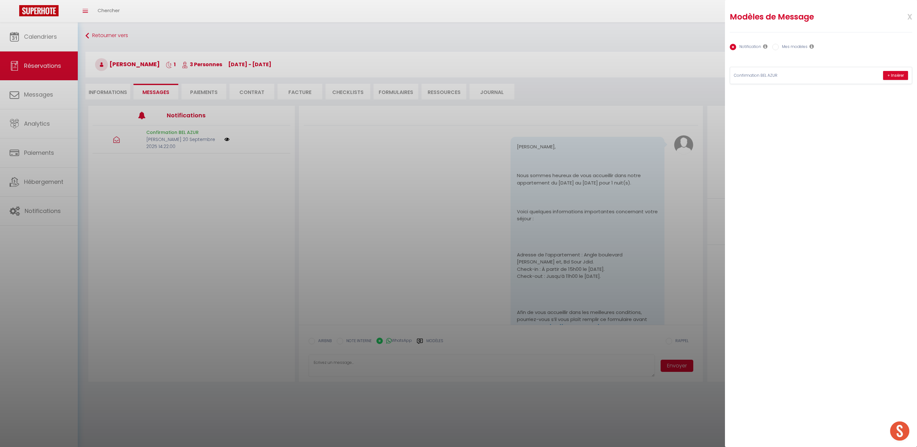
click at [792, 43] on div "Notification Mes modèles" at bounding box center [821, 47] width 182 height 13
click at [795, 47] on label "Mes modèles" at bounding box center [793, 47] width 29 height 7
click at [779, 47] on input "Mes modèles" at bounding box center [775, 47] width 6 height 6
radio input "true"
radio input "false"
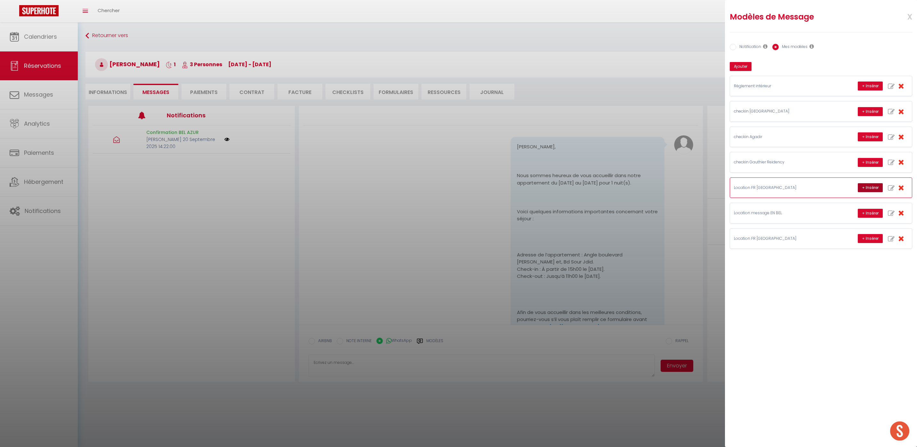
click at [867, 189] on button "+ Insérer" at bounding box center [870, 187] width 25 height 9
type textarea "Bonjour Hisham Salah, C'est Mohamed de Thecasaedition, l'appartement que vous a…"
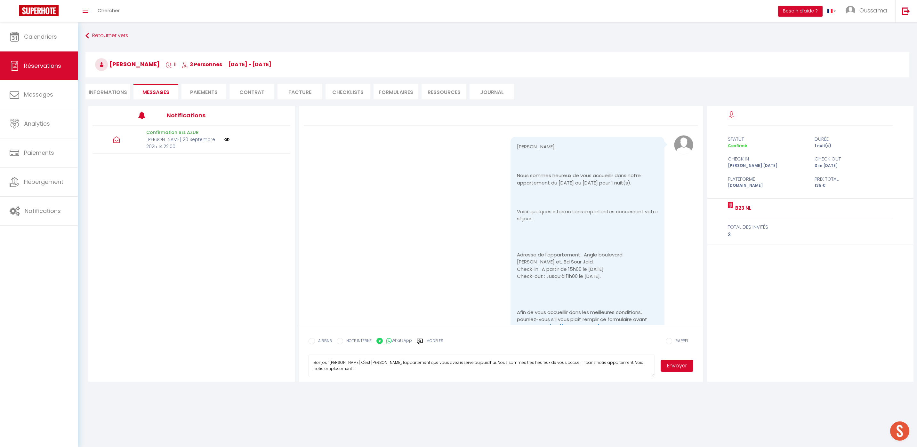
click at [111, 95] on li "Informations" at bounding box center [107, 92] width 45 height 16
select select
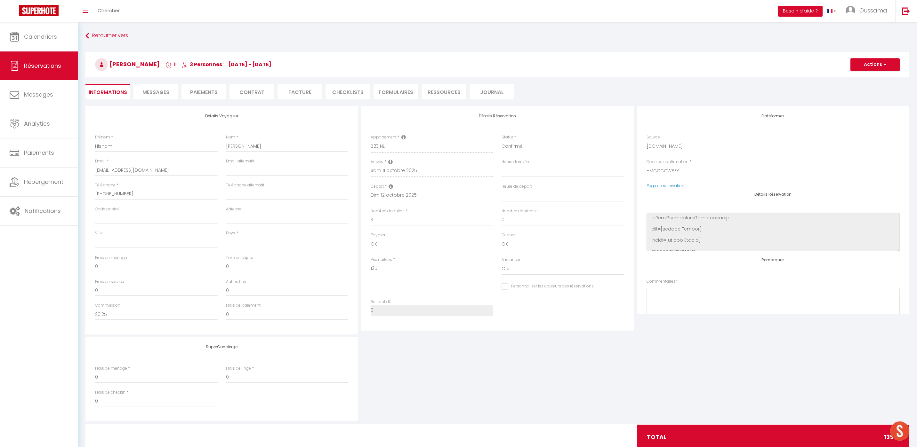
click at [162, 95] on span "Messages" at bounding box center [155, 92] width 27 height 7
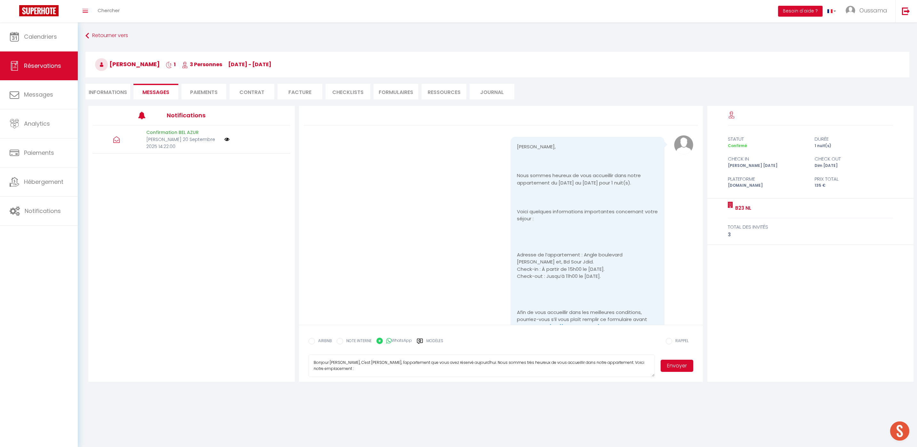
drag, startPoint x: 347, startPoint y: 368, endPoint x: 360, endPoint y: 372, distance: 13.7
click at [360, 372] on form "AIRBNB NOTE INTERNE WhatsApp Modèles 11 « ‹ » › Oct 2025 2020 ~ 2030 Dim Lun Ma…" at bounding box center [501, 353] width 404 height 57
drag, startPoint x: 312, startPoint y: 362, endPoint x: 458, endPoint y: 404, distance: 151.9
click at [457, 404] on body "🟢 Des questions ou besoin d'assistance pour la migration AirBnB? Prenez rdv >>>…" at bounding box center [458, 245] width 917 height 447
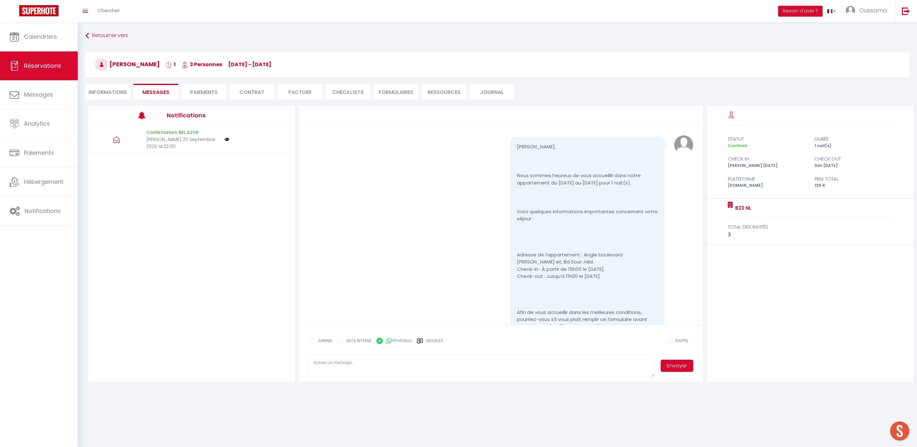
scroll to position [0, 0]
click at [429, 338] on div "AIRBNB NOTE INTERNE WhatsApp Modèles" at bounding box center [375, 343] width 135 height 17
drag, startPoint x: 430, startPoint y: 340, endPoint x: 442, endPoint y: 339, distance: 11.9
click at [430, 340] on label "Modèles" at bounding box center [434, 343] width 17 height 11
radio input "true"
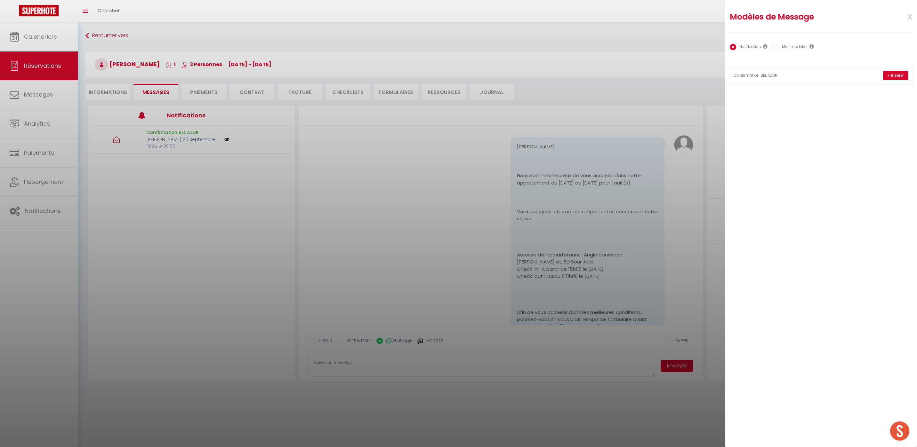
click at [799, 47] on label "Mes modèles" at bounding box center [793, 47] width 29 height 7
click at [779, 47] on input "Mes modèles" at bounding box center [775, 47] width 6 height 6
radio input "true"
radio input "false"
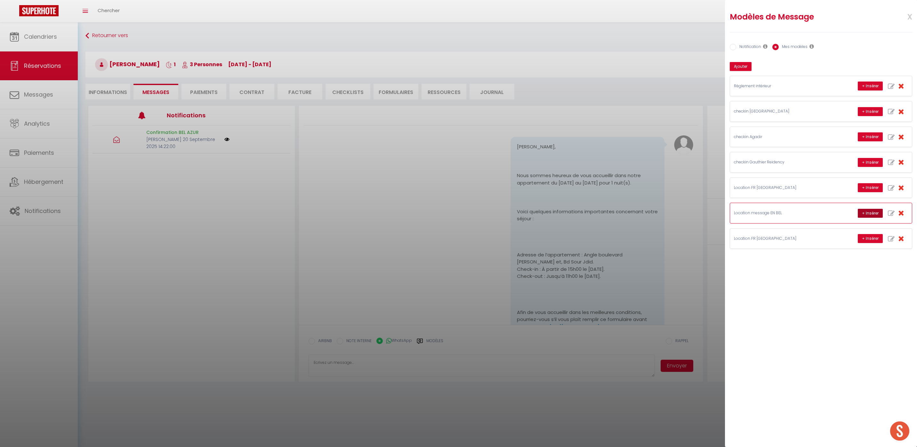
click at [869, 215] on button "+ Insérer" at bounding box center [870, 213] width 25 height 9
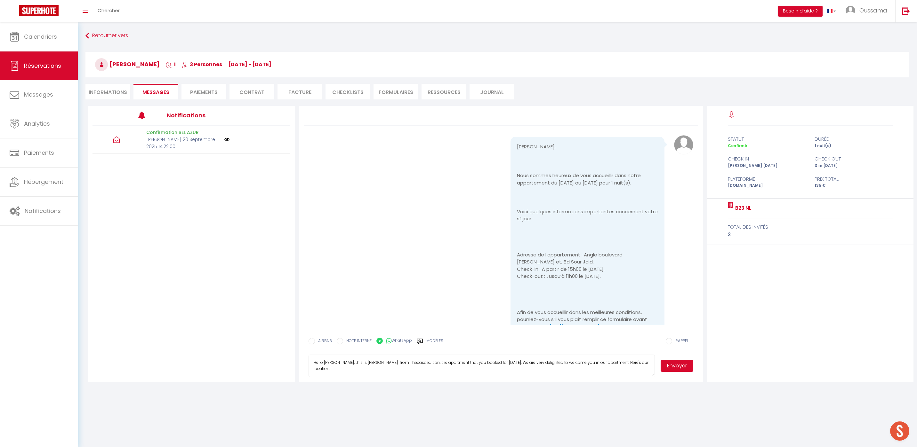
click at [358, 364] on textarea "Hello Hisham, this is Williams from Thecasaedition, the apartment that you book…" at bounding box center [481, 366] width 347 height 22
type textarea "Hello Hisham, this is Hakim from Thecasaedition, the apartment that you booked …"
click at [677, 360] on button "Envoyer" at bounding box center [676, 366] width 33 height 12
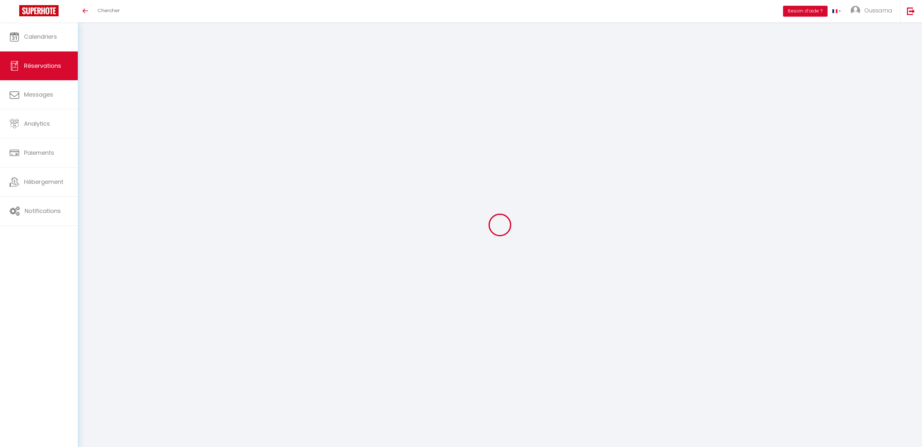
select select
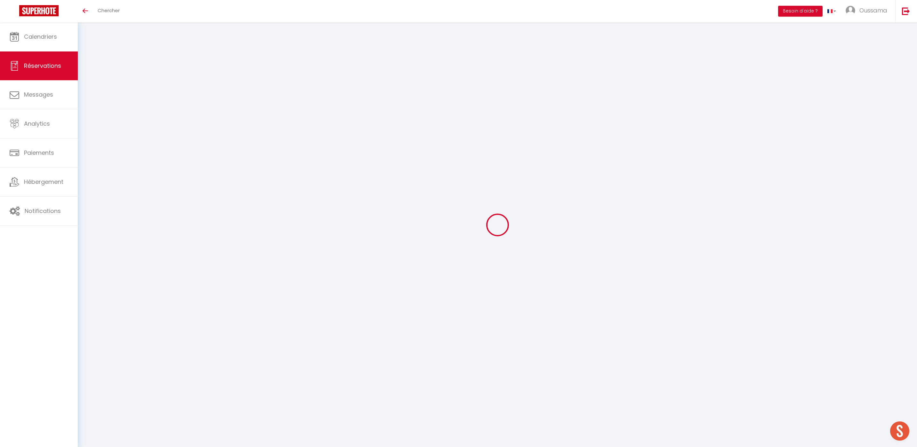
type input "[PERSON_NAME]"
type input "Wakrim"
type input "[EMAIL_ADDRESS][DOMAIN_NAME]"
type input "[PHONE_NUMBER]"
type input "."
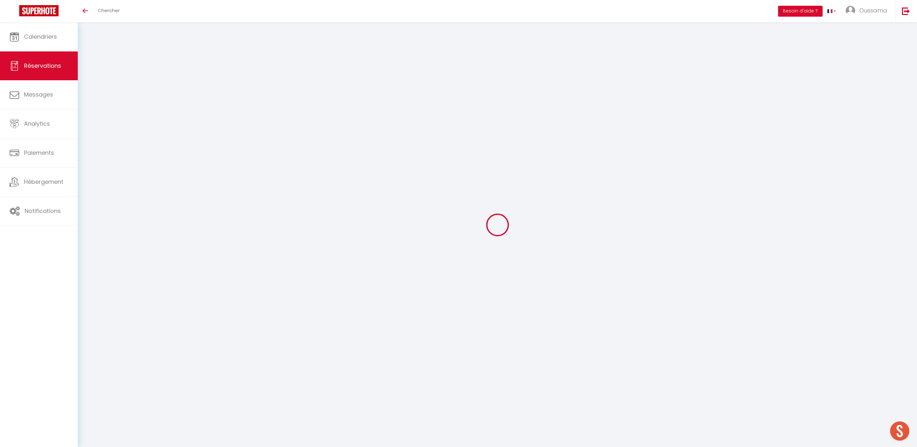
select select "FR"
type input "29.16"
type input "2.92"
select select "44370"
select select "1"
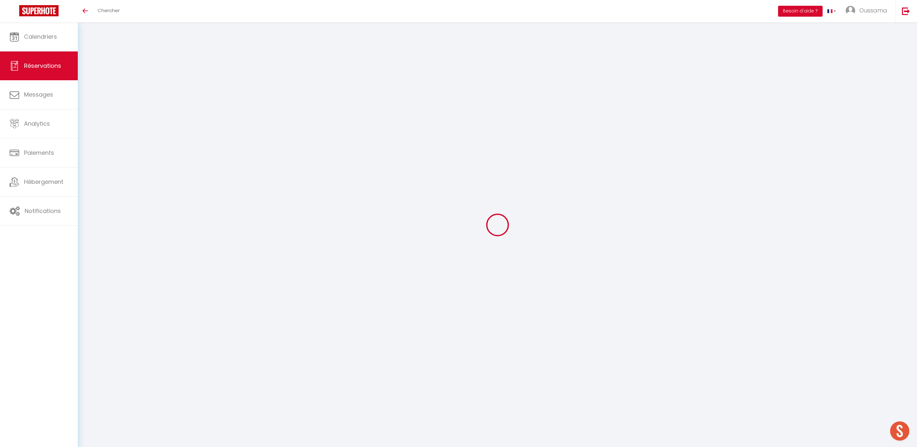
select select
type input "4"
select select "12"
select select
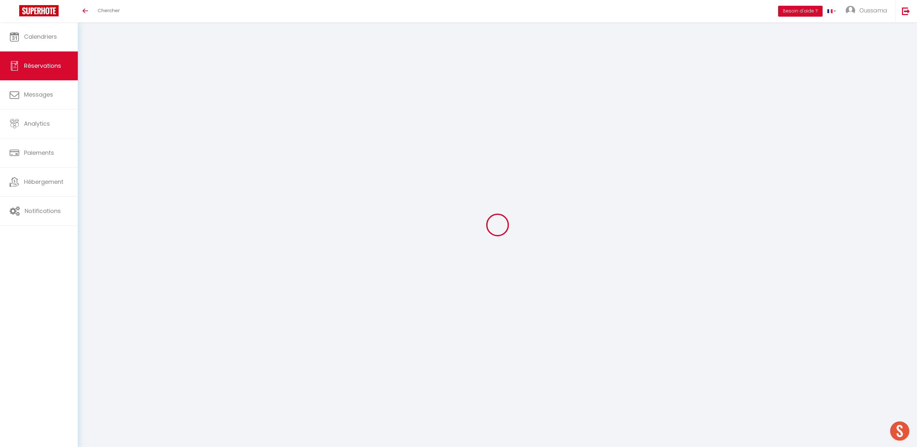
type input "145.8"
checkbox input "false"
type input "0"
select select "2"
type input "0"
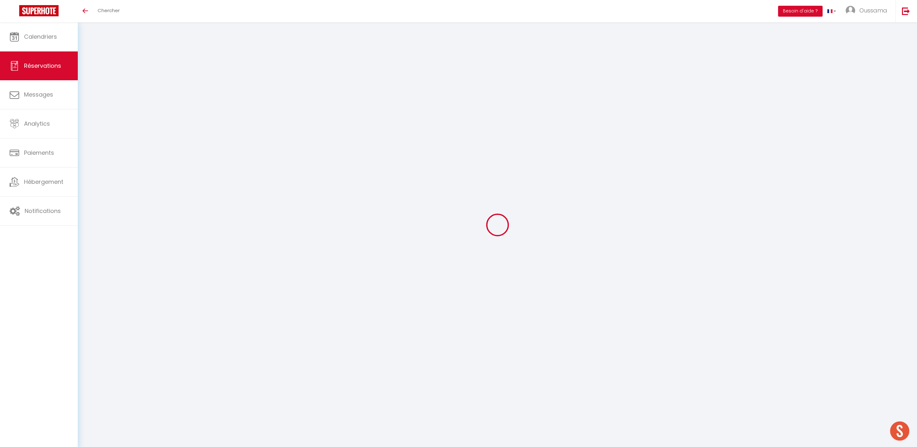
type input "0"
select select
select select "14"
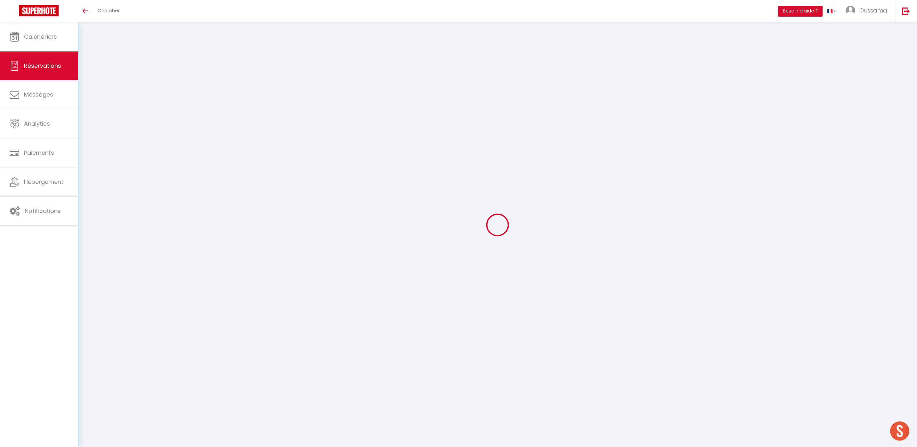
checkbox input "false"
select select
checkbox input "false"
select select
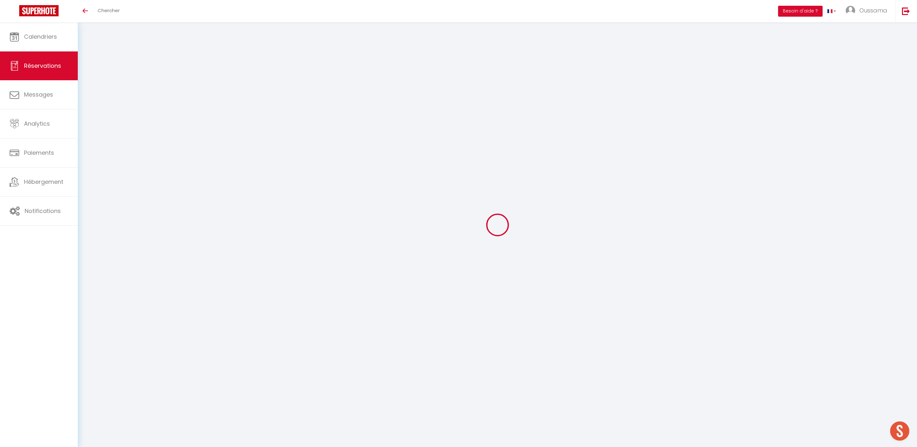
select select
checkbox input "false"
type textarea "** THIS RESERVATION HAS BEEN PRE-PAID ** Reservation has a cancellation grace p…"
select select
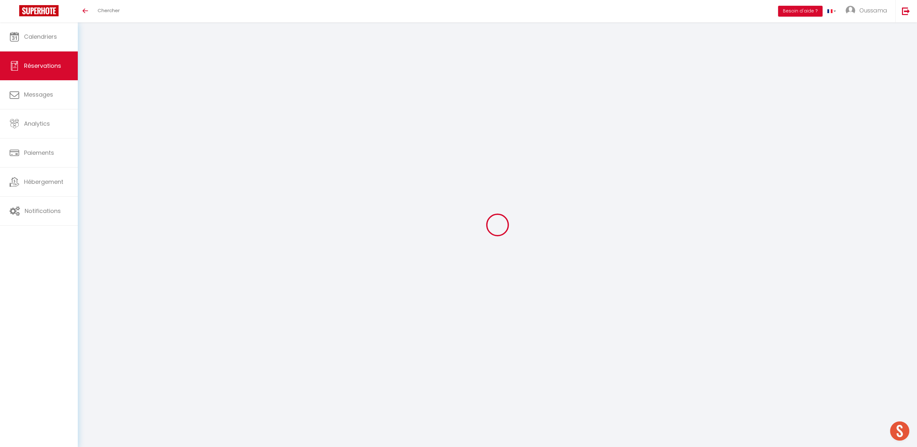
checkbox input "false"
type input "8"
select select
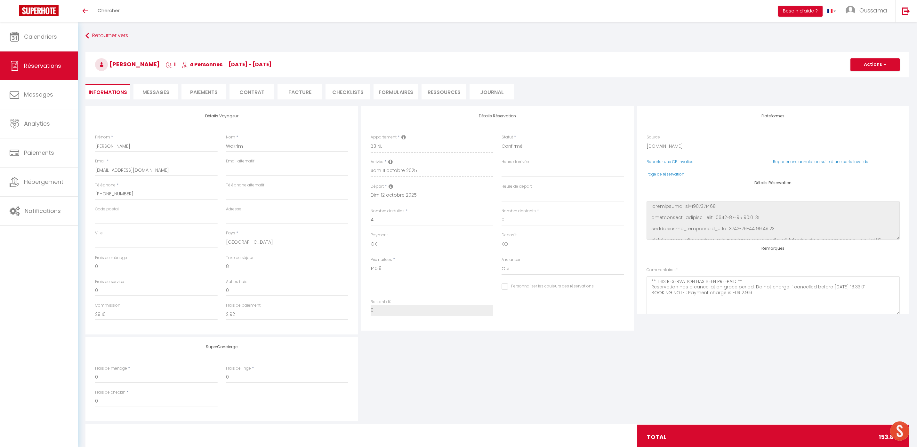
checkbox input "false"
select select
click at [150, 97] on li "Messages" at bounding box center [155, 92] width 45 height 16
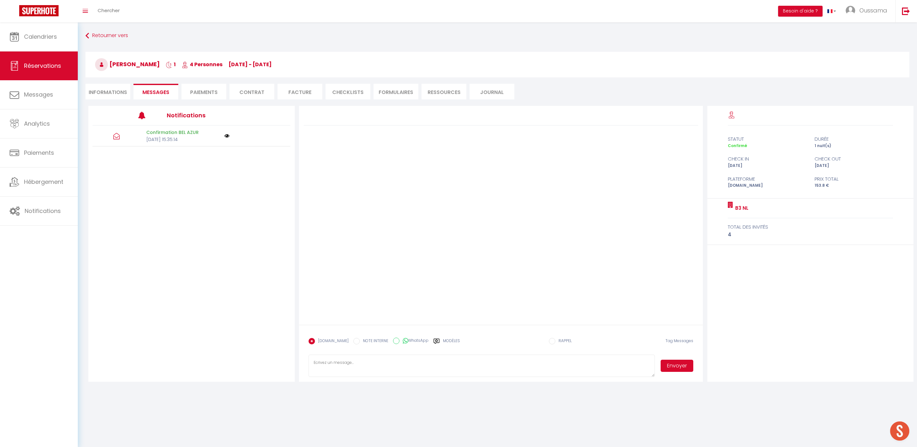
click at [399, 341] on label "WhatsApp" at bounding box center [413, 341] width 29 height 7
click at [396, 341] on input "WhatsApp" at bounding box center [396, 341] width 6 height 6
radio input "true"
radio input "false"
click at [443, 342] on label "Modèles" at bounding box center [451, 343] width 17 height 11
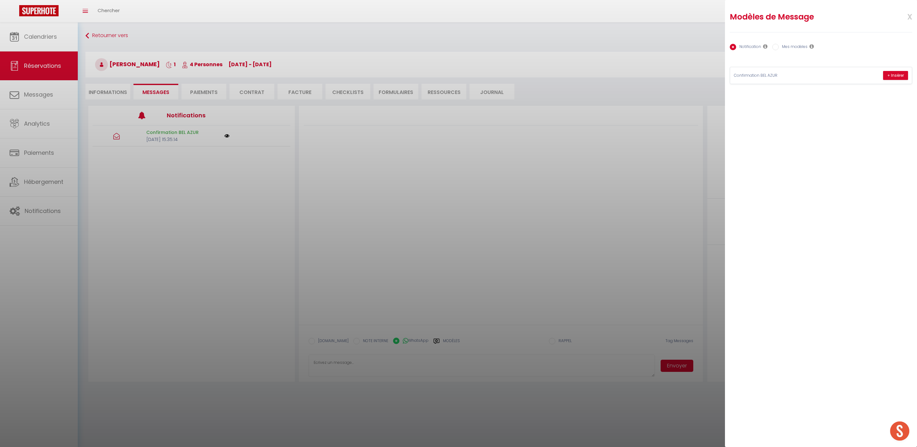
click at [794, 47] on label "Mes modèles" at bounding box center [793, 47] width 29 height 7
click at [779, 47] on input "Mes modèles" at bounding box center [775, 47] width 6 height 6
radio input "true"
radio input "false"
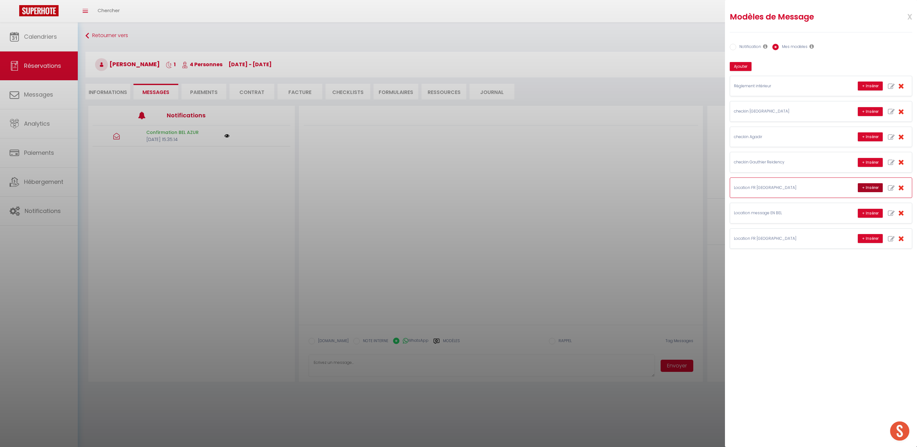
click at [871, 190] on button "+ Insérer" at bounding box center [870, 187] width 25 height 9
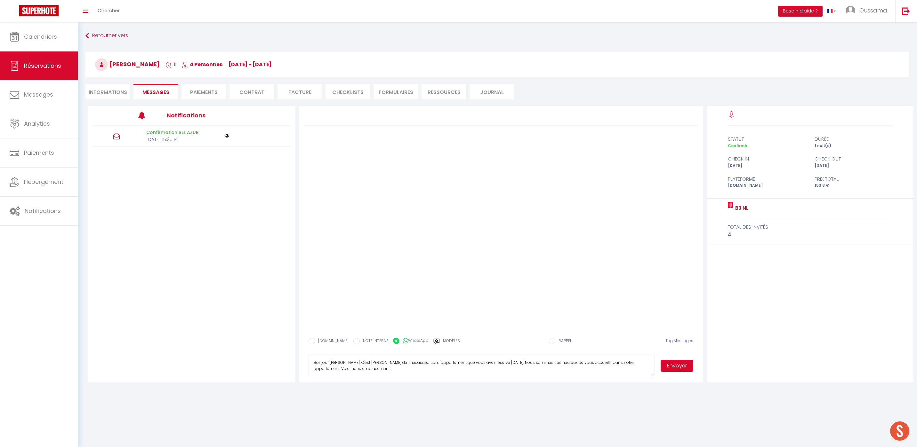
click at [377, 363] on textarea "Bonjour [PERSON_NAME], C'est [PERSON_NAME] de Thecasaedition, l'appartement que…" at bounding box center [481, 366] width 347 height 22
type textarea "Bonjour [PERSON_NAME], C'est Hakim de Thecasaedition, l'appartement que vous av…"
click at [673, 371] on button "Envoyer" at bounding box center [676, 366] width 33 height 12
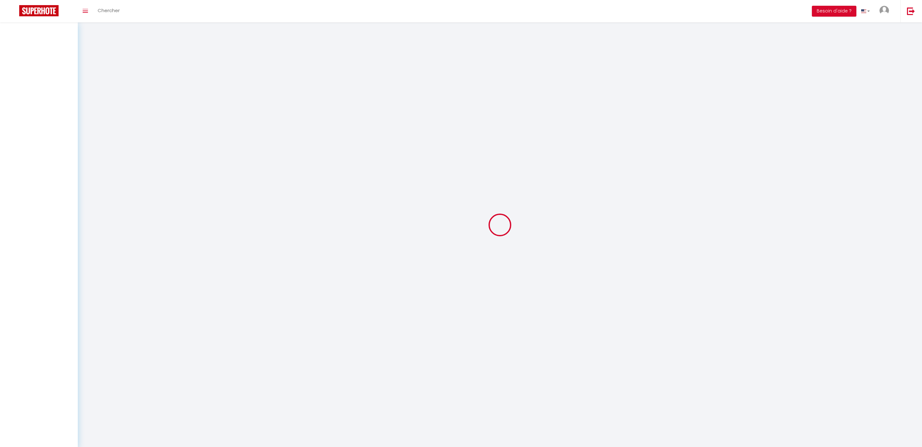
select select
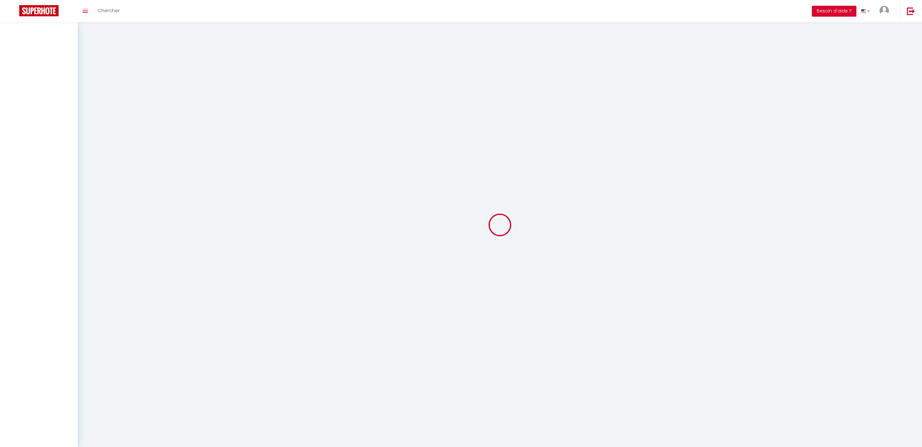
select select
checkbox input "false"
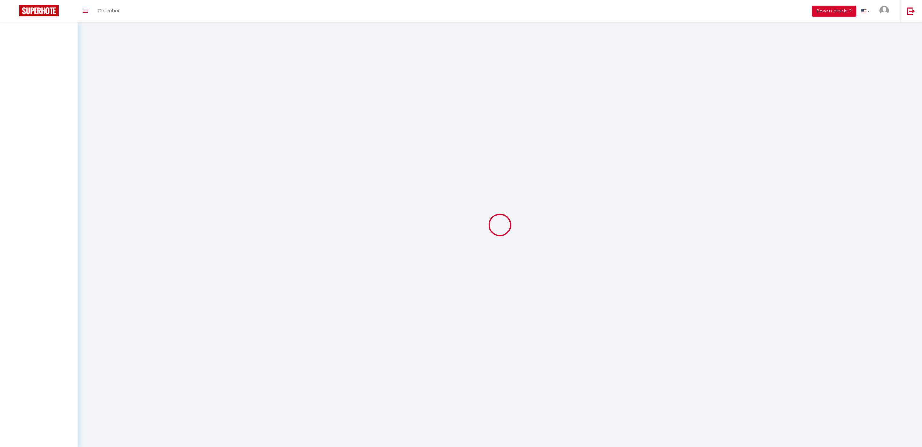
select select
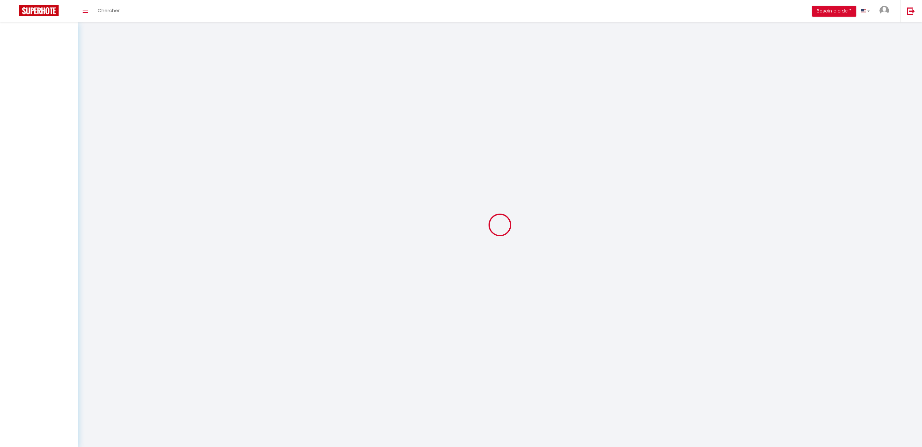
select select
checkbox input "false"
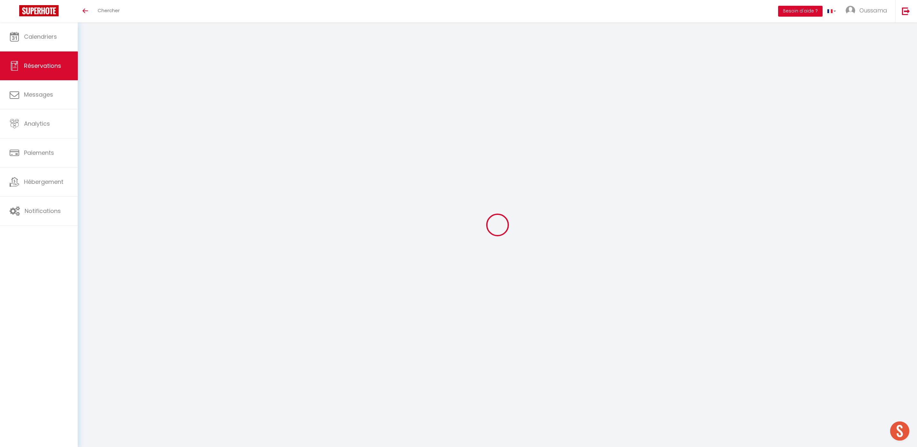
select select
checkbox input "false"
select select
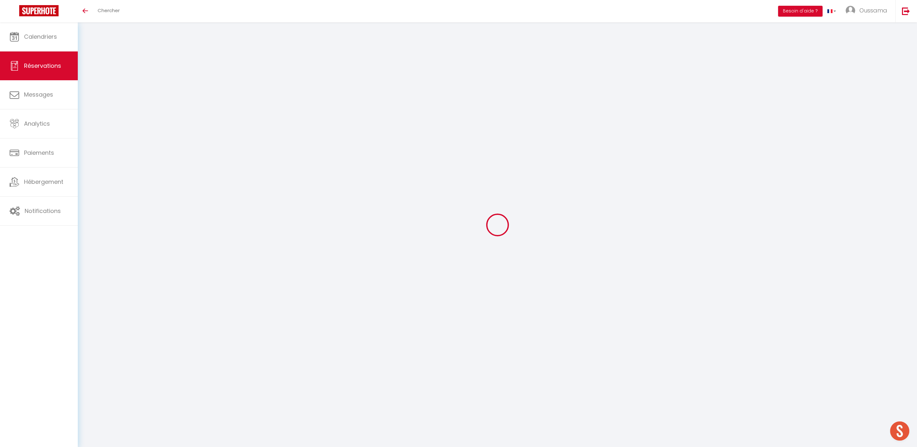
checkbox input "false"
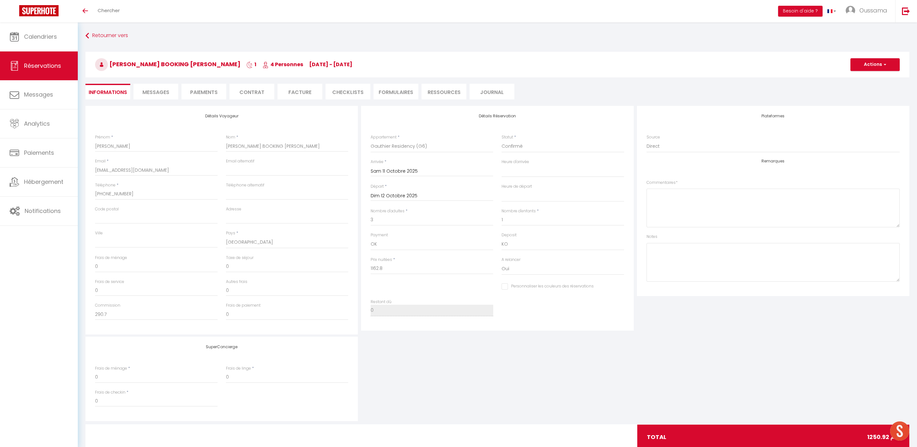
type input "88.12"
select select
checkbox input "false"
select select
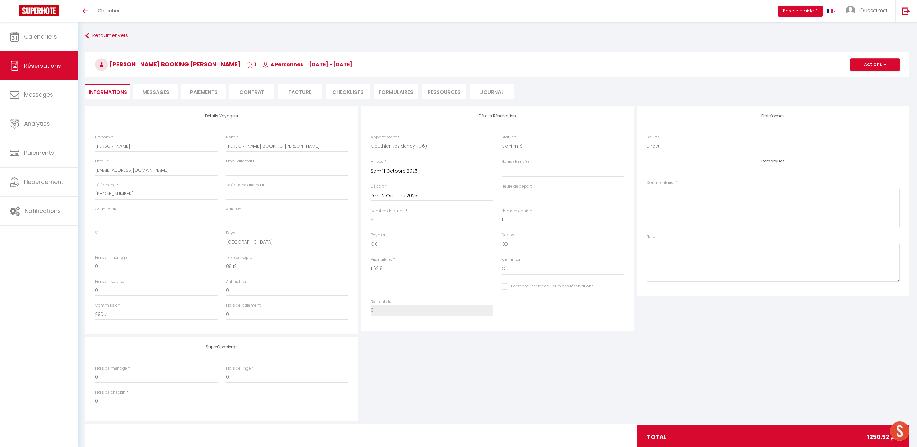
select select
click at [145, 87] on li "Messages" at bounding box center [155, 92] width 45 height 16
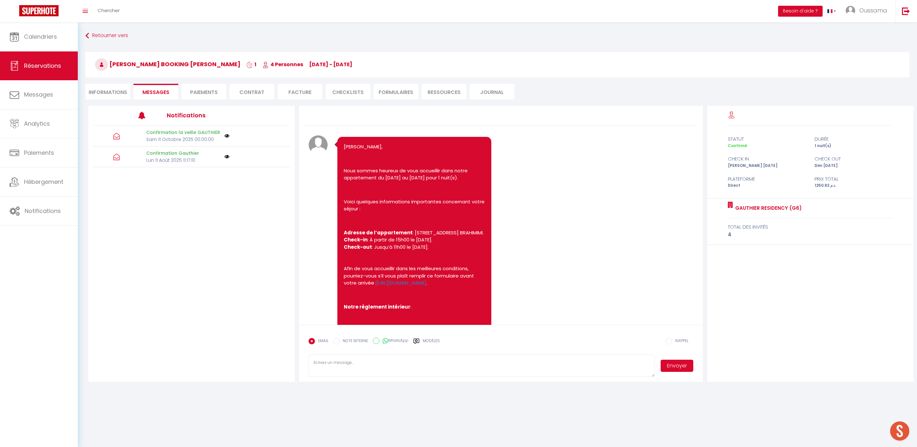
click at [404, 339] on label "WhatsApp" at bounding box center [393, 341] width 29 height 7
click at [379, 339] on input "WhatsApp" at bounding box center [376, 341] width 6 height 6
radio input "true"
radio input "false"
click at [426, 338] on label "Modèles" at bounding box center [431, 343] width 17 height 11
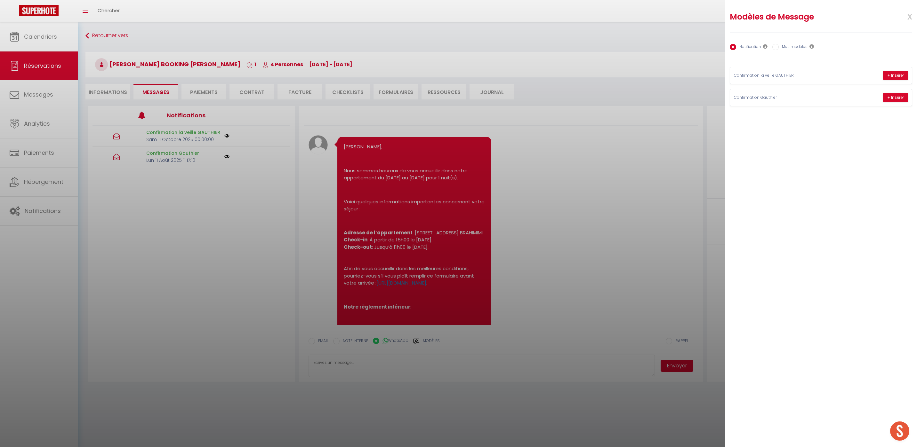
click at [789, 46] on label "Mes modèles" at bounding box center [793, 47] width 29 height 7
click at [779, 46] on input "Mes modèles" at bounding box center [775, 47] width 6 height 6
radio input "true"
radio input "false"
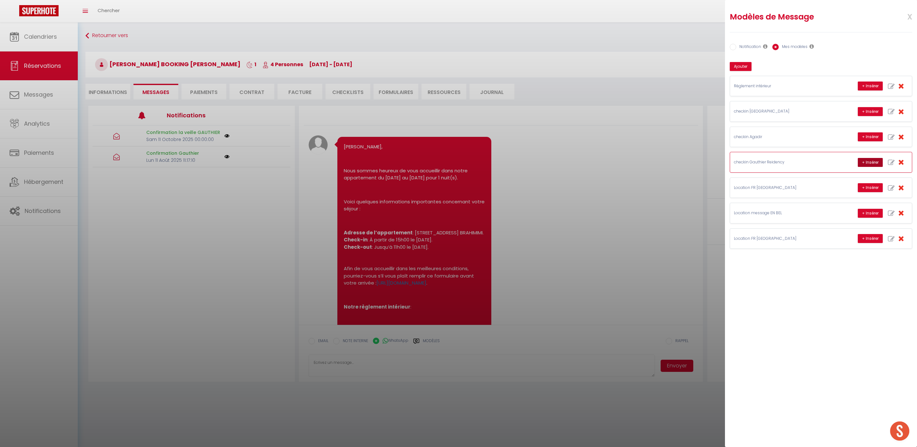
click at [867, 159] on button "+ Insérer" at bounding box center [870, 162] width 25 height 9
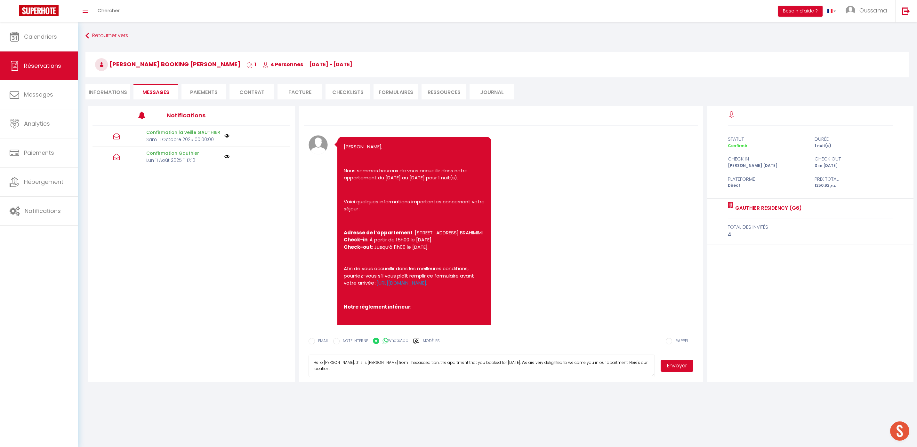
click at [362, 364] on textarea "Hello [PERSON_NAME], this is [PERSON_NAME] from Thecasaedition, the apartment t…" at bounding box center [481, 366] width 347 height 22
type textarea "Hello [PERSON_NAME], this is [PERSON_NAME] from Thecasaedition, the apartment t…"
click at [686, 361] on button "Envoyer" at bounding box center [676, 366] width 33 height 12
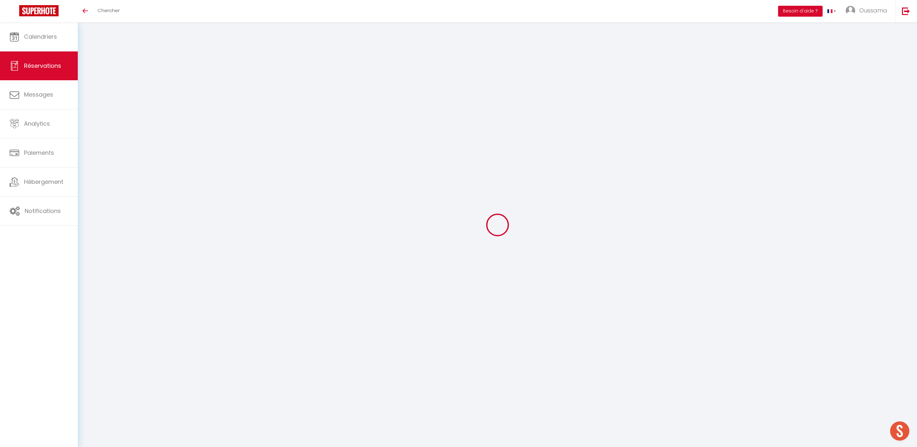
select select
checkbox input "false"
type textarea "Approximate time of arrival: between 21:00 and 22:00 Nous souhaitons bénéficier…"
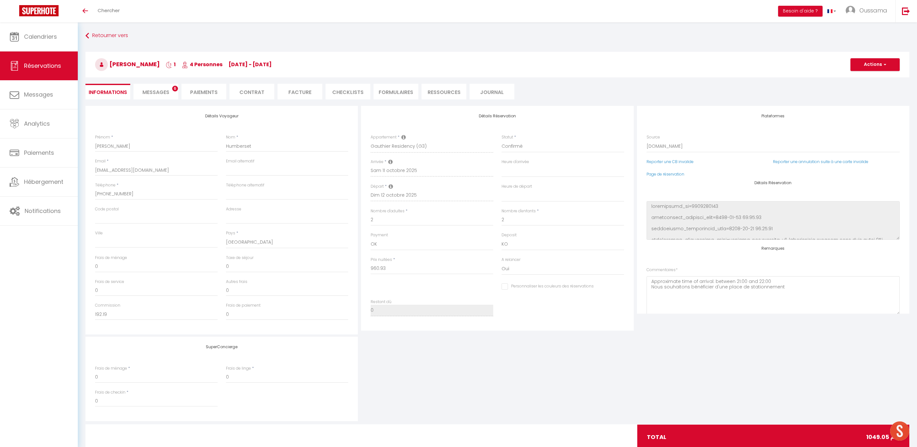
type input "88.12"
select select
checkbox input "false"
select select
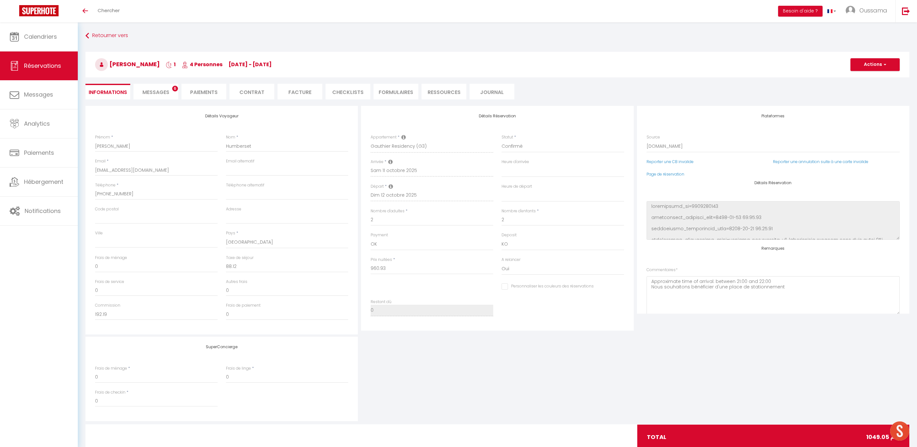
select select
drag, startPoint x: 156, startPoint y: 87, endPoint x: 191, endPoint y: 113, distance: 43.9
click at [156, 87] on li "Messages 6" at bounding box center [155, 92] width 45 height 16
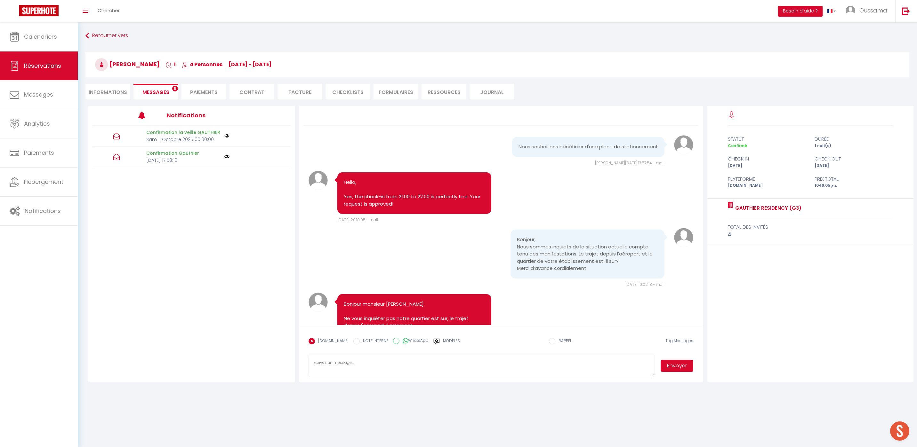
click at [412, 342] on label "WhatsApp" at bounding box center [413, 341] width 29 height 7
click at [399, 342] on input "WhatsApp" at bounding box center [396, 341] width 6 height 6
radio input "true"
radio input "false"
click at [444, 340] on label "Modèles" at bounding box center [451, 343] width 17 height 11
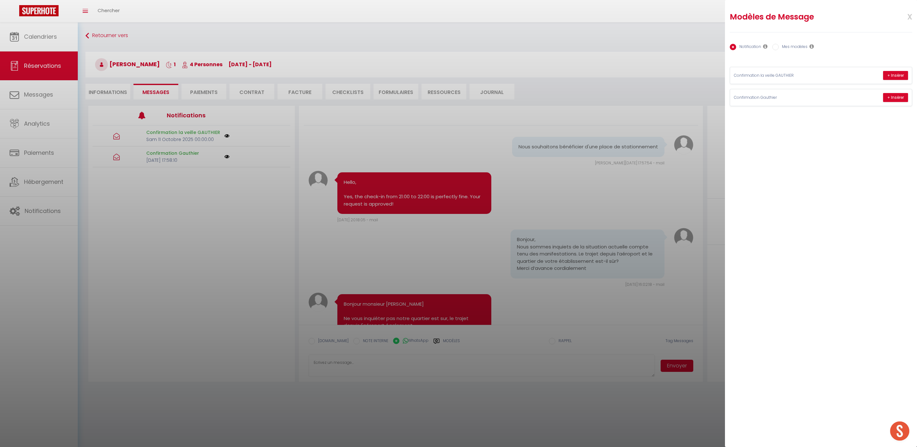
click at [786, 47] on label "Mes modèles" at bounding box center [793, 47] width 29 height 7
click at [779, 47] on input "Mes modèles" at bounding box center [775, 47] width 6 height 6
radio input "true"
radio input "false"
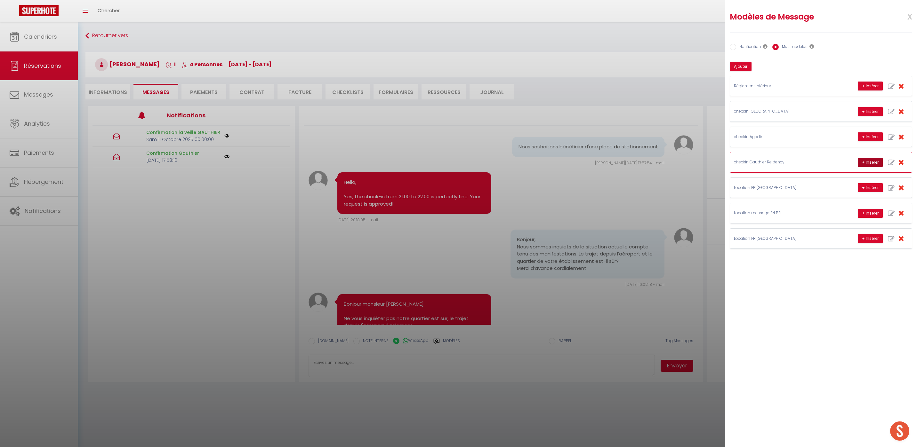
click at [866, 162] on button "+ Insérer" at bounding box center [870, 162] width 25 height 9
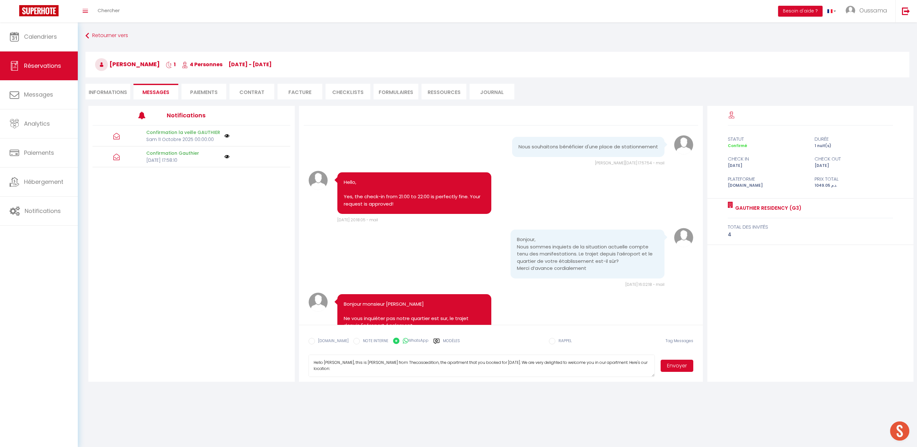
click at [355, 363] on textarea "Hello Yanick, this is Williams from Thecasaedition, the apartment that you book…" at bounding box center [481, 366] width 347 height 22
type textarea "Hello Yanick, this is Hakim from Thecasaedition, the apartment that you booked …"
click at [685, 368] on button "Envoyer" at bounding box center [676, 366] width 33 height 12
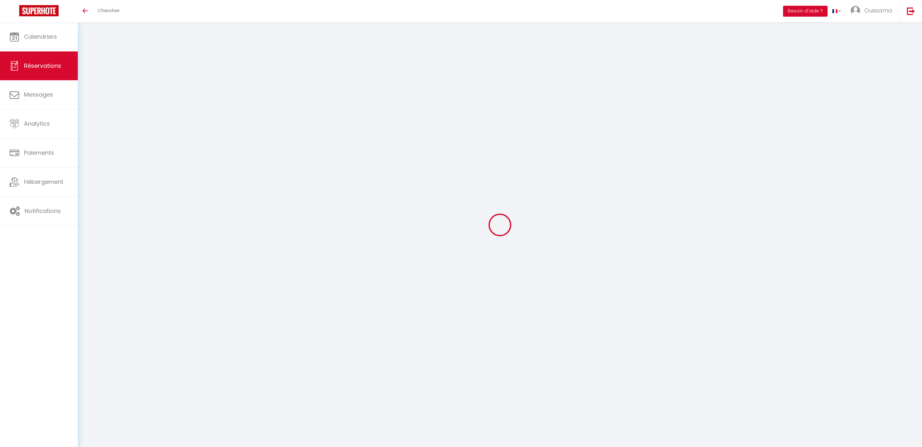
select select
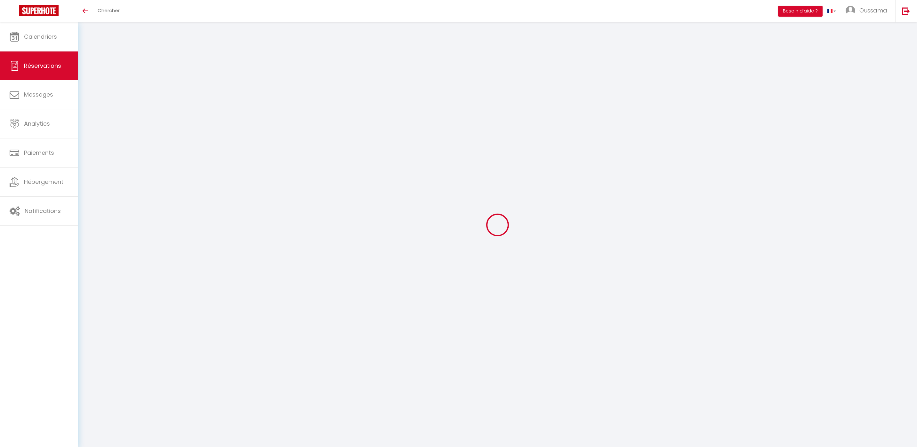
select select
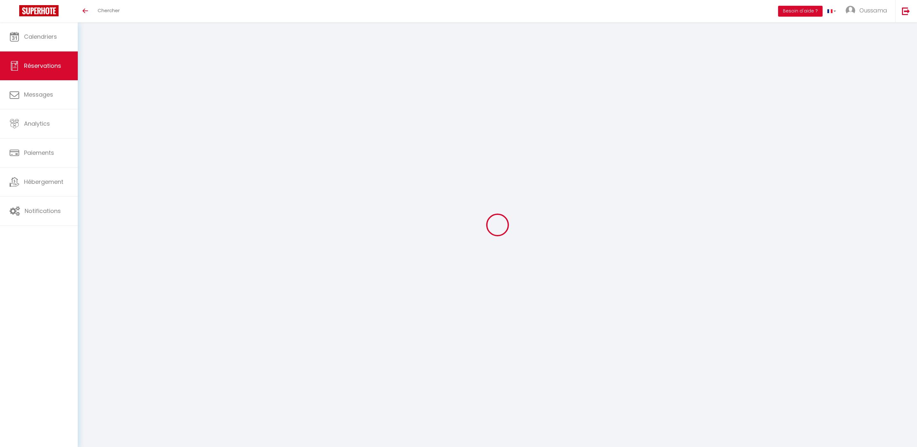
checkbox input "false"
select select
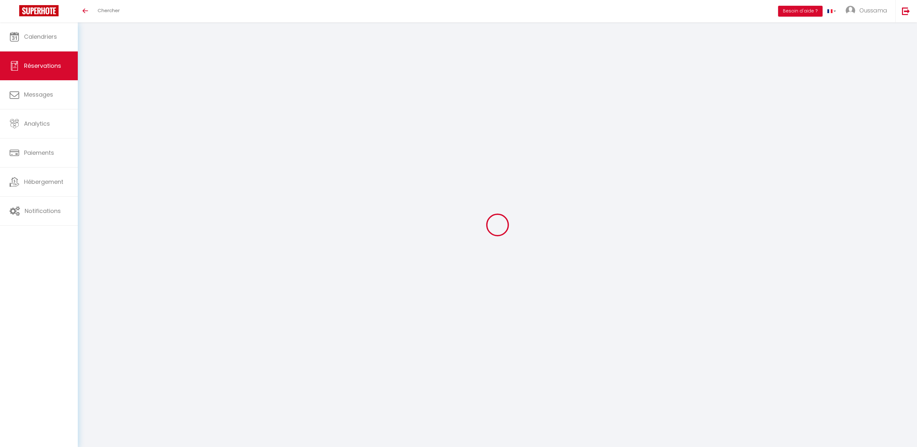
select select
checkbox input "false"
select select
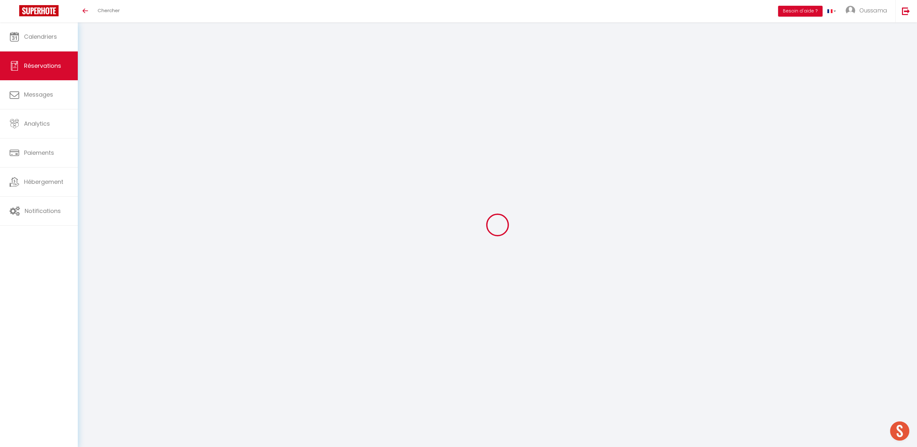
select select
checkbox input "false"
select select
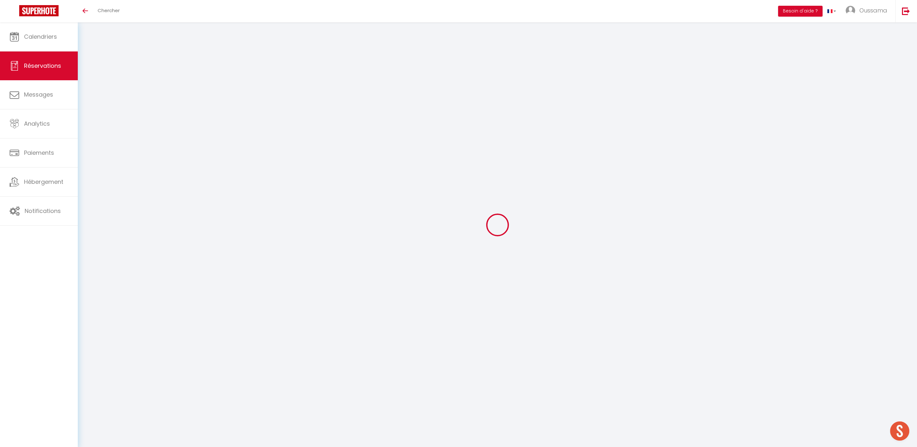
select select
checkbox input "false"
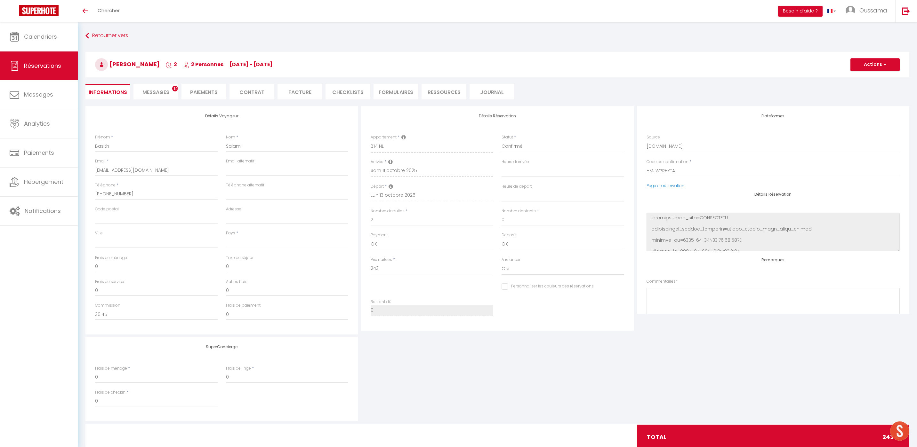
select select
checkbox input "false"
select select
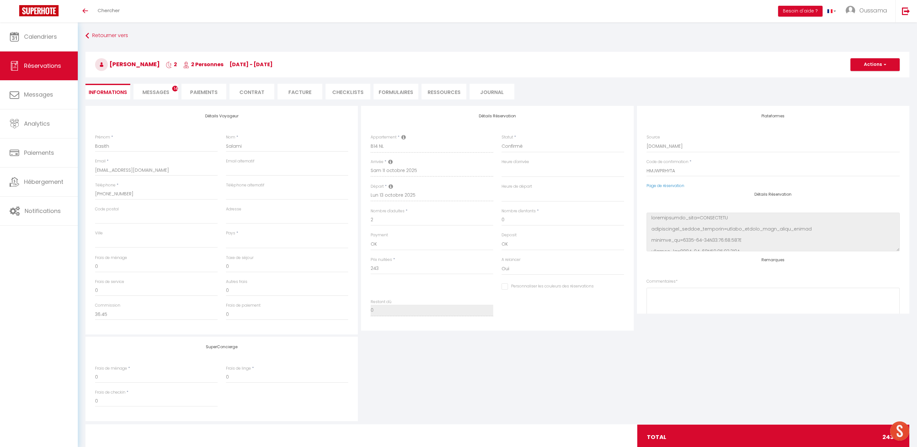
checkbox input "false"
select select
click at [151, 93] on span "Messages" at bounding box center [155, 92] width 27 height 7
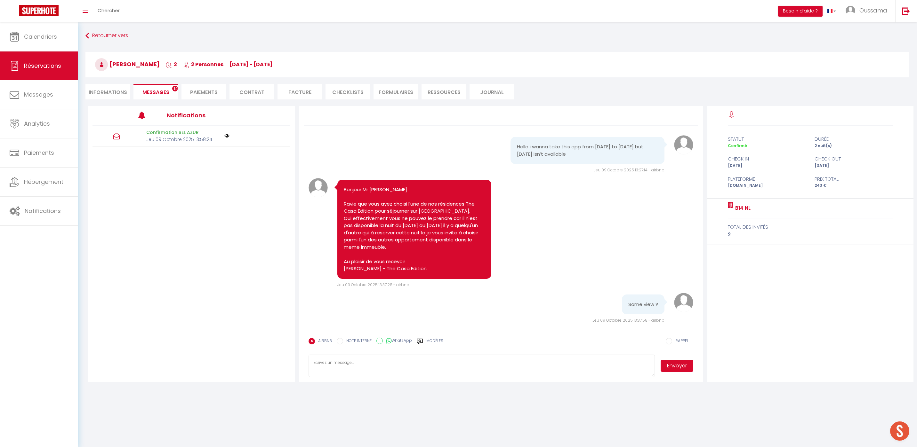
click at [393, 339] on label "WhatsApp" at bounding box center [397, 341] width 29 height 7
click at [383, 339] on input "WhatsApp" at bounding box center [379, 341] width 6 height 6
radio input "true"
radio input "false"
click at [434, 342] on label "Modèles" at bounding box center [434, 343] width 17 height 11
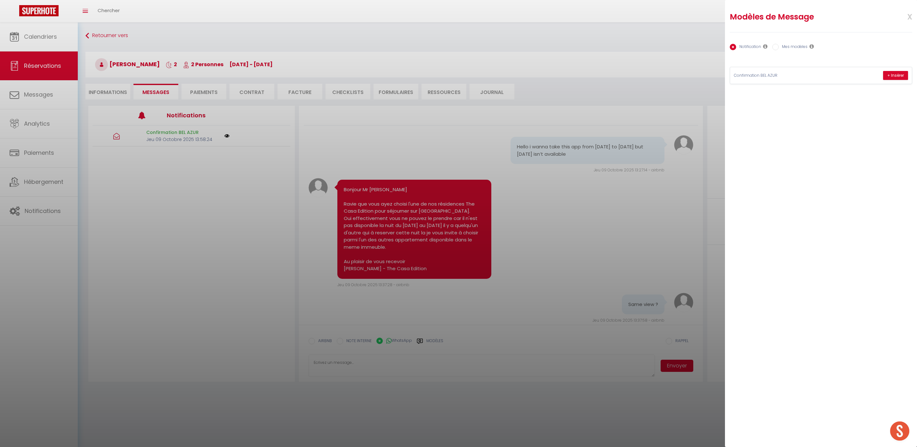
click at [797, 47] on label "Mes modèles" at bounding box center [793, 47] width 29 height 7
click at [779, 47] on input "Mes modèles" at bounding box center [775, 47] width 6 height 6
radio input "true"
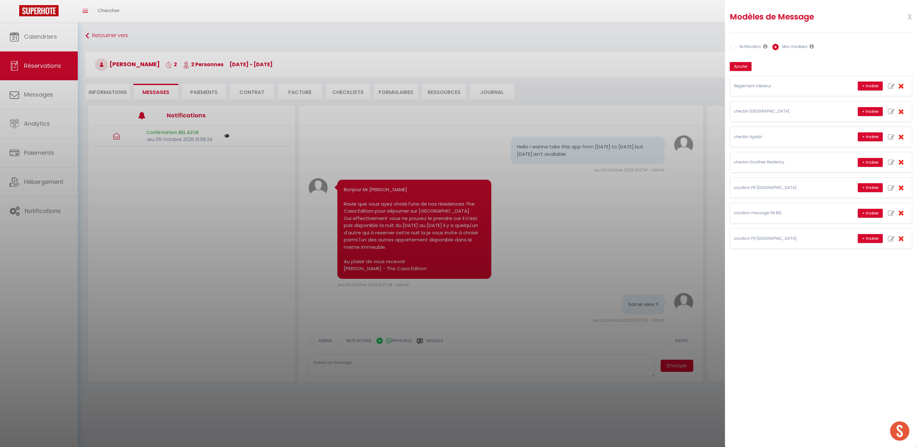
click at [663, 218] on div at bounding box center [458, 223] width 917 height 447
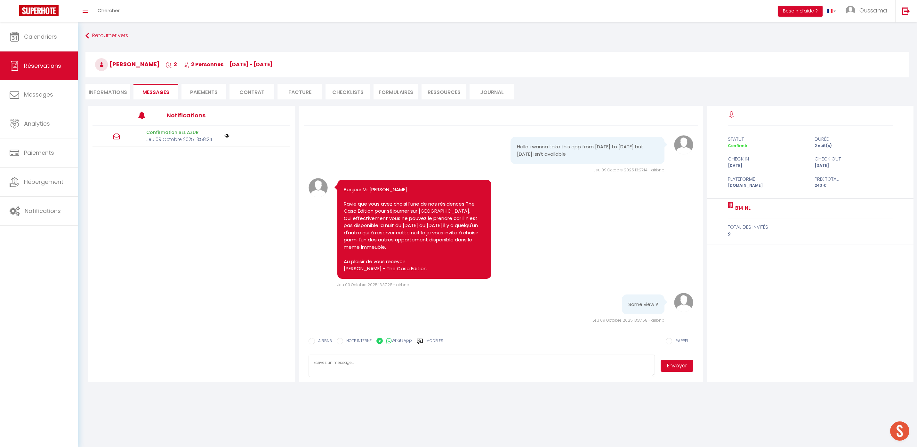
click at [430, 341] on label "Modèles" at bounding box center [434, 343] width 17 height 11
radio input "true"
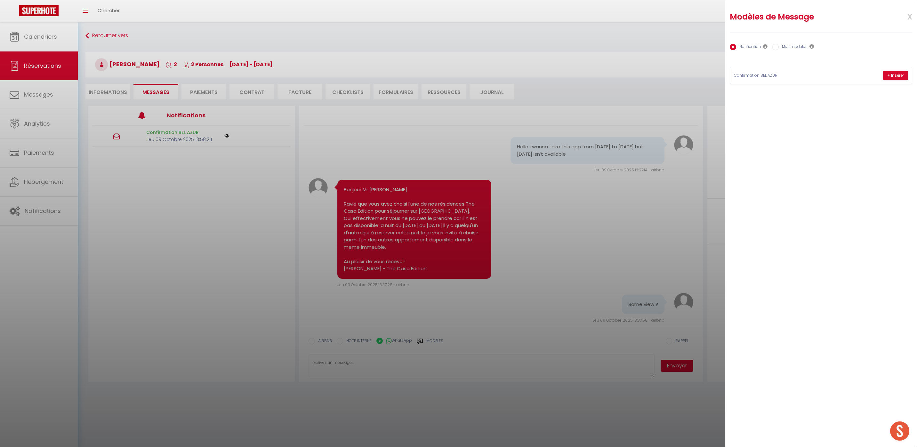
click at [777, 51] on div "Mes modèles" at bounding box center [793, 47] width 42 height 7
click at [786, 53] on div "Notification Mes modèles" at bounding box center [821, 47] width 182 height 13
click at [786, 51] on label "Mes modèles" at bounding box center [793, 47] width 29 height 7
click at [779, 50] on input "Mes modèles" at bounding box center [775, 47] width 6 height 6
radio input "true"
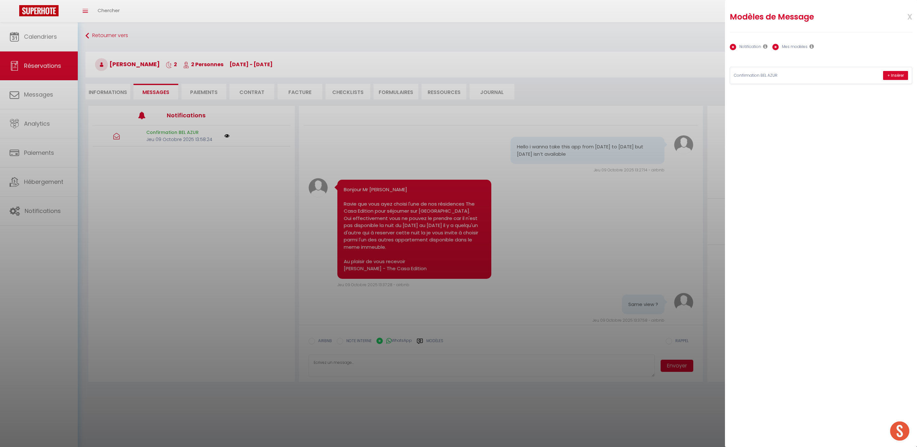
radio input "false"
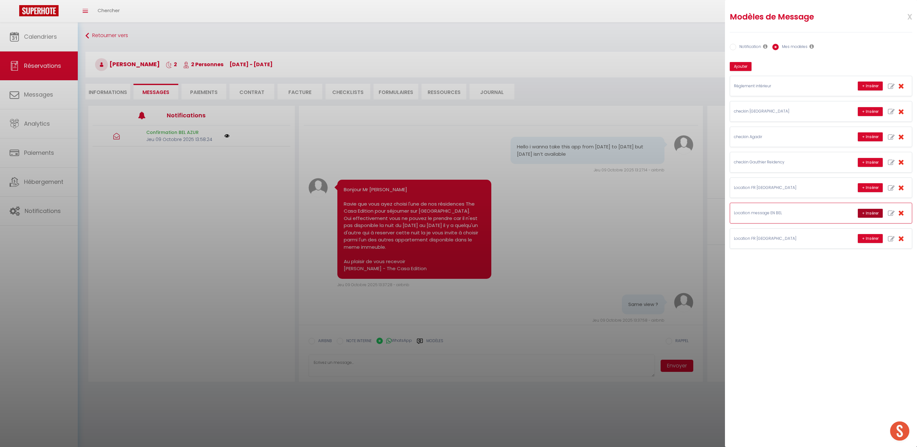
click at [859, 212] on button "+ Insérer" at bounding box center [870, 213] width 25 height 9
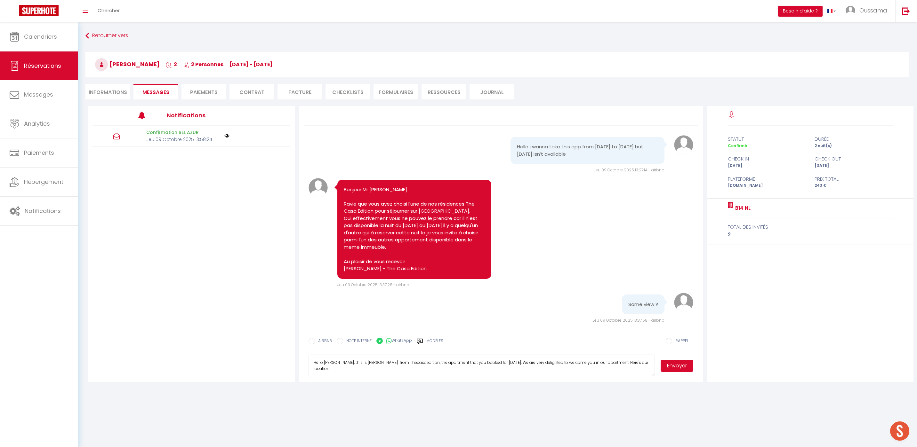
click at [356, 366] on textarea "Hello Basith, this is Williams from Thecasaedition, the apartment that you book…" at bounding box center [481, 366] width 347 height 22
click at [356, 363] on textarea "Hello Basith, this is Williams from Thecasaedition, the apartment that you book…" at bounding box center [481, 366] width 347 height 22
type textarea "Hello Basith, this is Hakim from Thecasaedition, the apartment that you booked …"
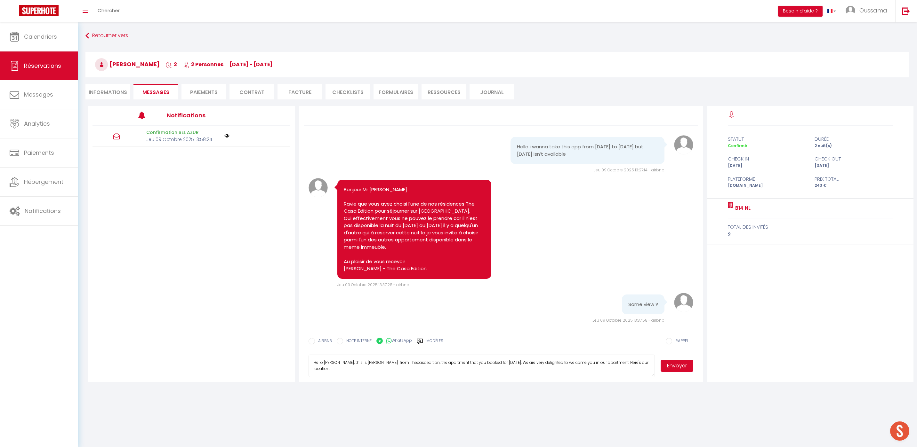
click at [664, 364] on button "Envoyer" at bounding box center [676, 366] width 33 height 12
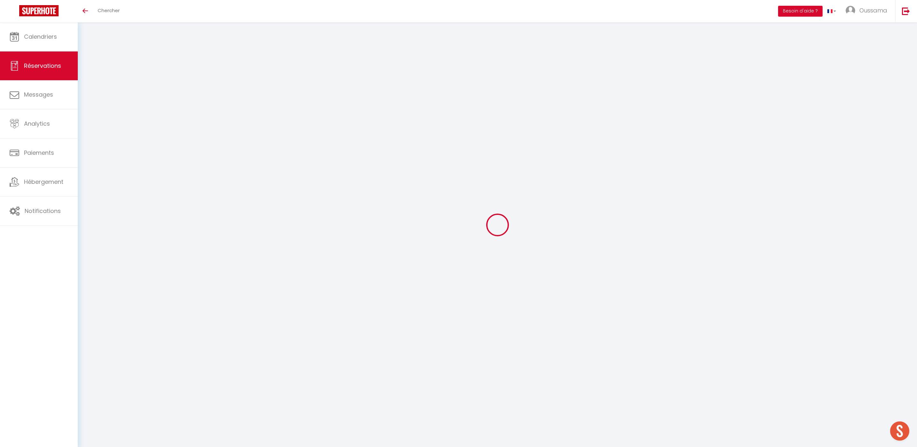
select select
checkbox input "false"
type textarea "** THIS RESERVATION HAS BEEN PRE-PAID ** BOOKING NOTE : Payment charge is EUR 2…"
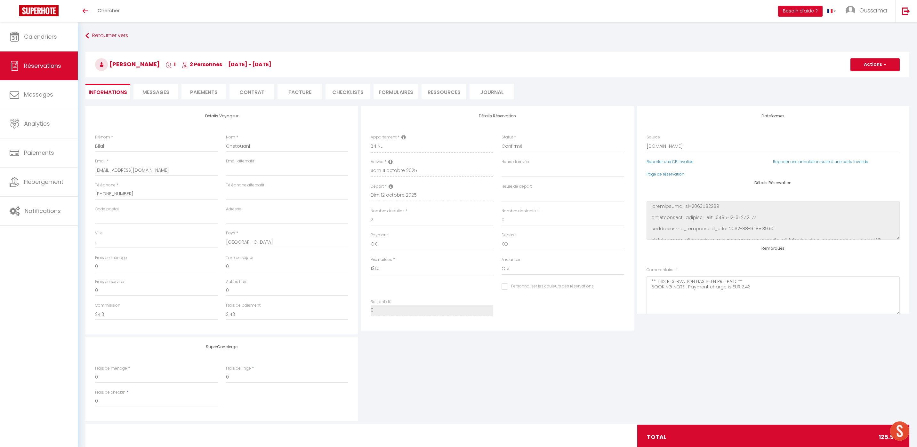
type input "4"
select select
checkbox input "false"
select select
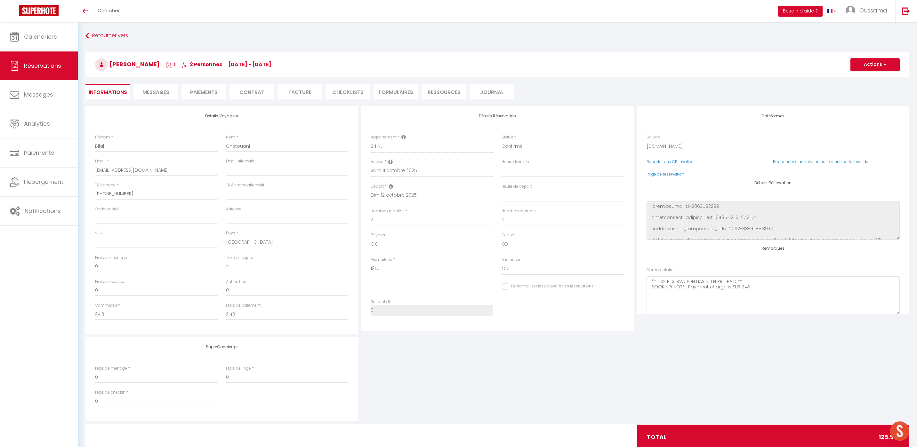
select select
click at [156, 98] on li "Messages" at bounding box center [155, 92] width 45 height 16
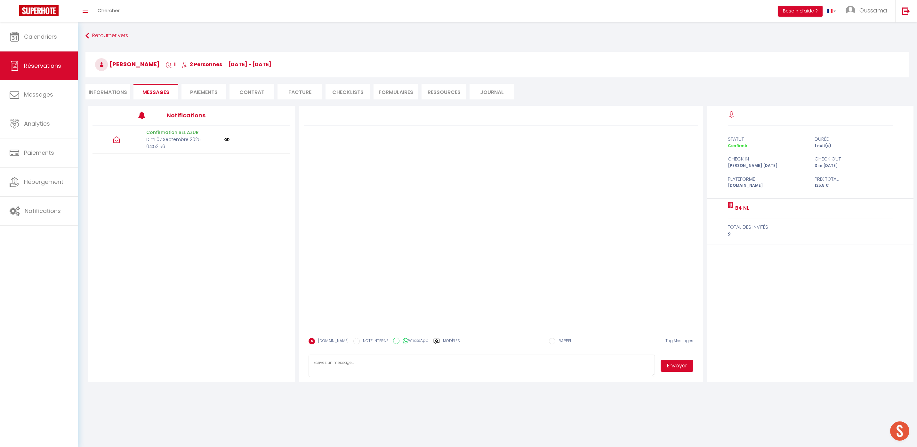
click at [406, 338] on label "WhatsApp" at bounding box center [413, 341] width 29 height 7
click at [399, 338] on input "WhatsApp" at bounding box center [396, 341] width 6 height 6
radio input "true"
radio input "false"
click at [451, 342] on label "Modèles" at bounding box center [451, 343] width 17 height 11
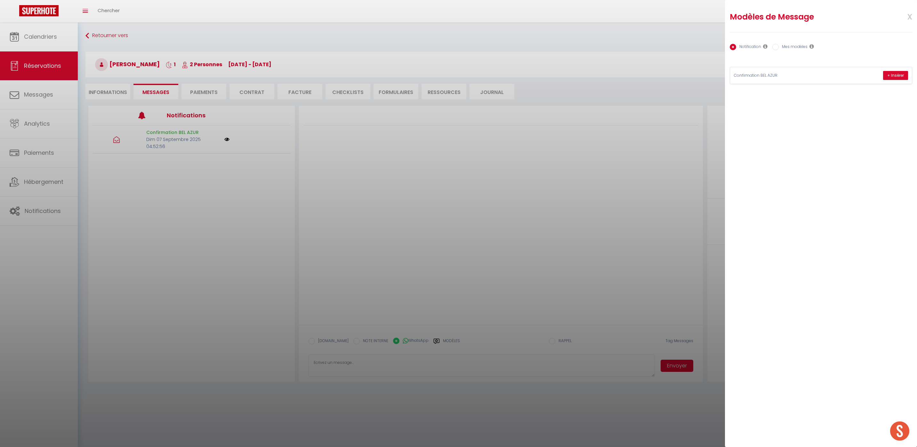
click label "Mes modèles"
click input "Mes modèles"
radio input "true"
radio input "false"
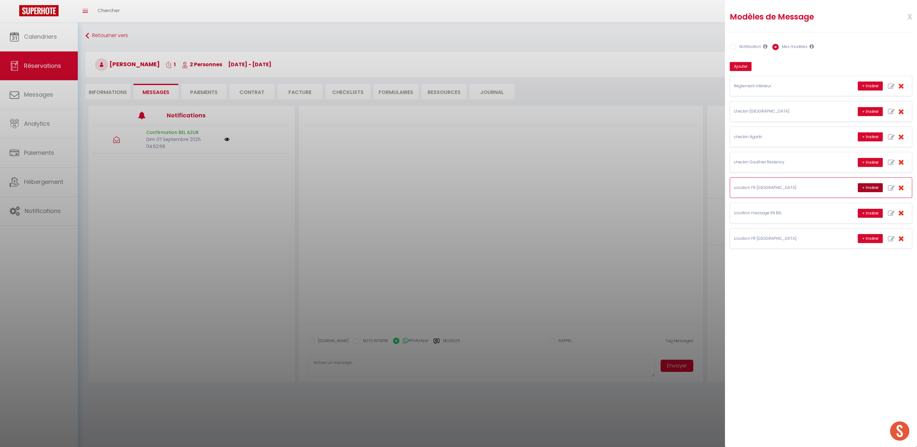
click button "+ Insérer"
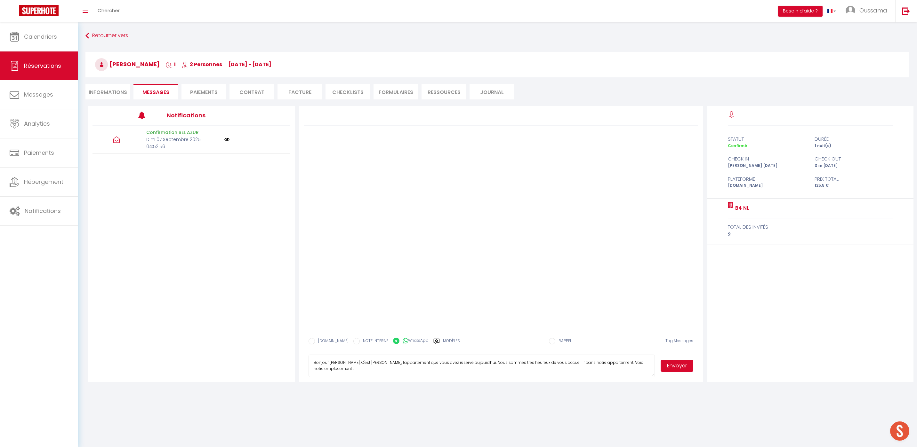
click textarea "Bonjour [PERSON_NAME], C'est [PERSON_NAME], l'appartement que vous avez réservé…"
type textarea "Bonjour [PERSON_NAME], C'est Hakim de Thecasaedition, l'appartement que vous av…"
click button "Envoyer"
